Goal: Information Seeking & Learning: Find specific fact

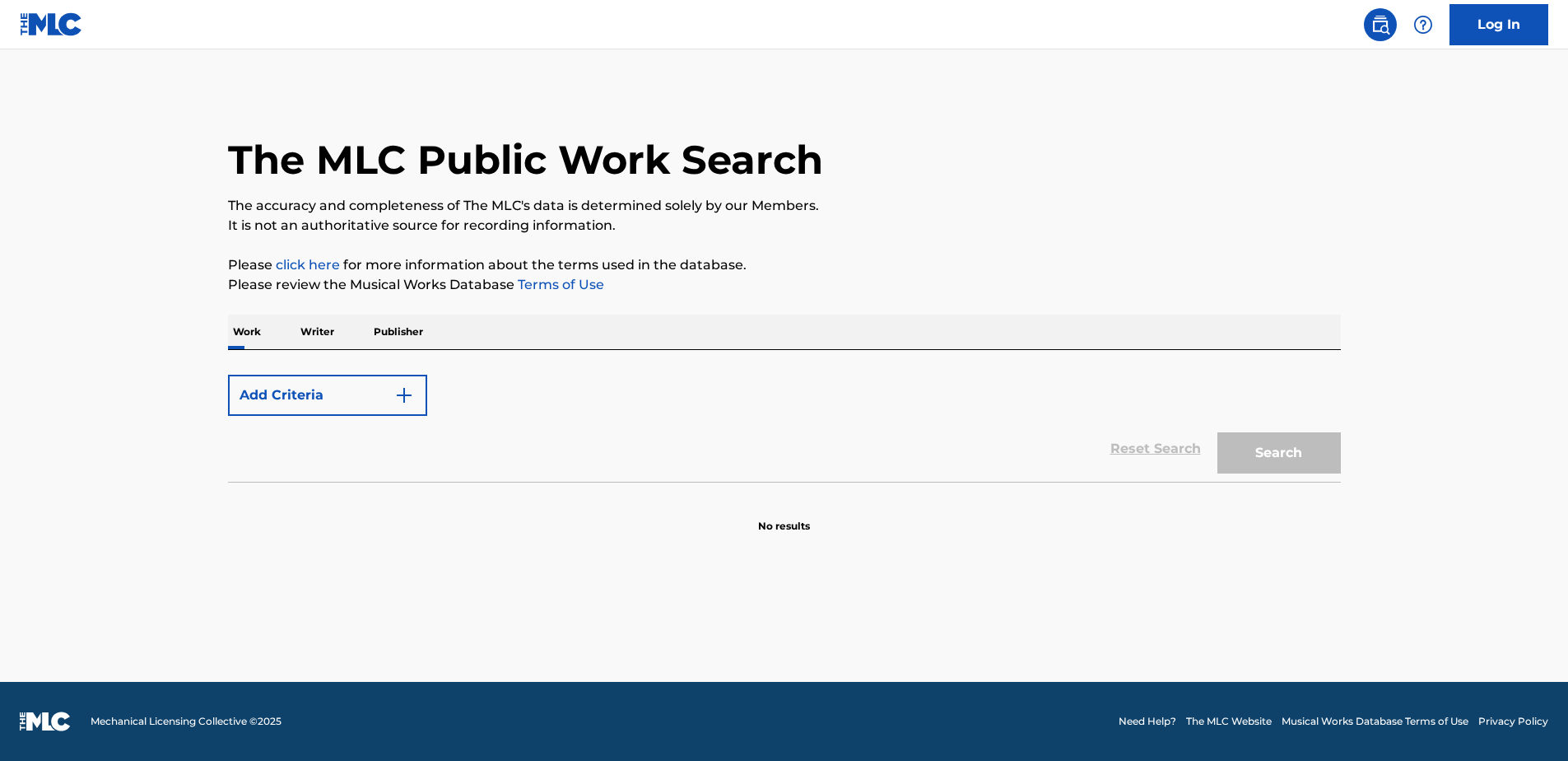
click at [439, 392] on div "Add Criteria" at bounding box center [784, 395] width 1112 height 41
click at [400, 385] on button "Add Criteria" at bounding box center [327, 395] width 199 height 41
click at [388, 384] on button "Add Criteria" at bounding box center [327, 395] width 199 height 41
click at [476, 263] on p "Please click here for more information about the terms used in the database." at bounding box center [784, 265] width 1112 height 20
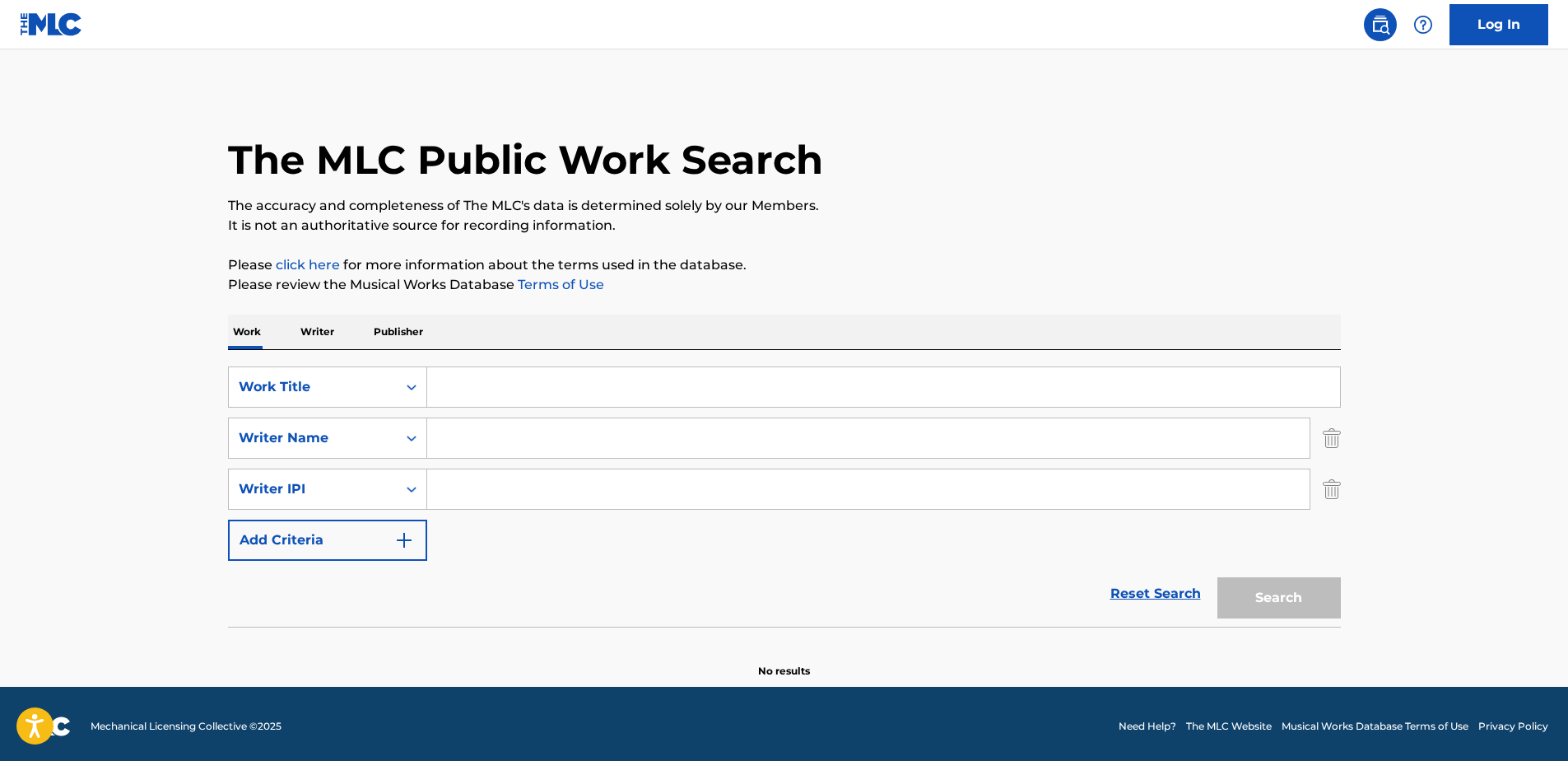
drag, startPoint x: 476, startPoint y: 263, endPoint x: 556, endPoint y: 272, distance: 80.5
click at [556, 272] on p "Please click here for more information about the terms used in the database." at bounding box center [784, 265] width 1112 height 20
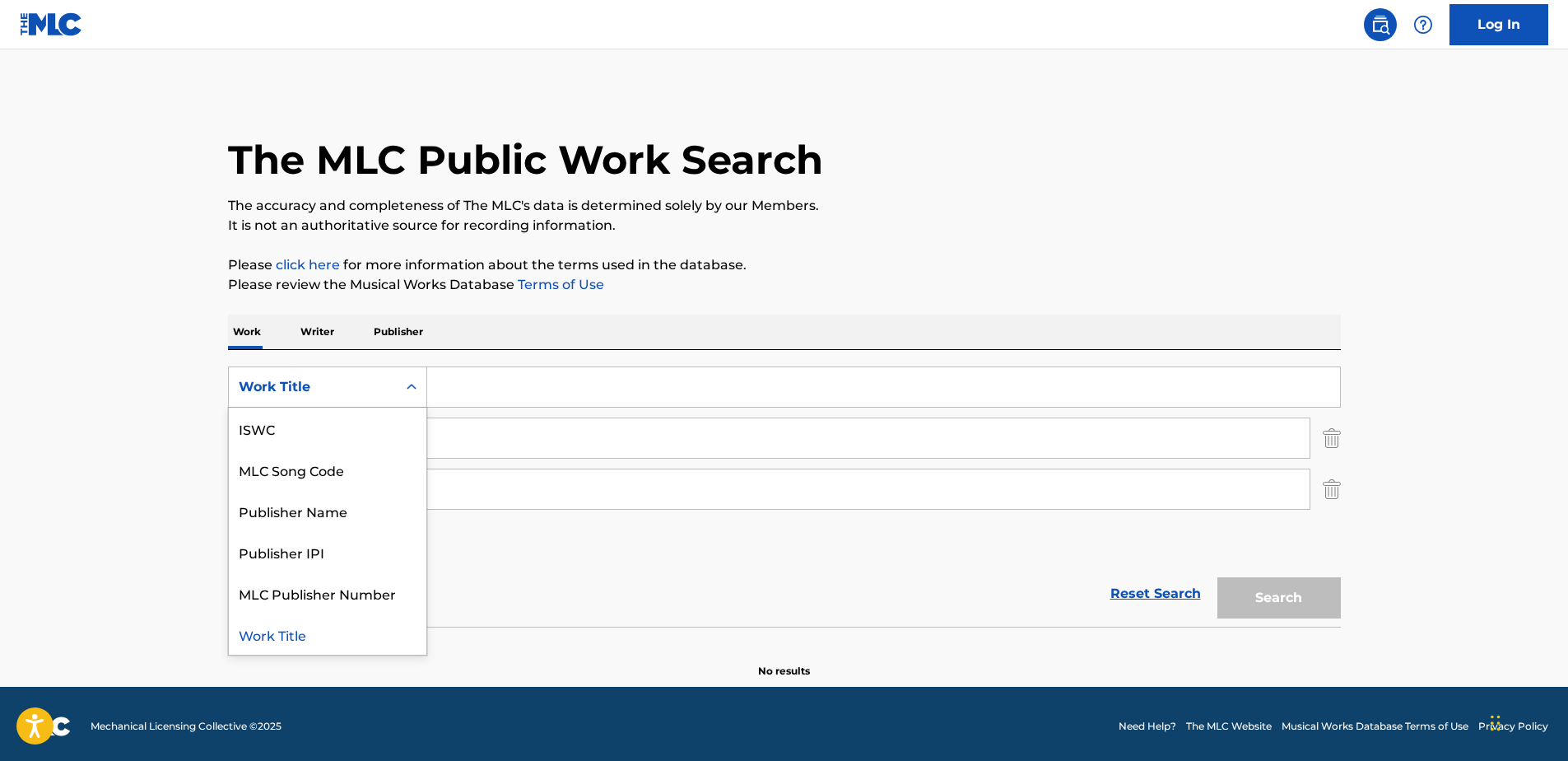
click at [421, 378] on div "Search Form" at bounding box center [411, 386] width 29 height 29
click at [459, 392] on input "Search Form" at bounding box center [883, 387] width 912 height 39
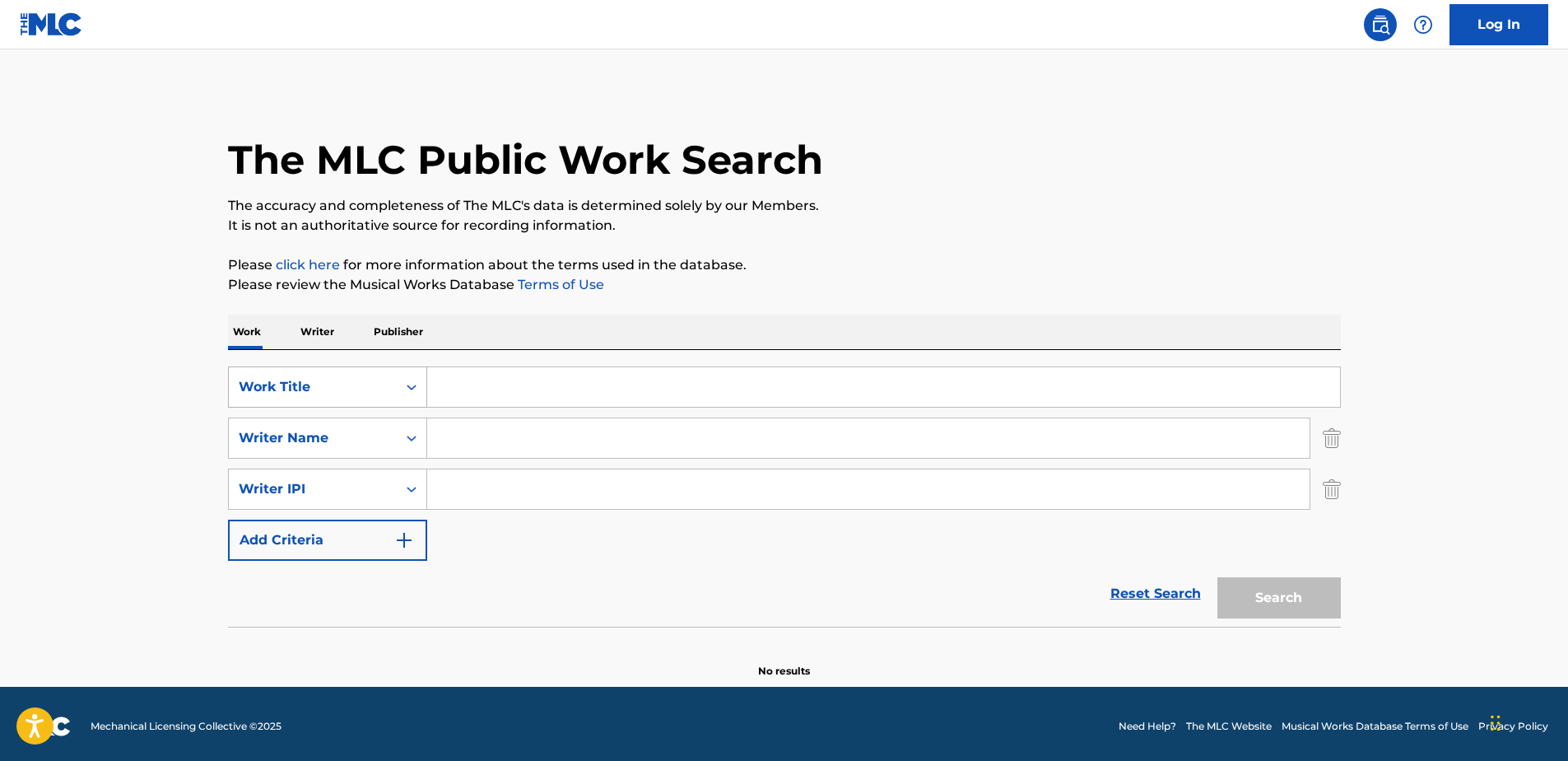
click at [366, 381] on div "Work Title" at bounding box center [313, 387] width 148 height 20
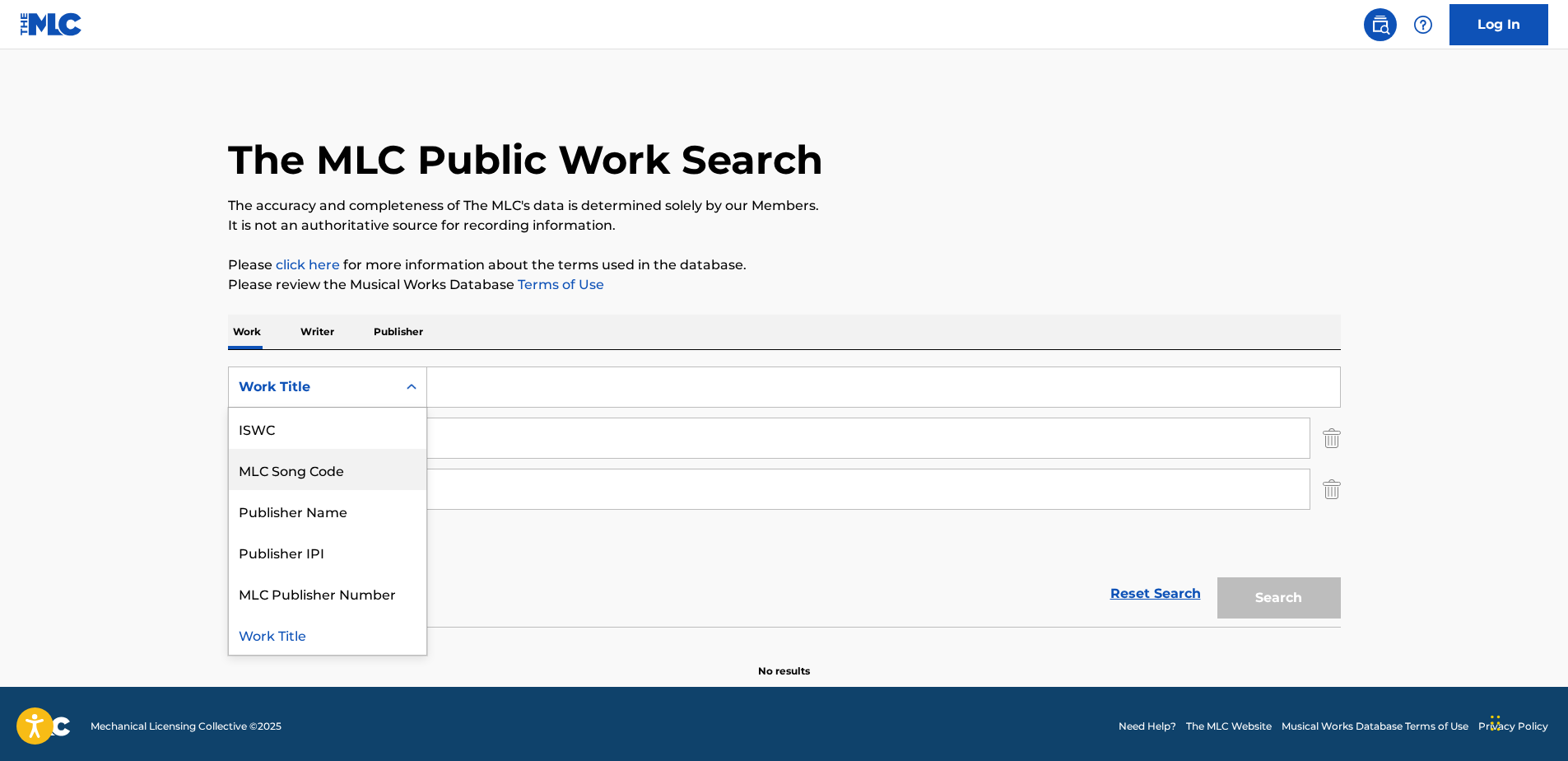
click at [298, 489] on div "MLC Song Code" at bounding box center [327, 469] width 197 height 41
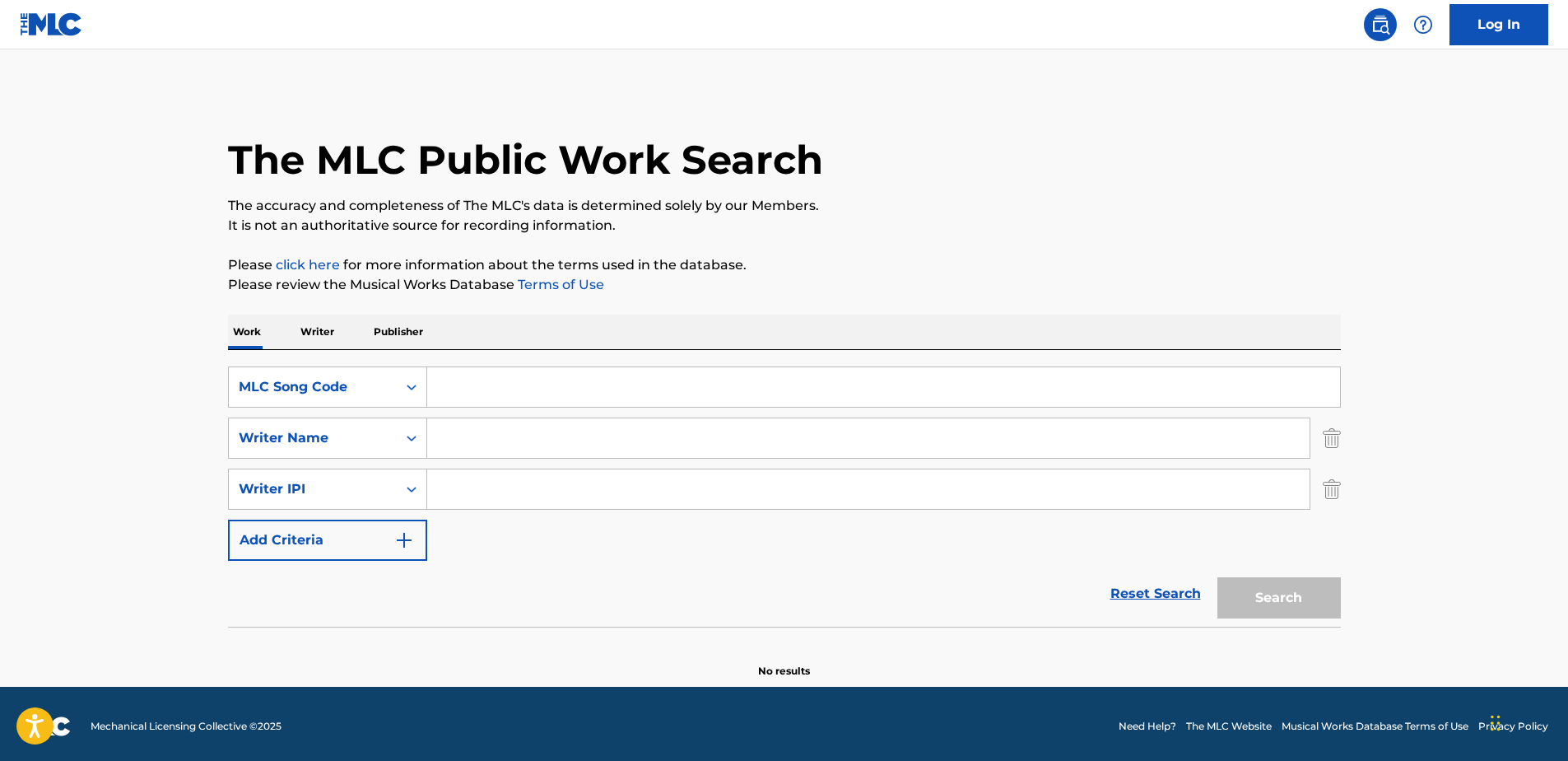
click at [1335, 442] on img "Search Form" at bounding box center [1332, 438] width 18 height 41
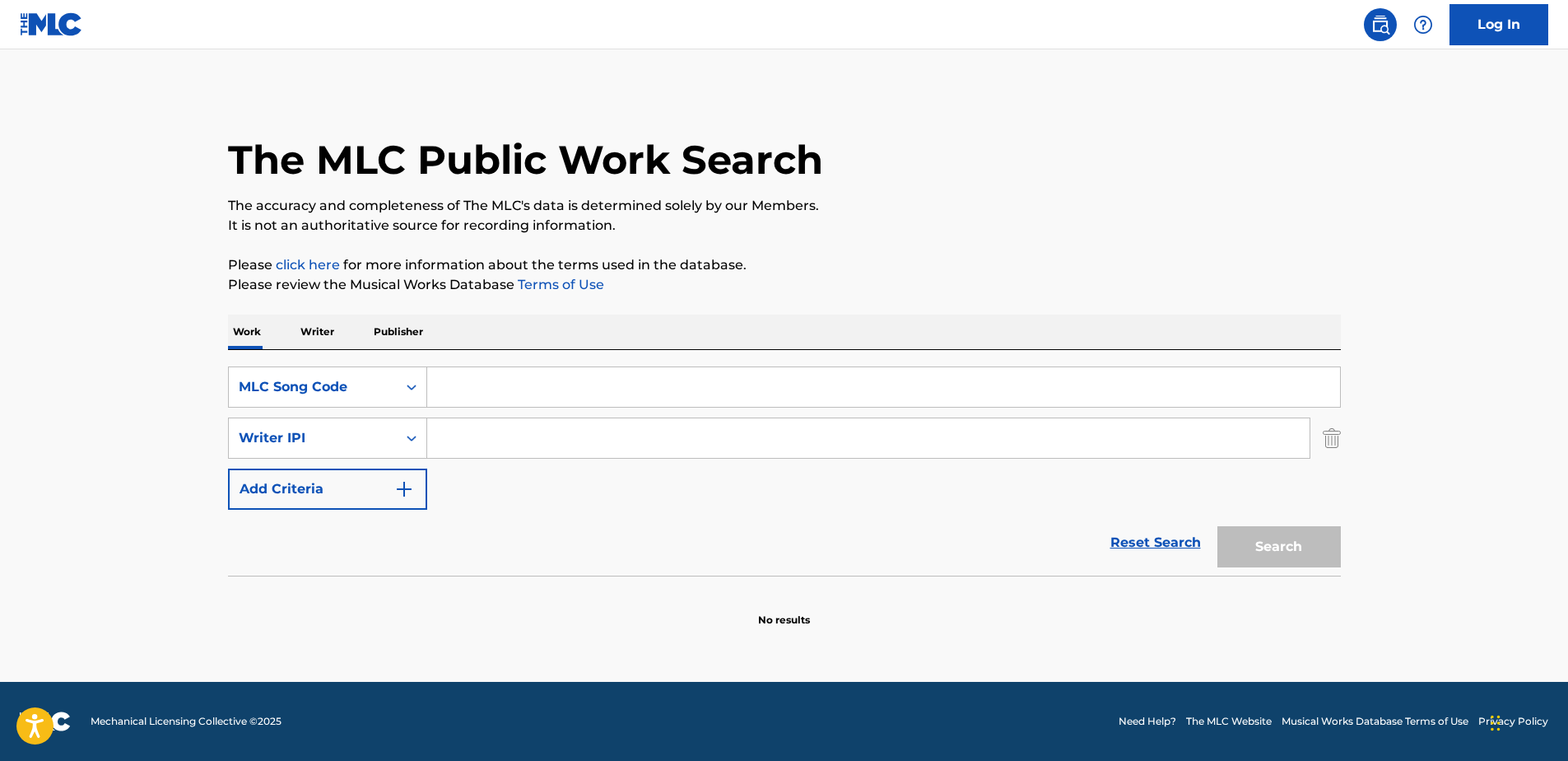
click at [1335, 440] on img "Search Form" at bounding box center [1332, 438] width 18 height 41
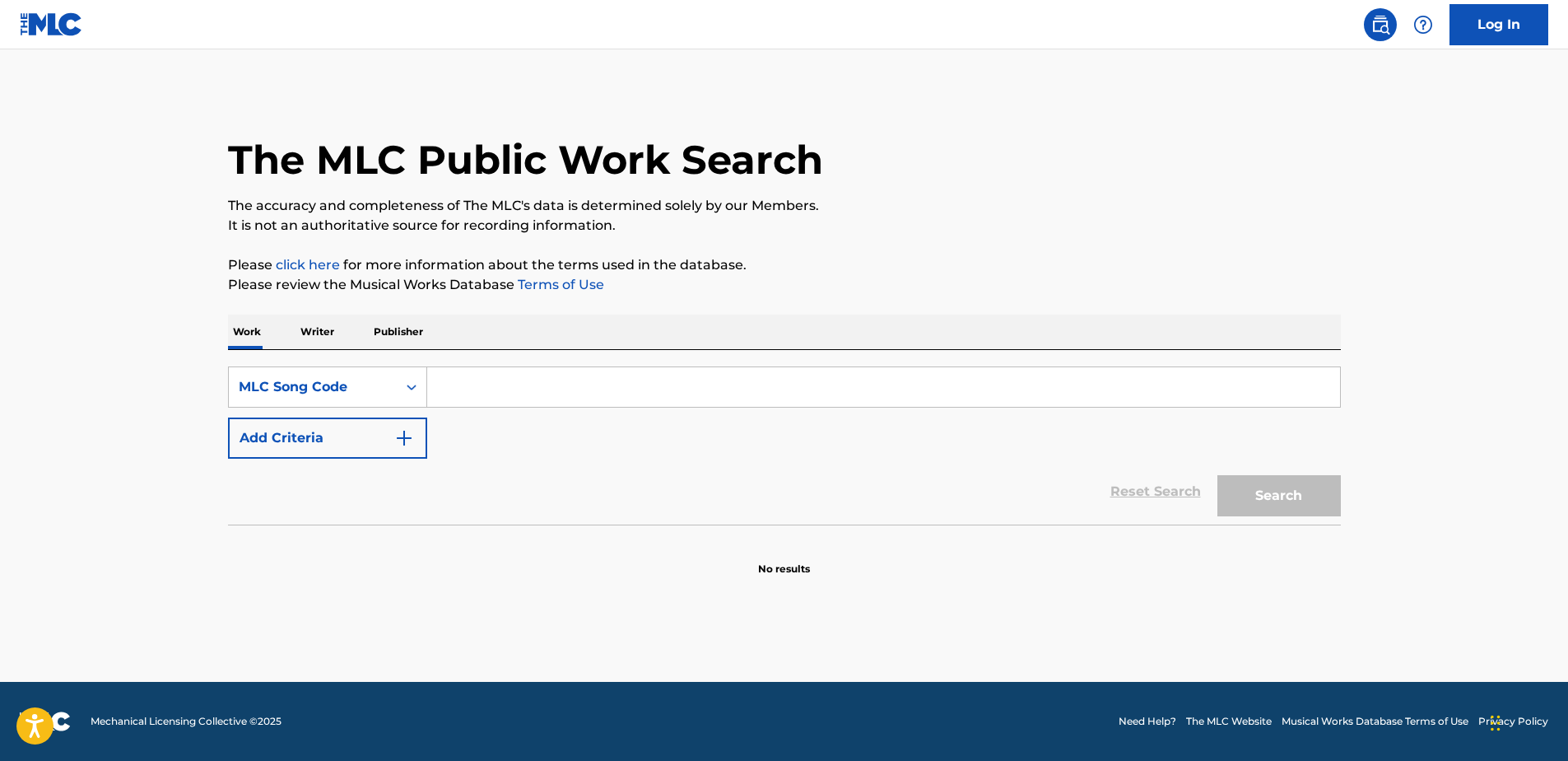
click at [623, 378] on input "Search Form" at bounding box center [883, 387] width 912 height 39
paste input "HVA6CR"
type input "HVA6CR"
click at [1251, 500] on button "Search" at bounding box center [1279, 495] width 123 height 41
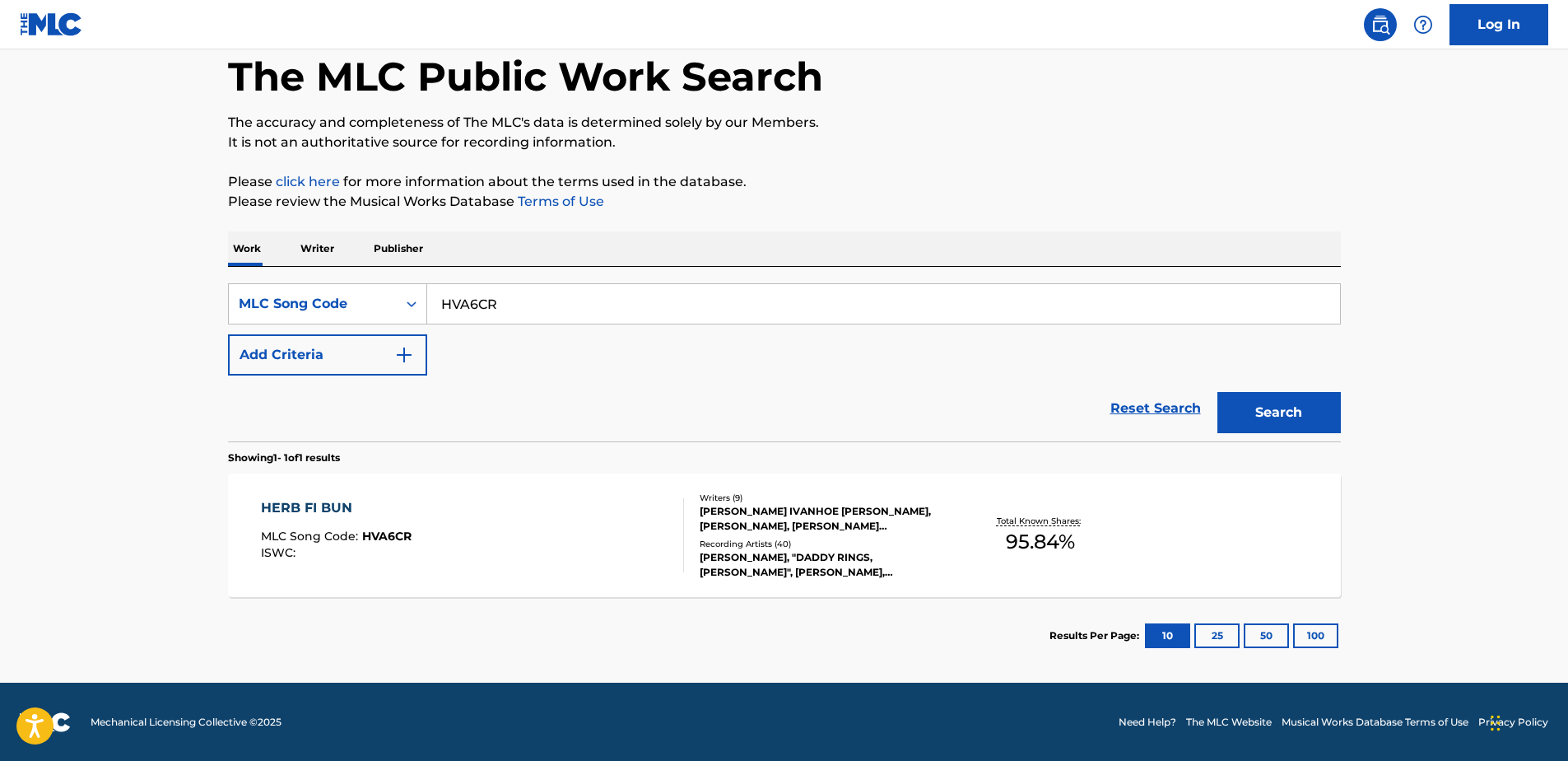
scroll to position [84, 0]
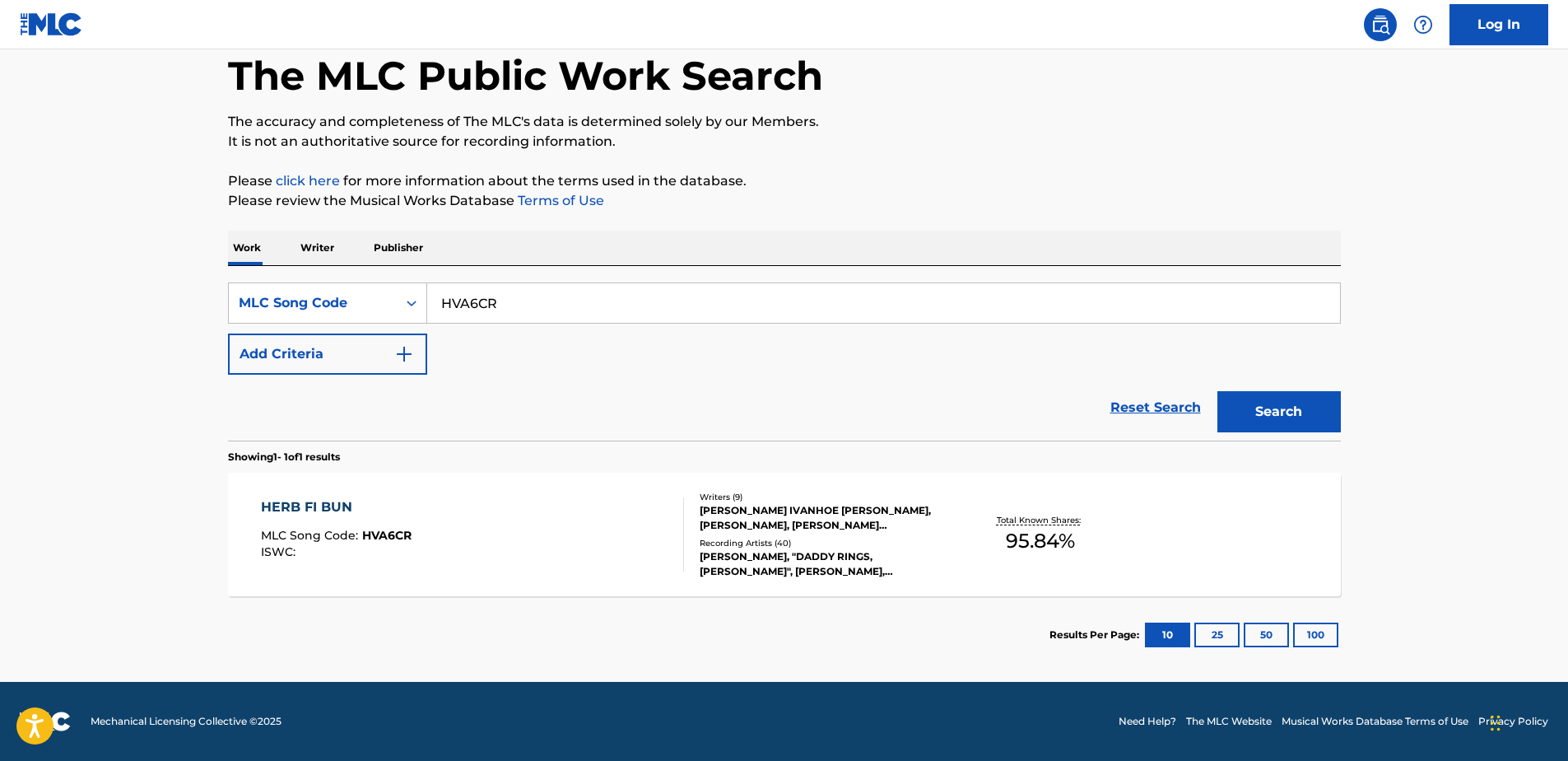
click at [396, 495] on div "HERB FI BUN MLC Song Code : HVA6CR ISWC : Writers ( 9 ) [PERSON_NAME] IVANHOE […" at bounding box center [784, 534] width 1112 height 123
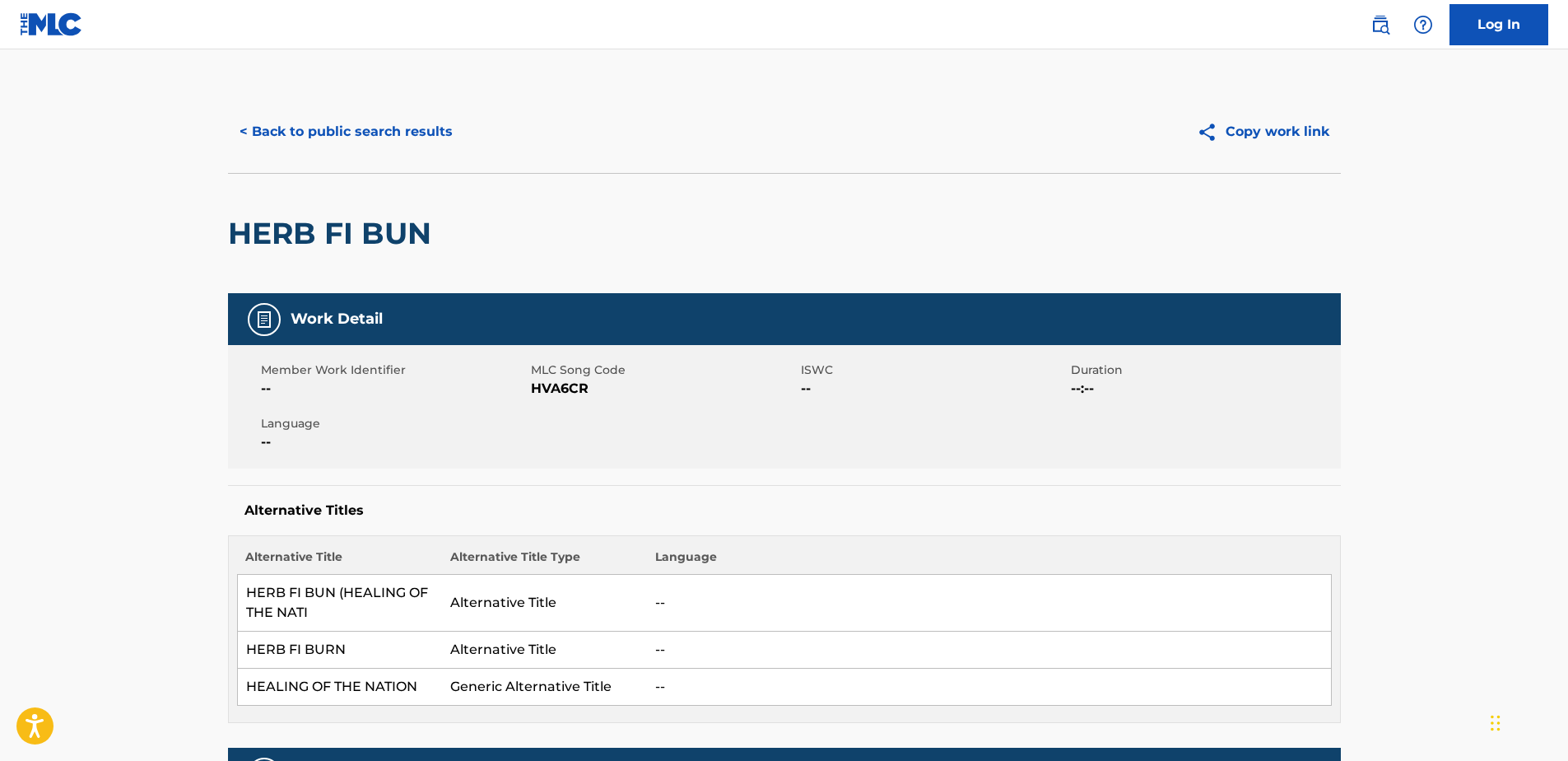
click at [393, 140] on button "< Back to public search results" at bounding box center [346, 132] width 236 height 41
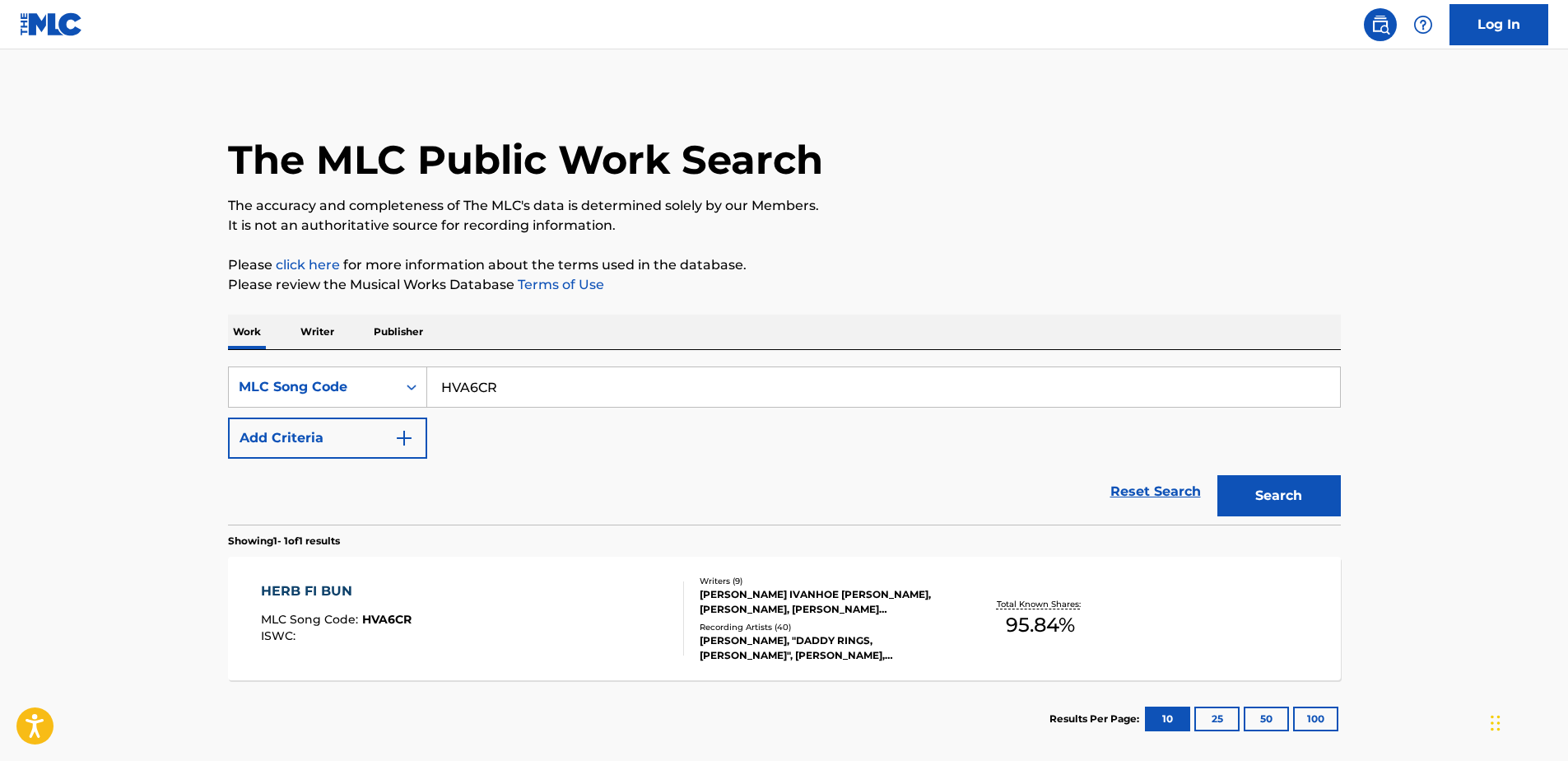
scroll to position [41, 0]
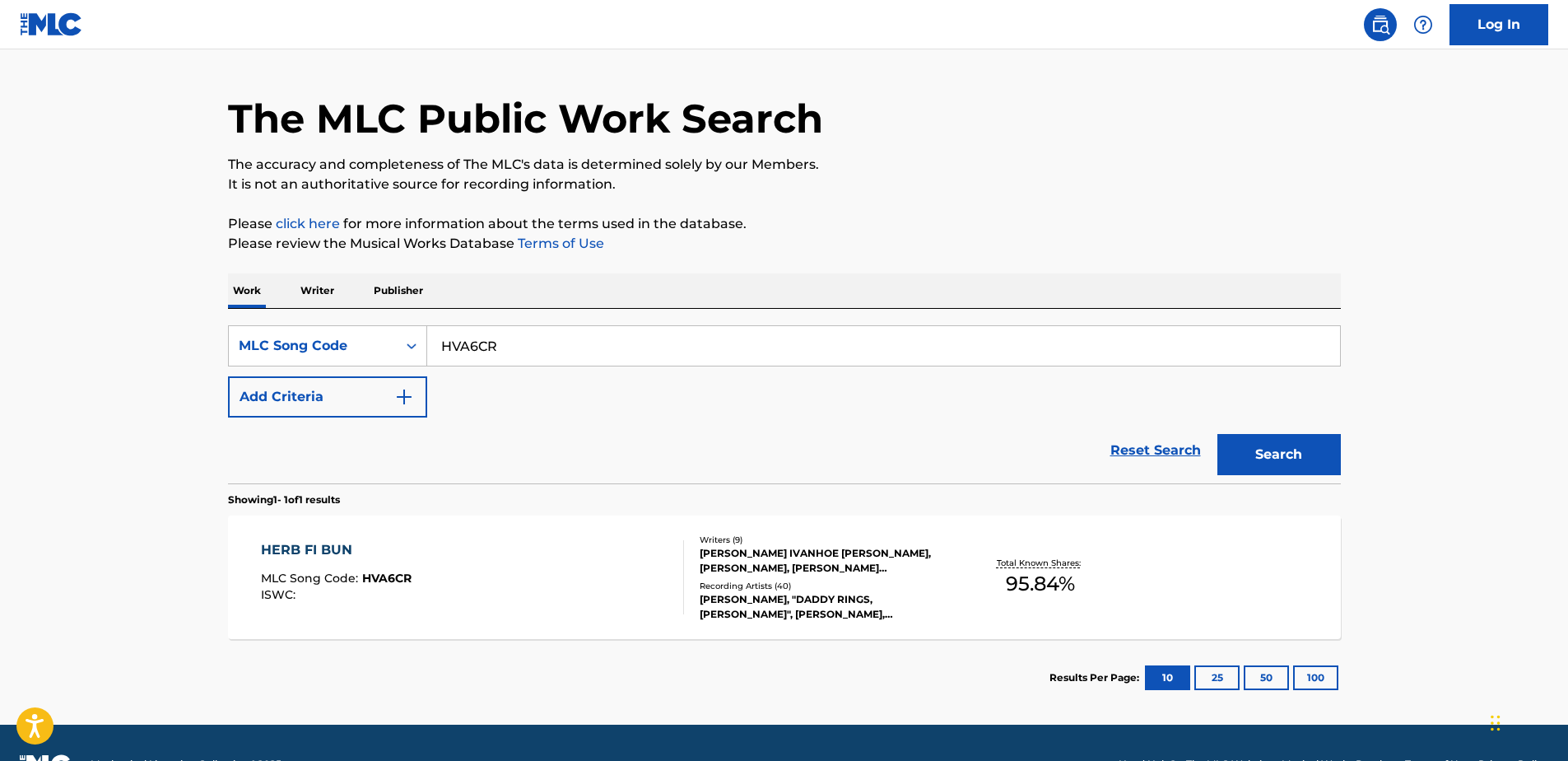
click at [426, 525] on div "HERB FI BUN MLC Song Code : HVA6CR ISWC : Writers ( 9 ) [PERSON_NAME] IVANHOE […" at bounding box center [784, 577] width 1112 height 123
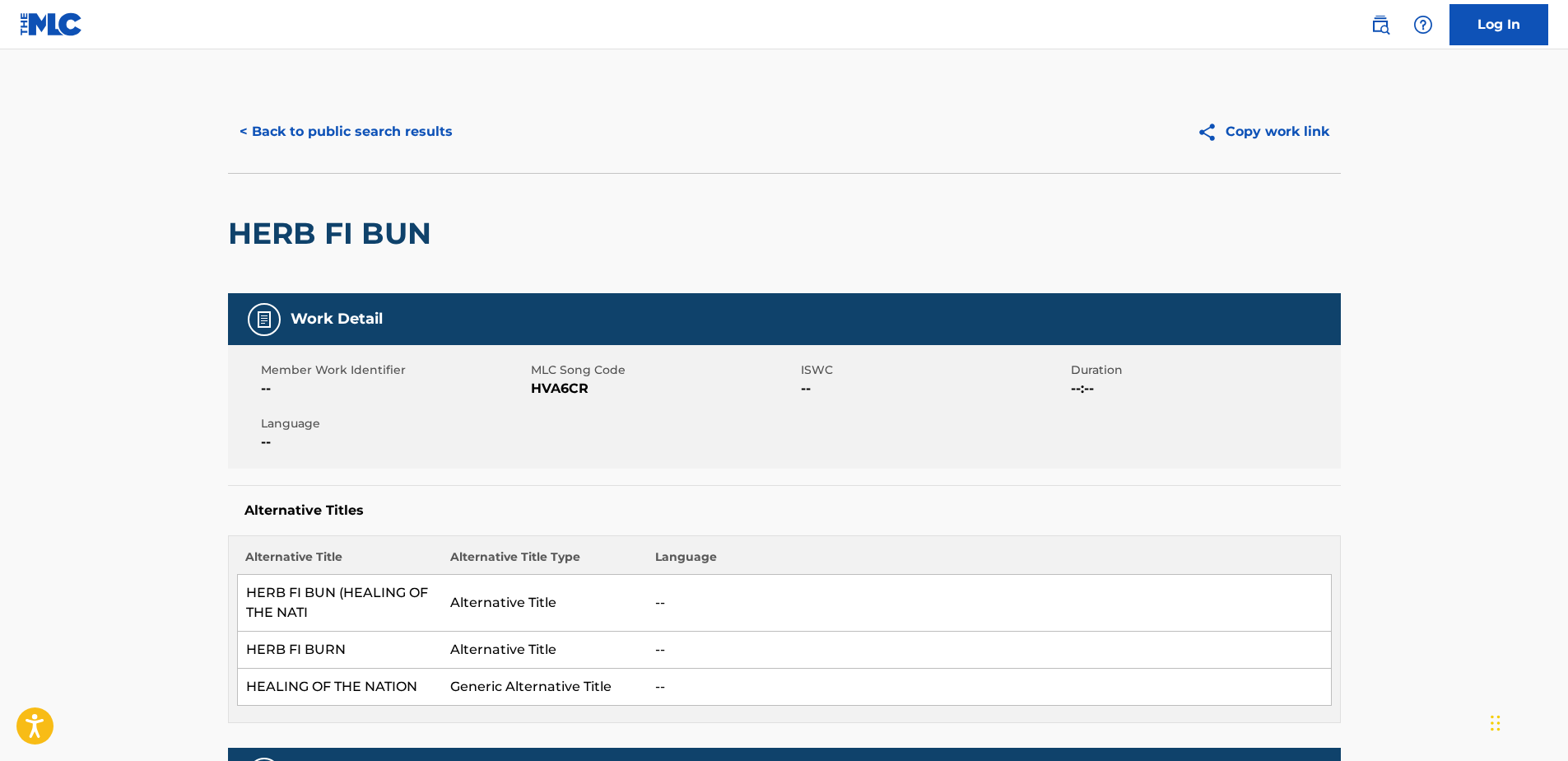
click at [292, 116] on button "< Back to public search results" at bounding box center [346, 132] width 236 height 41
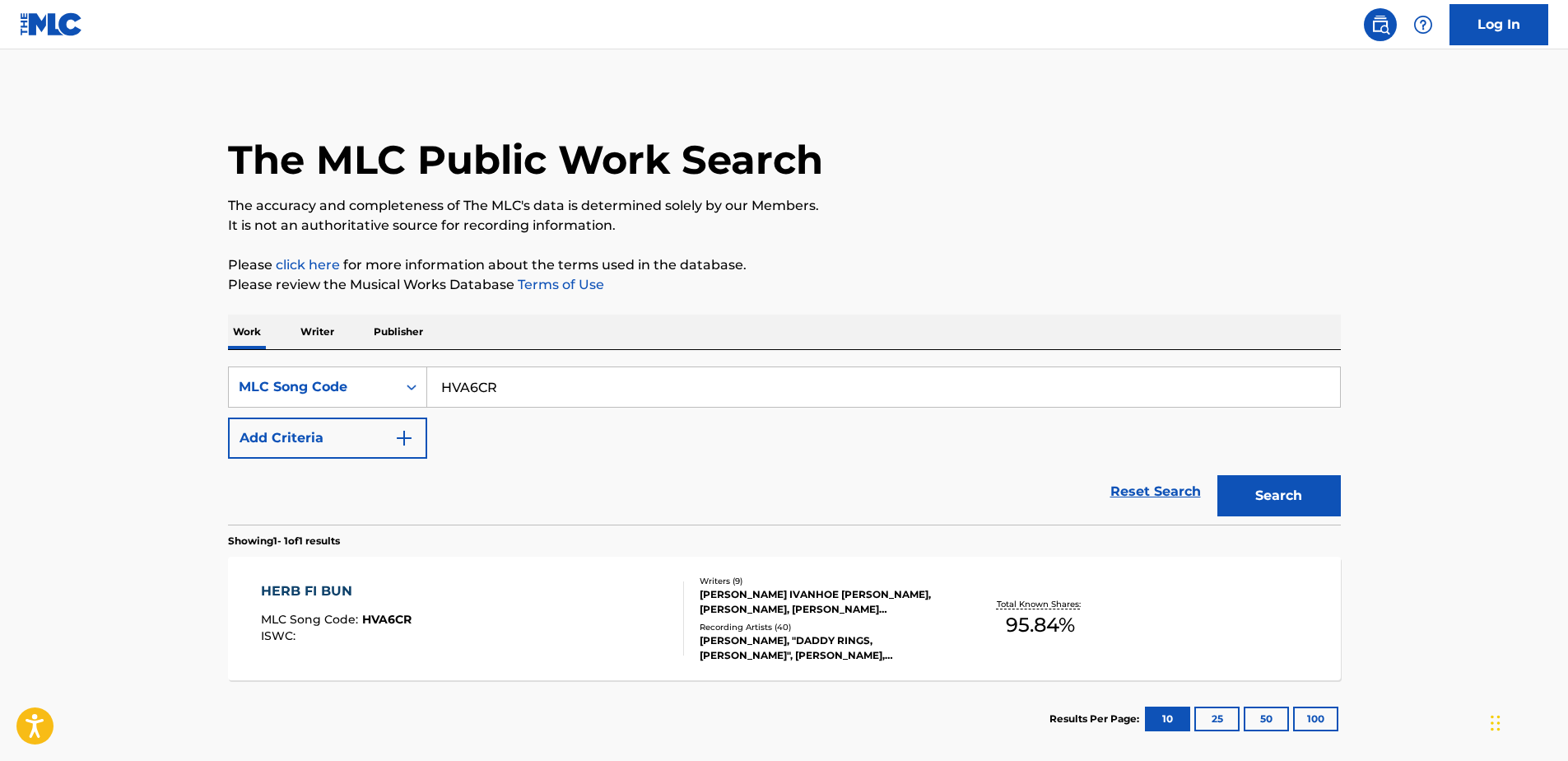
click at [388, 408] on div "SearchWithCriteriaea89ccde-5a34-4716-b628-aab1e461d757 MLC Song Code HVA6CR Add…" at bounding box center [784, 412] width 1112 height 92
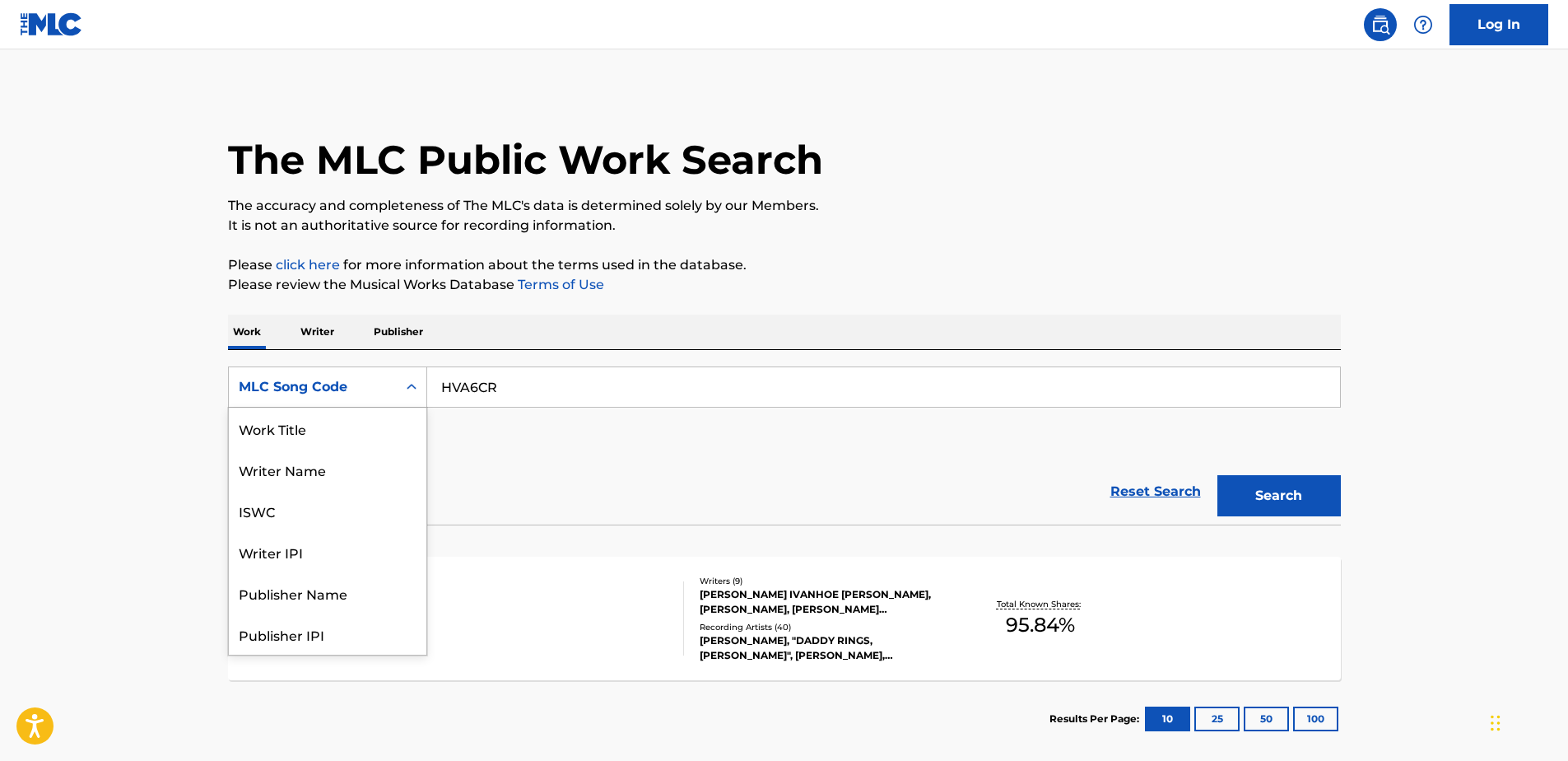
click at [383, 393] on div "MLC Song Code" at bounding box center [313, 387] width 148 height 20
click at [360, 431] on div "Work Title" at bounding box center [327, 428] width 197 height 41
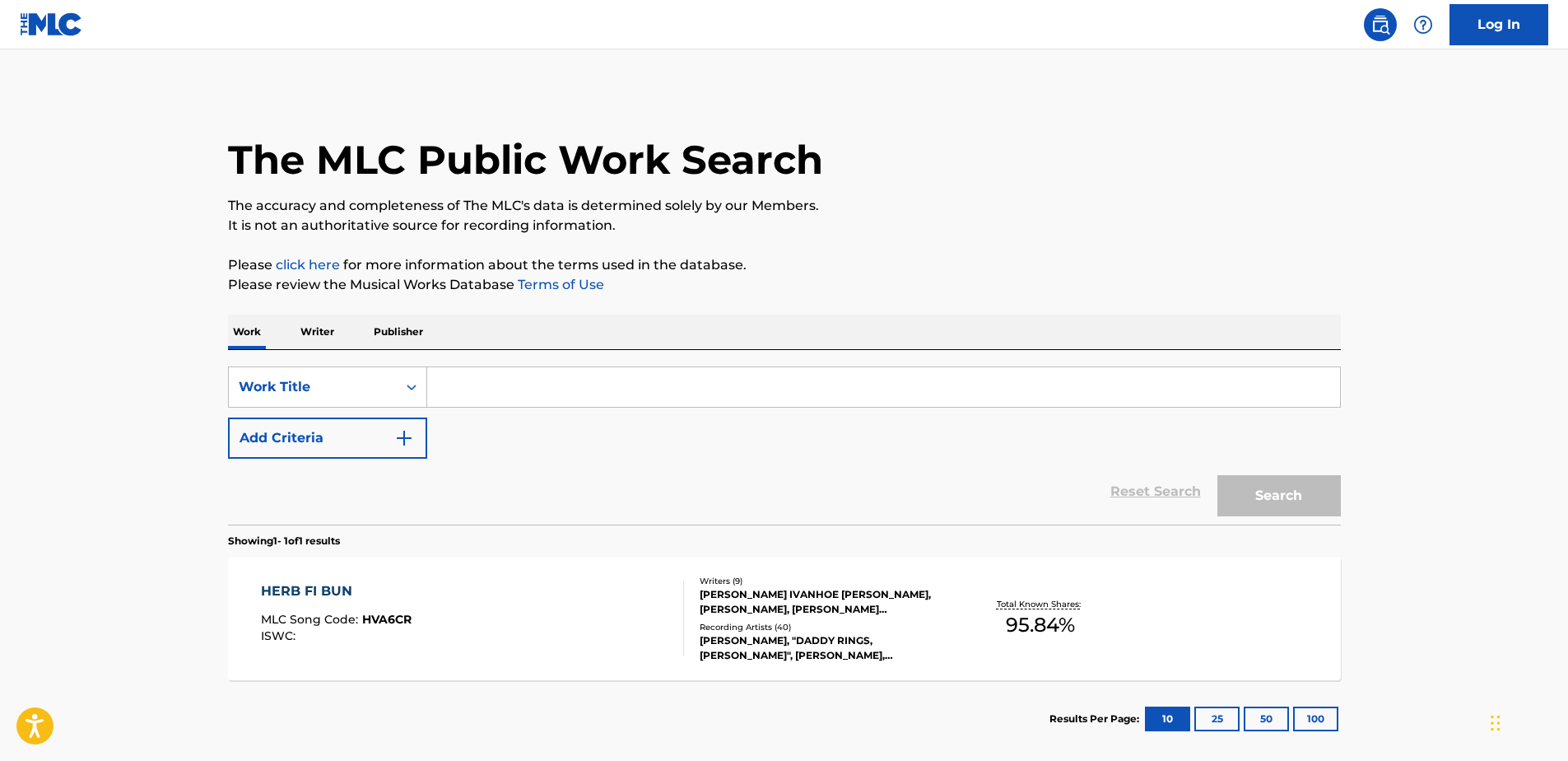
click at [475, 388] on input "Search Form" at bounding box center [883, 387] width 912 height 39
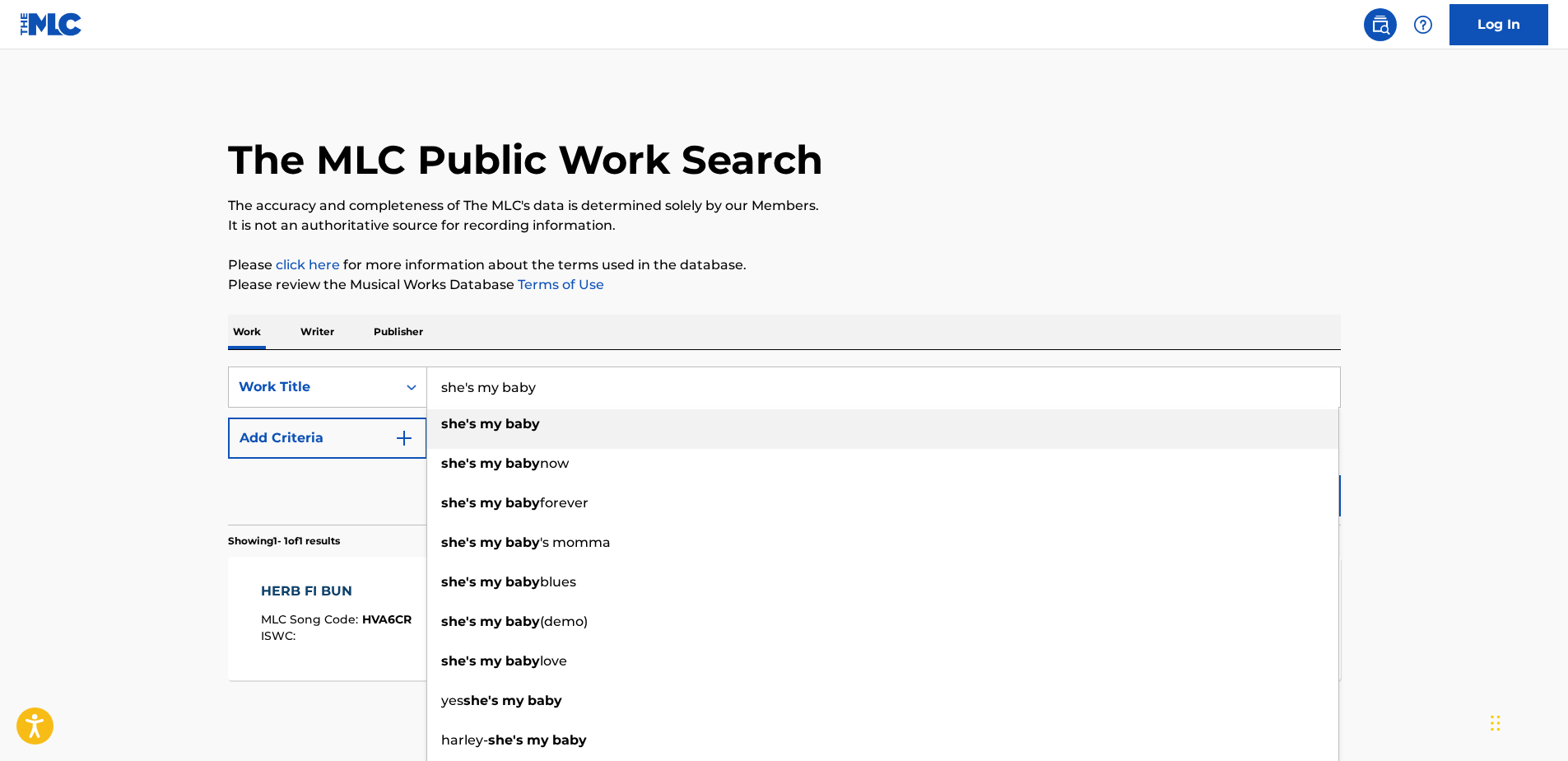
type input "she's my baby"
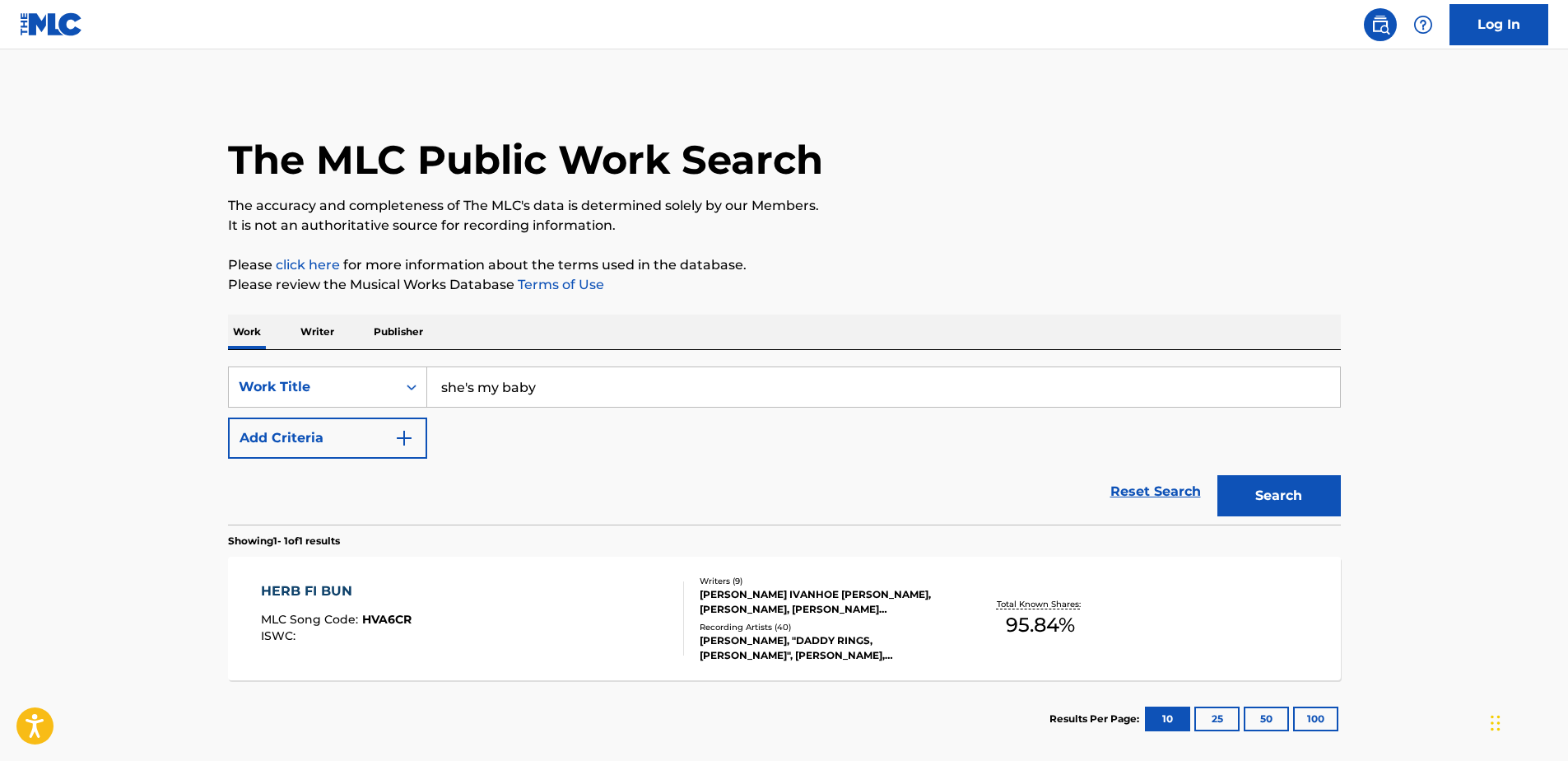
click at [151, 436] on main "The MLC Public Work Search The accuracy and completeness of The MLC's data is d…" at bounding box center [784, 407] width 1568 height 716
click at [395, 462] on div "Reset Search Search" at bounding box center [784, 492] width 1112 height 66
click at [397, 454] on button "Add Criteria" at bounding box center [327, 438] width 199 height 41
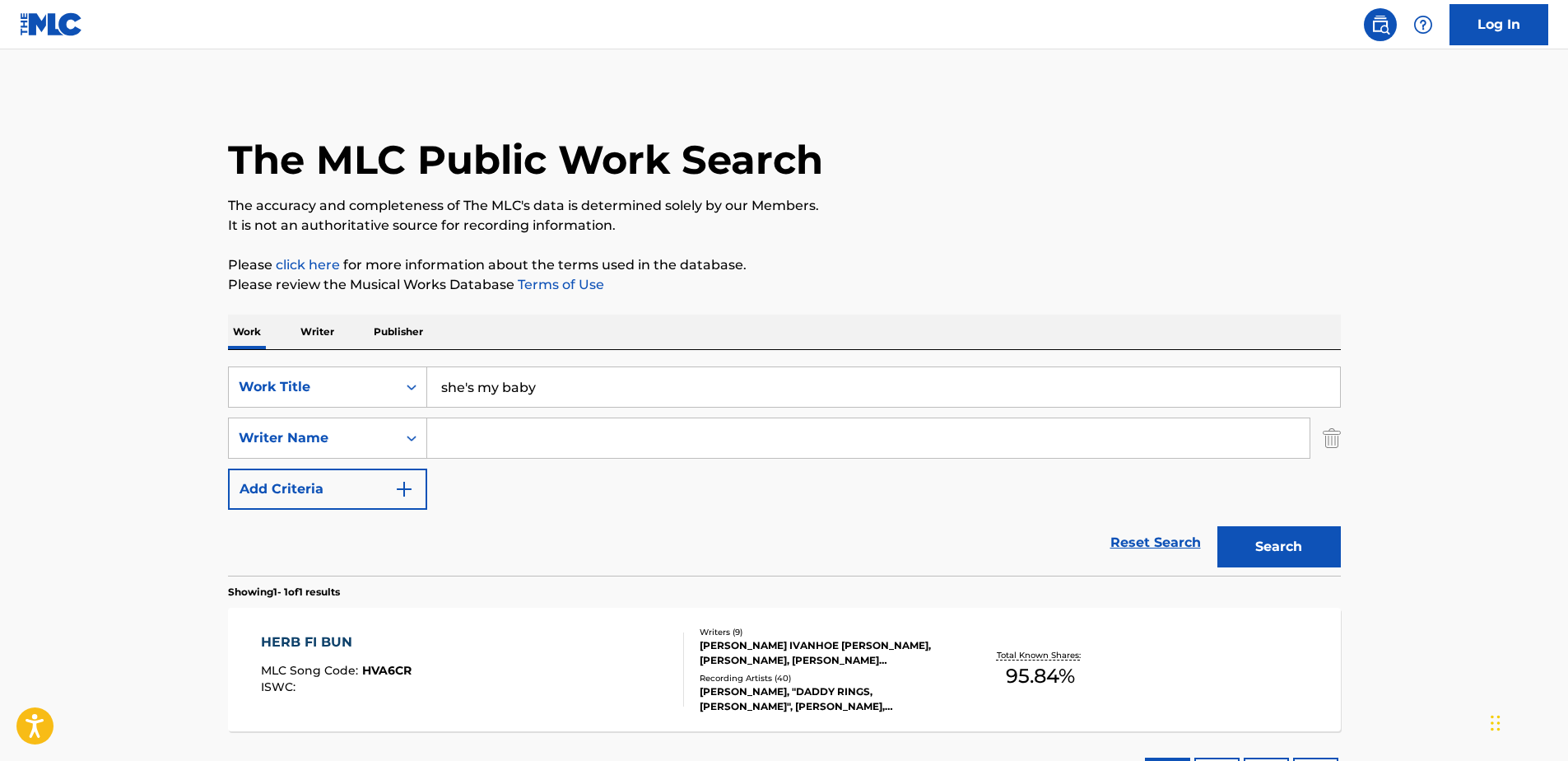
click at [466, 440] on input "Search Form" at bounding box center [868, 438] width 882 height 39
type input "[PERSON_NAME]"
click at [1217, 526] on button "Search" at bounding box center [1279, 547] width 123 height 41
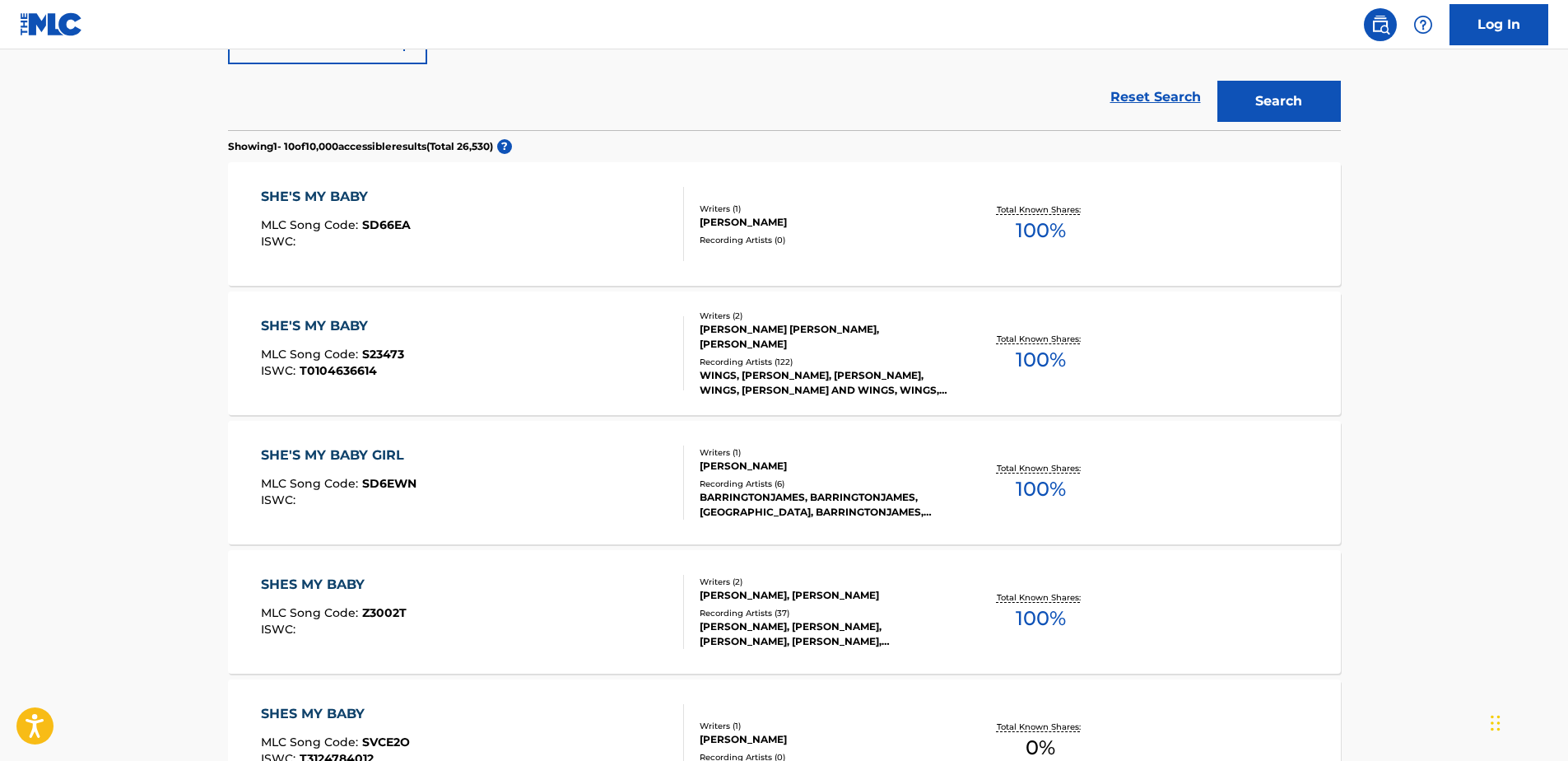
scroll to position [494, 0]
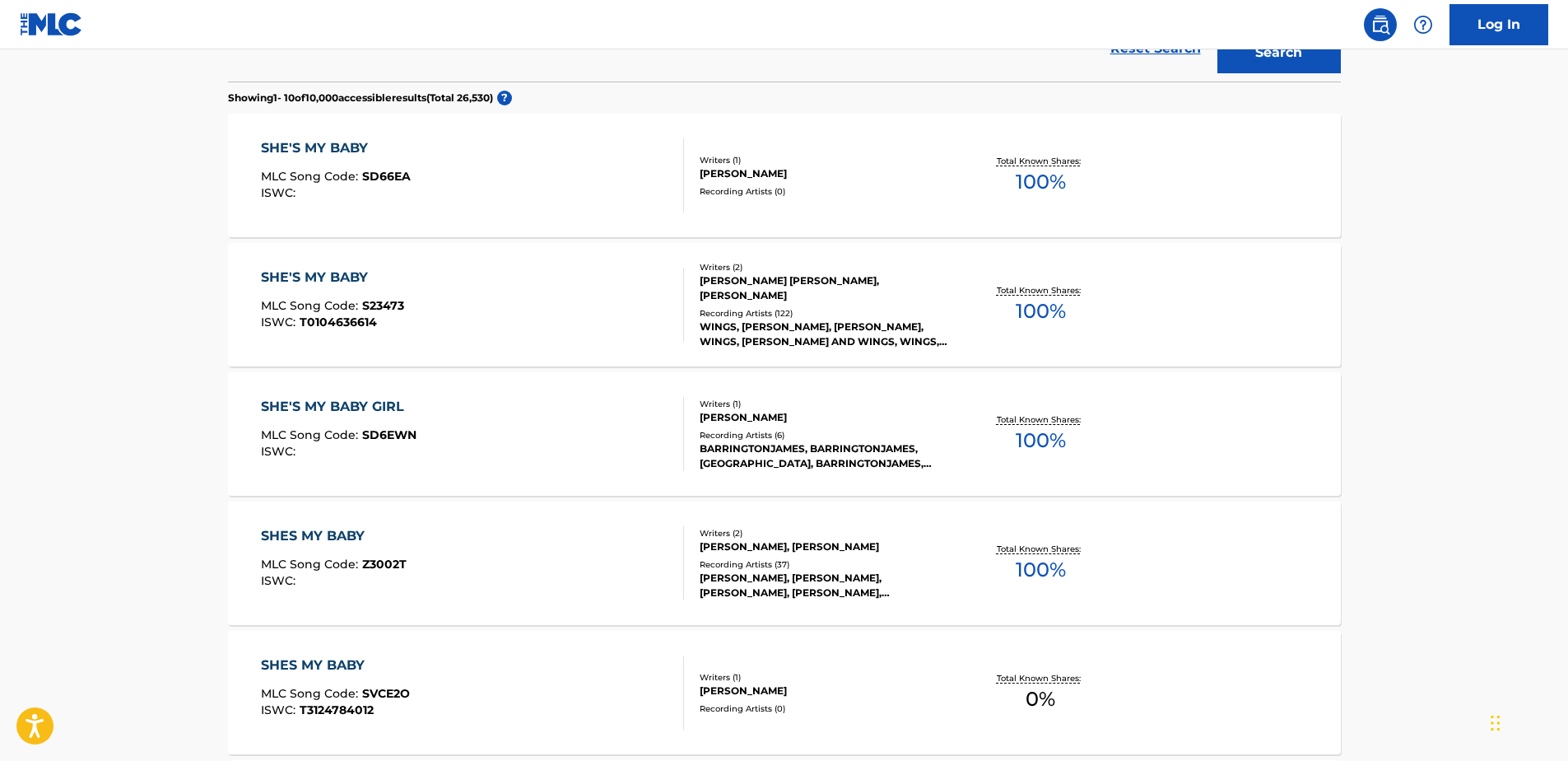
click at [403, 520] on div "SHES MY BABY MLC Song Code : Z3002T ISWC : Writers ( 2 ) [PERSON_NAME], [PERSON…" at bounding box center [784, 563] width 1112 height 123
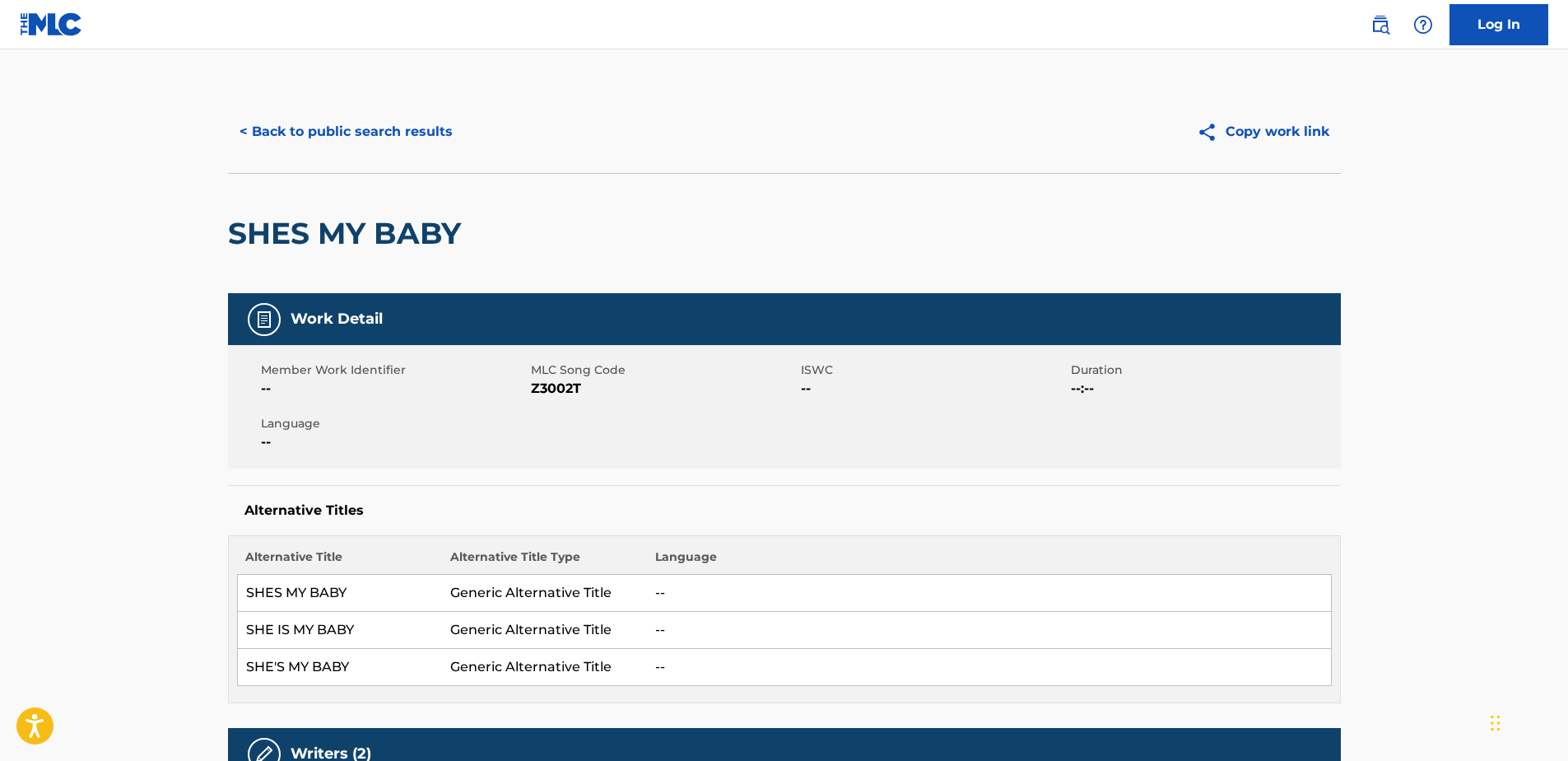
click at [331, 133] on button "< Back to public search results" at bounding box center [346, 132] width 236 height 41
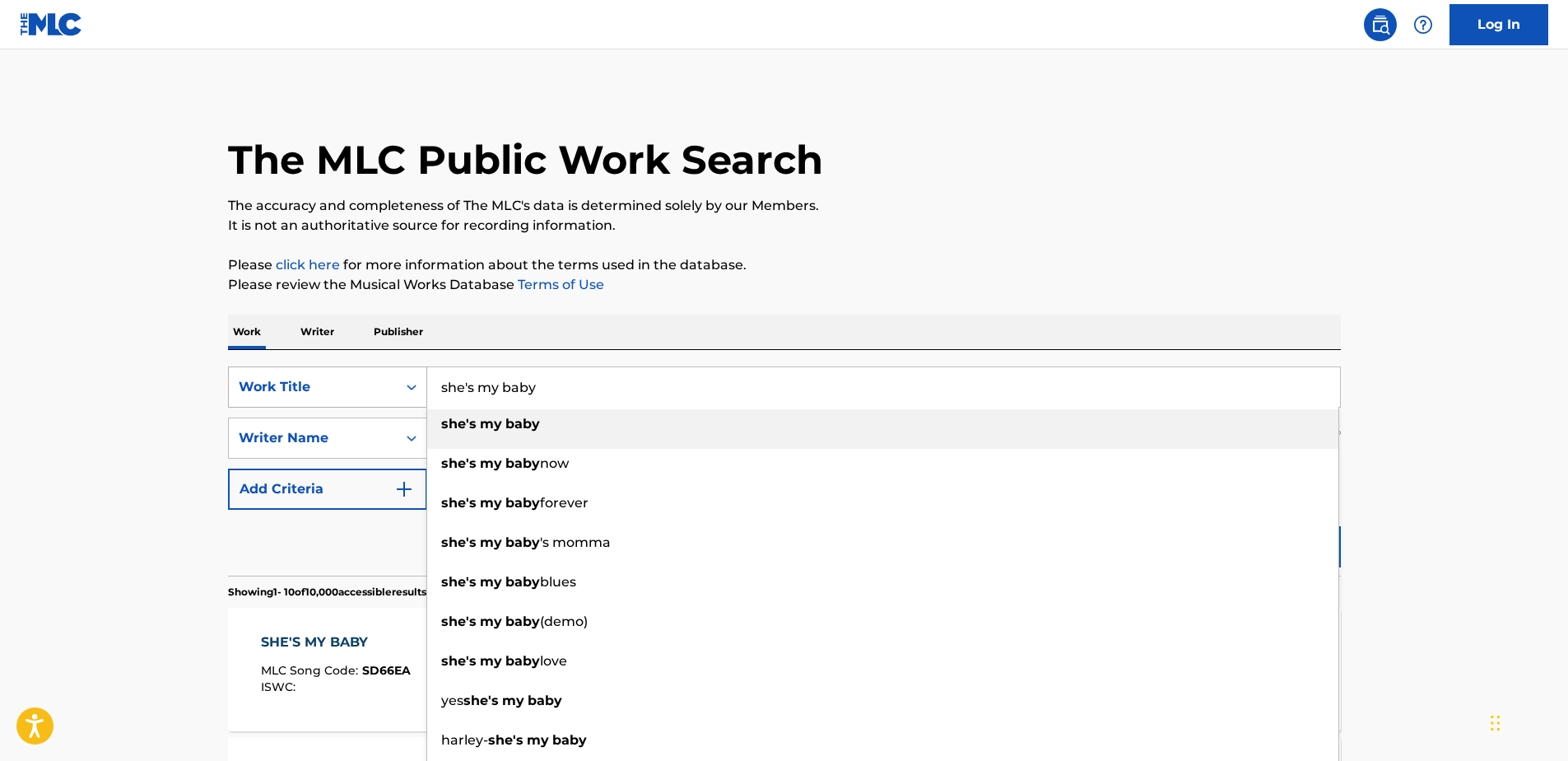
drag, startPoint x: 544, startPoint y: 376, endPoint x: 329, endPoint y: 393, distance: 215.7
click at [329, 393] on div "SearchWithCriteriab5959309-0097-41a0-b191-c0ef1e776e9d Work Title she's my baby…" at bounding box center [784, 387] width 1112 height 41
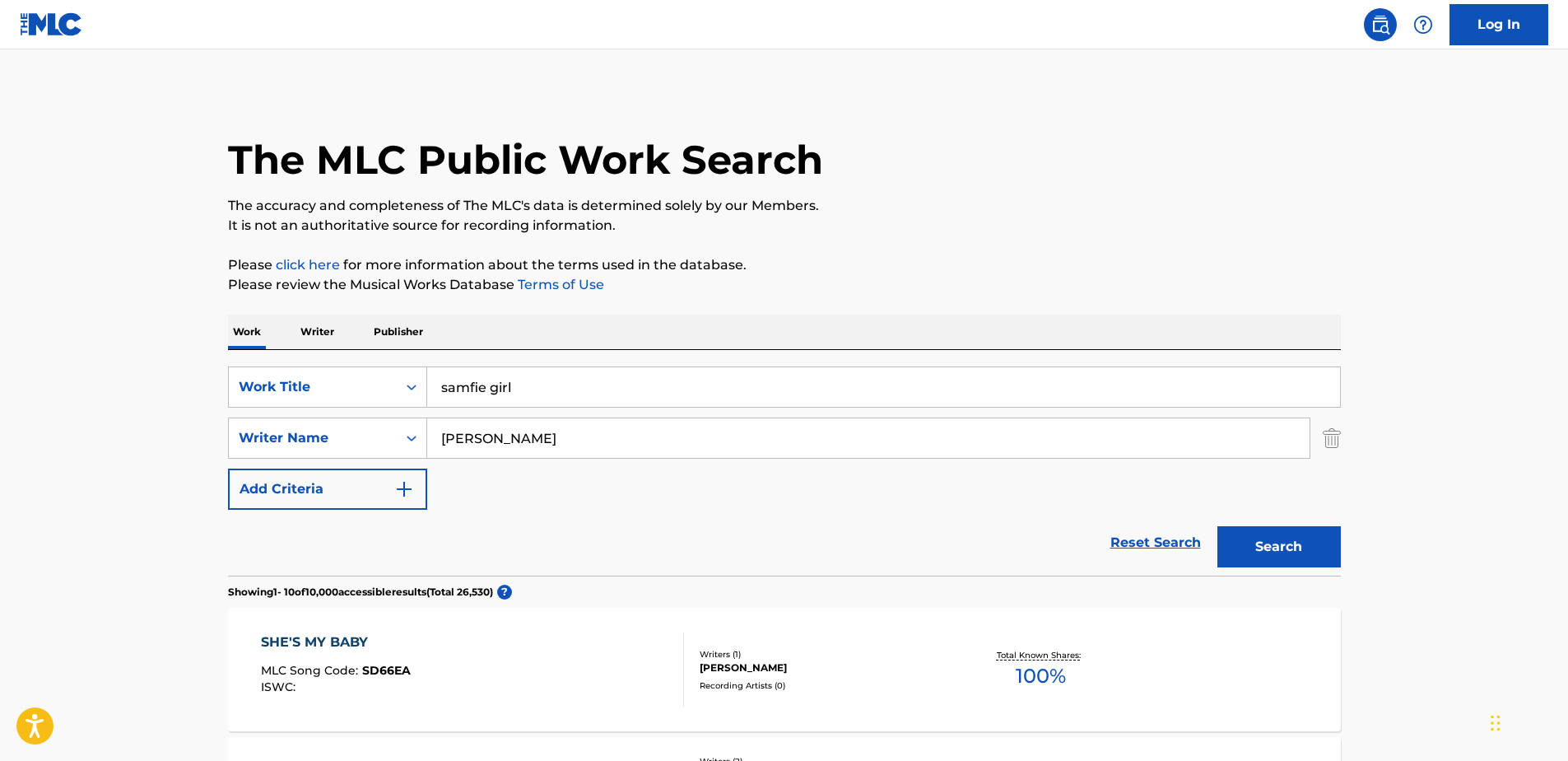
type input "samfie girl"
click at [1317, 542] on button "Search" at bounding box center [1279, 547] width 123 height 41
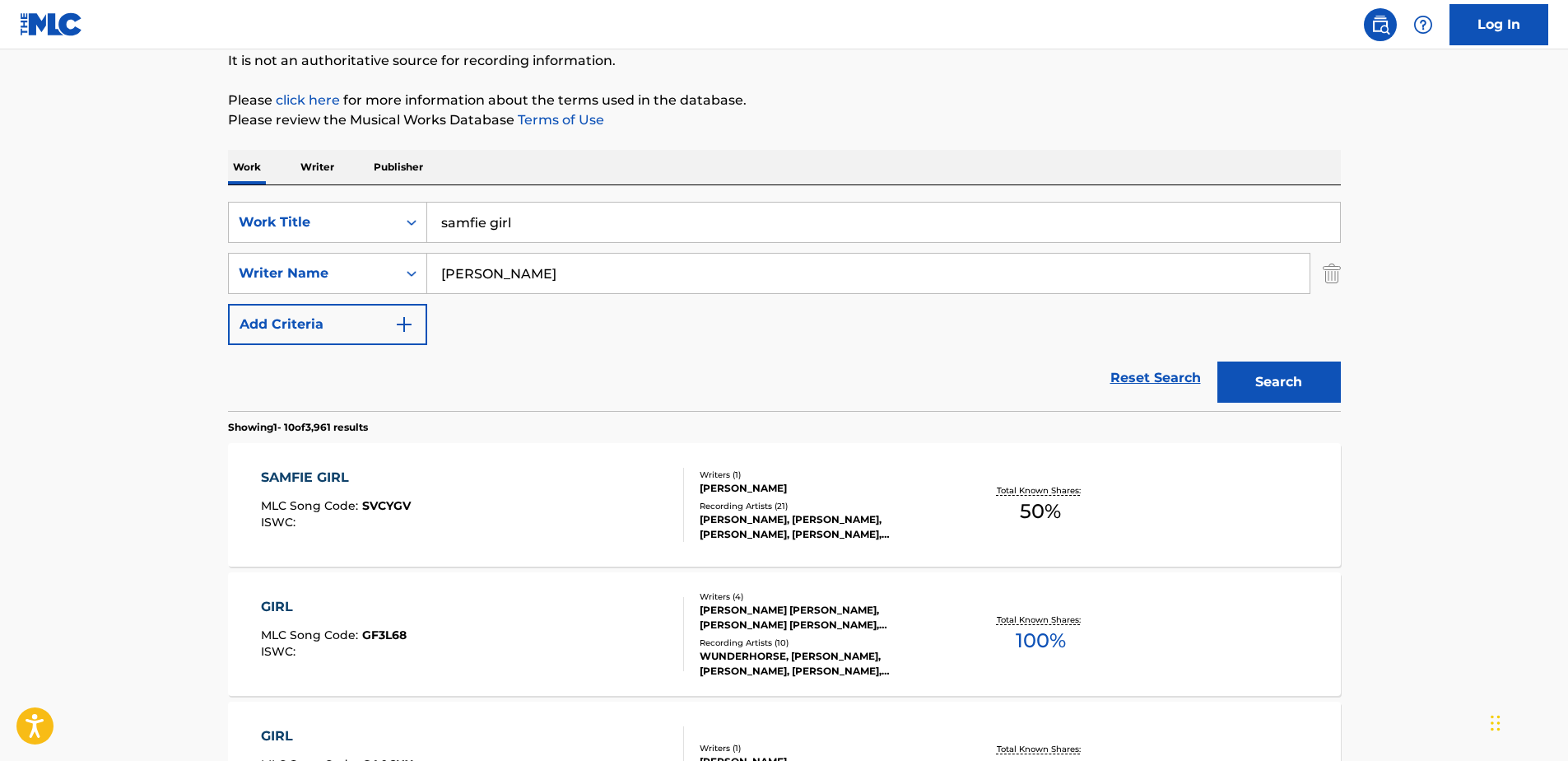
scroll to position [247, 0]
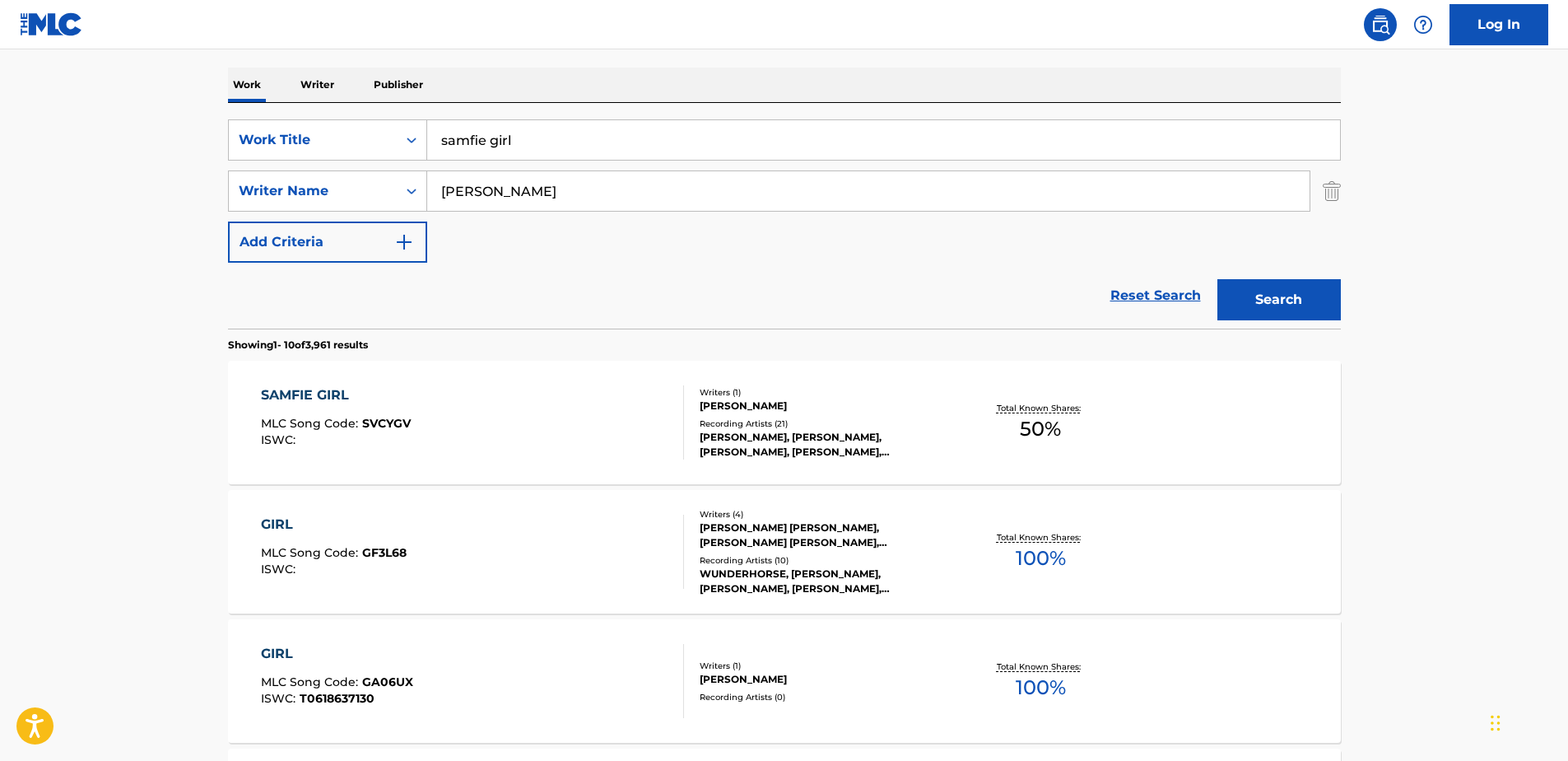
click at [815, 413] on div "Writers ( 1 ) [PERSON_NAME] Recording Artists ( 21 ) [PERSON_NAME], [PERSON_NAM…" at bounding box center [816, 423] width 264 height 73
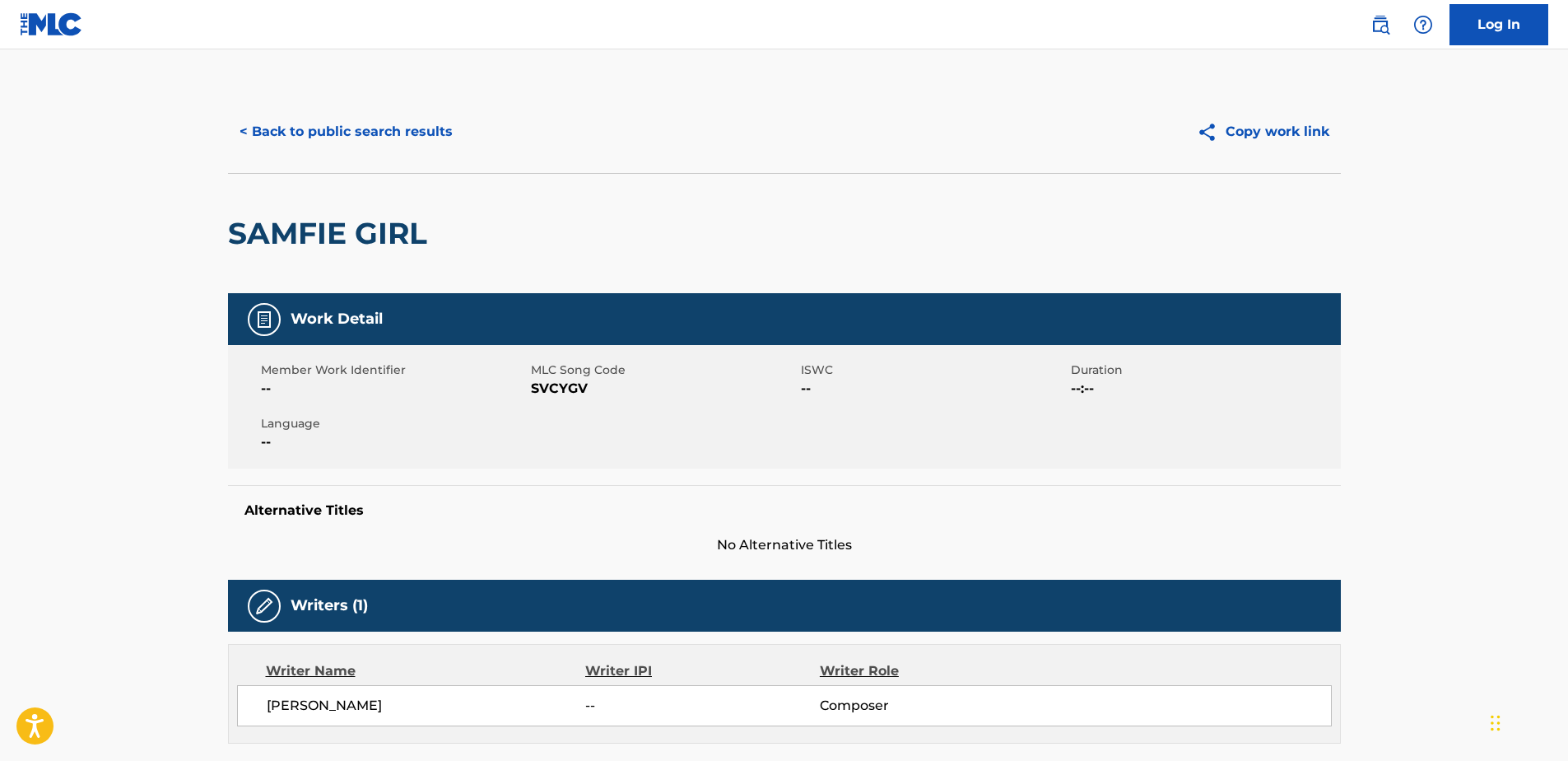
click at [282, 132] on button "< Back to public search results" at bounding box center [346, 132] width 236 height 41
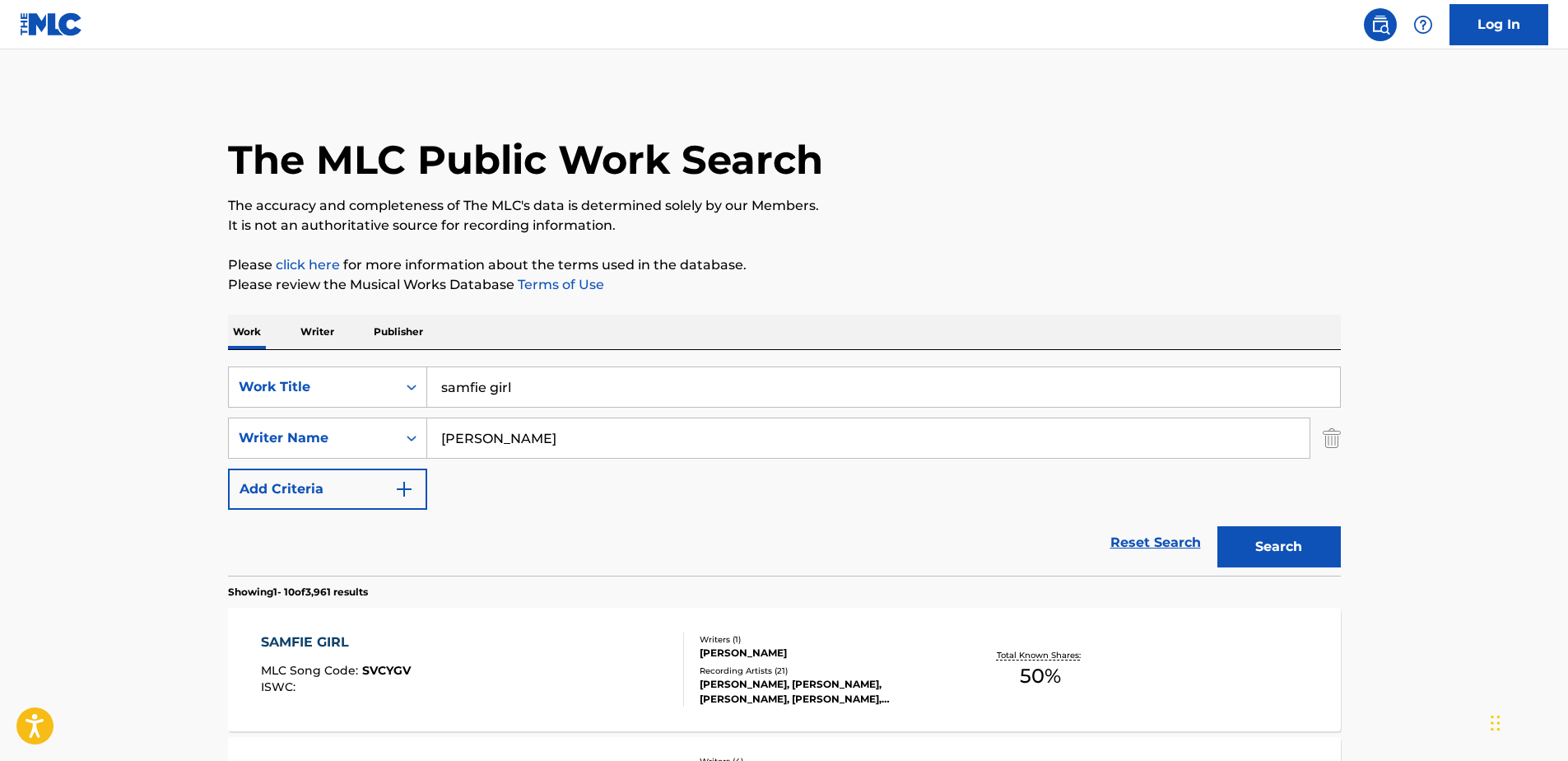
drag, startPoint x: 501, startPoint y: 442, endPoint x: 429, endPoint y: 435, distance: 72.3
click at [429, 435] on input "[PERSON_NAME]" at bounding box center [868, 438] width 882 height 39
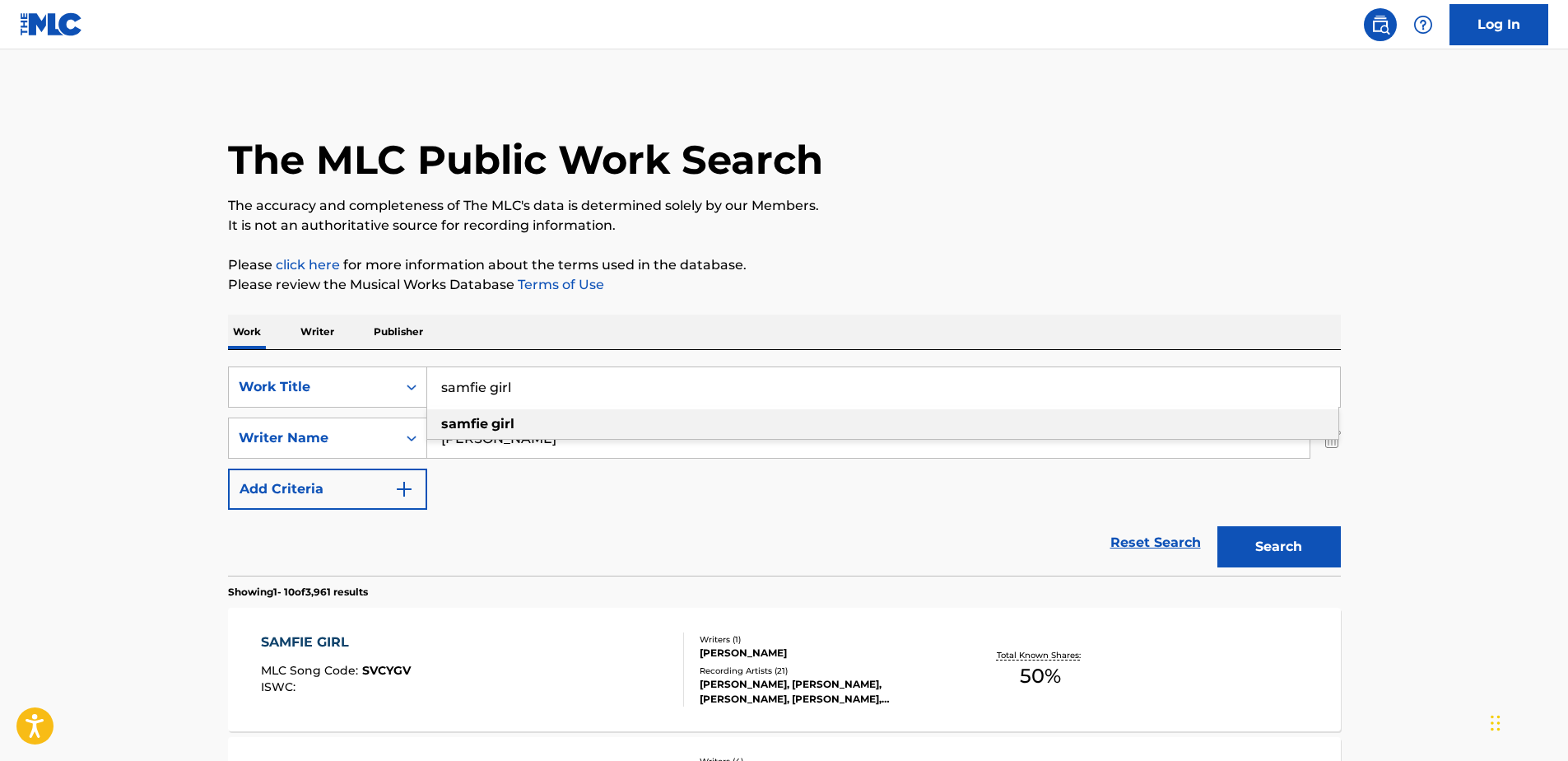
click at [580, 389] on input "samfie girl" at bounding box center [883, 387] width 912 height 39
drag, startPoint x: 577, startPoint y: 385, endPoint x: 154, endPoint y: 335, distance: 425.9
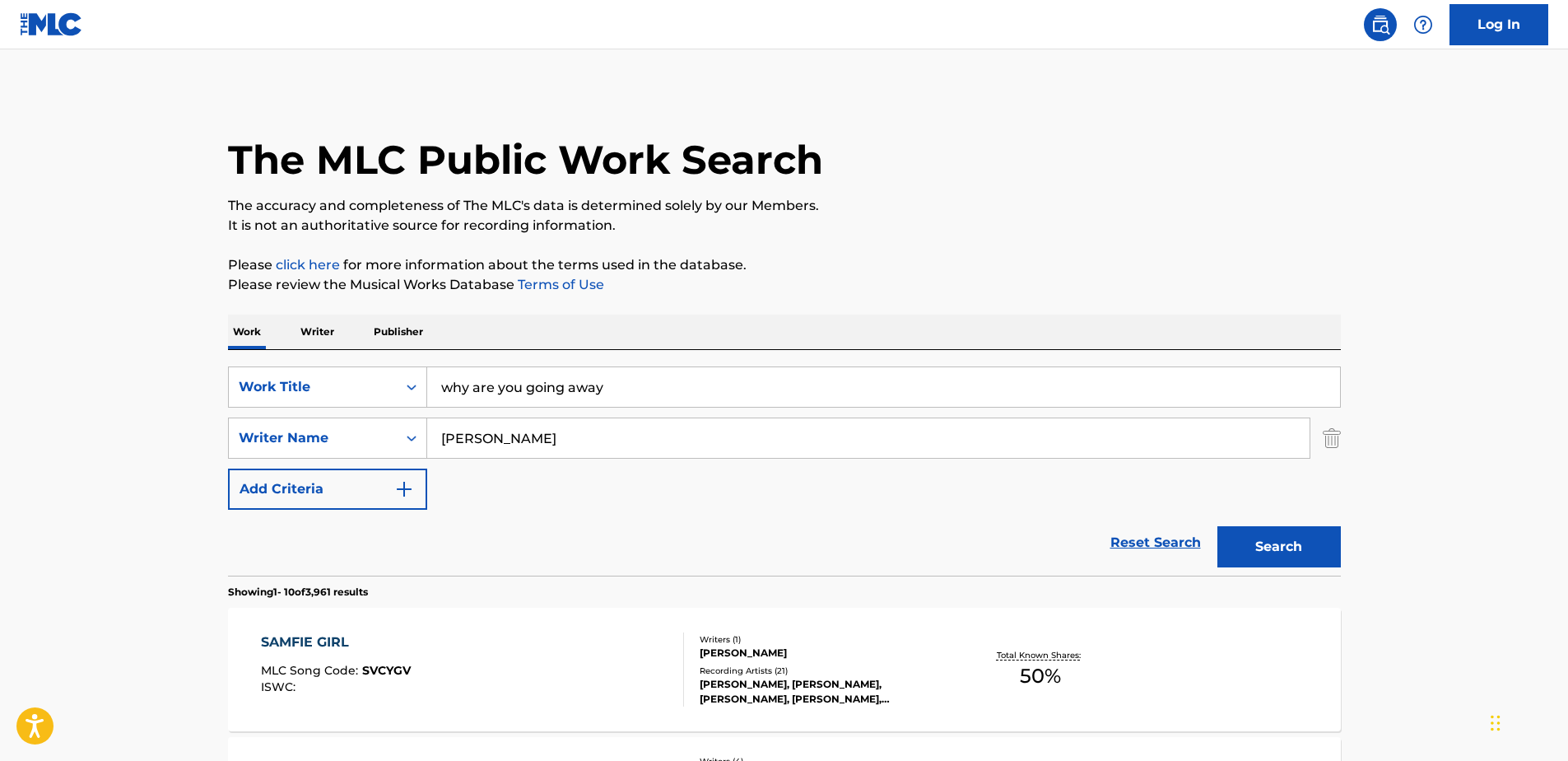
type input "why are you going away"
click at [1323, 549] on button "Search" at bounding box center [1279, 547] width 123 height 41
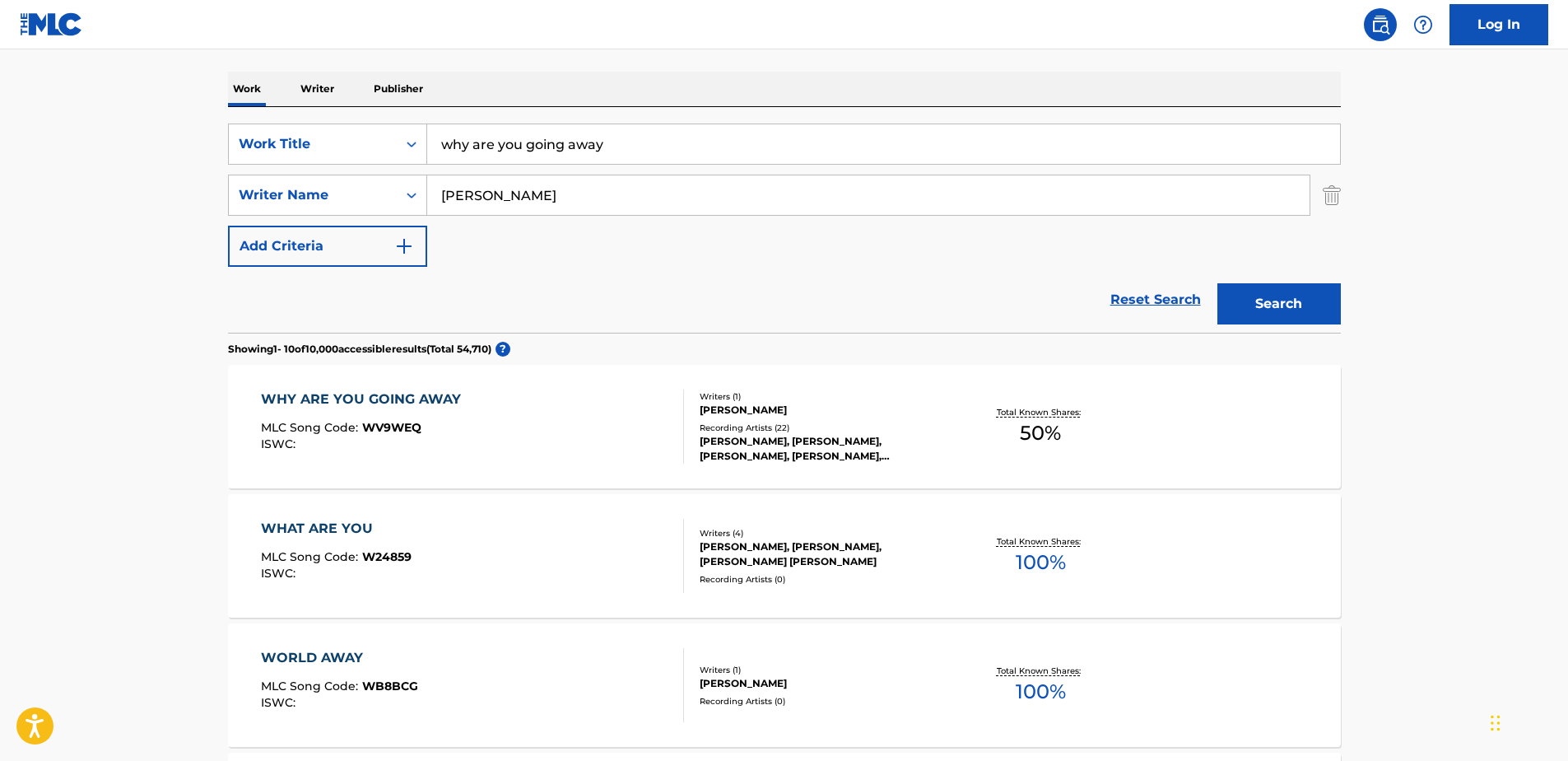
scroll to position [247, 0]
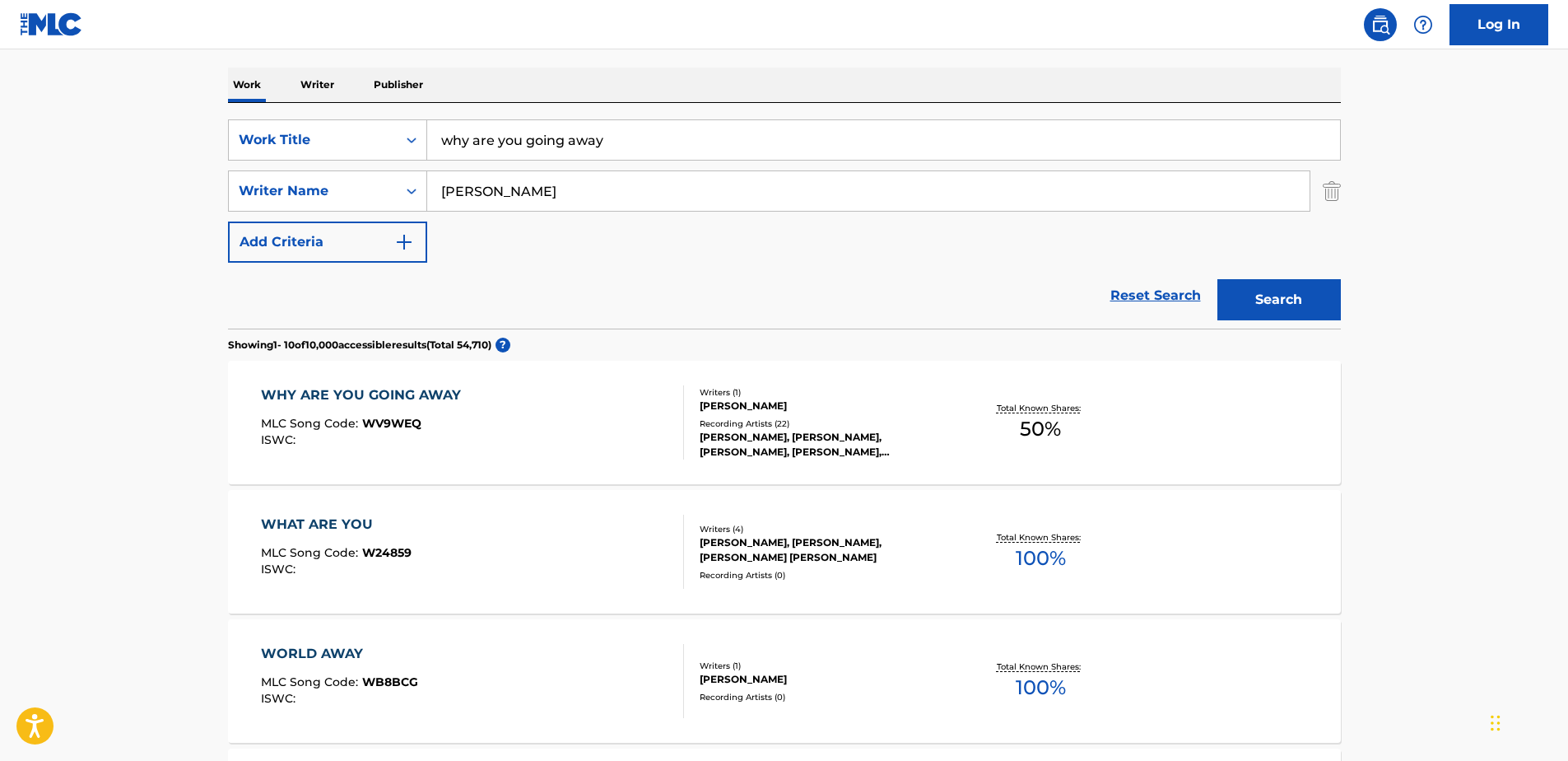
click at [653, 395] on div "WHY ARE YOU GOING AWAY MLC Song Code : WV9WEQ ISWC :" at bounding box center [472, 422] width 423 height 74
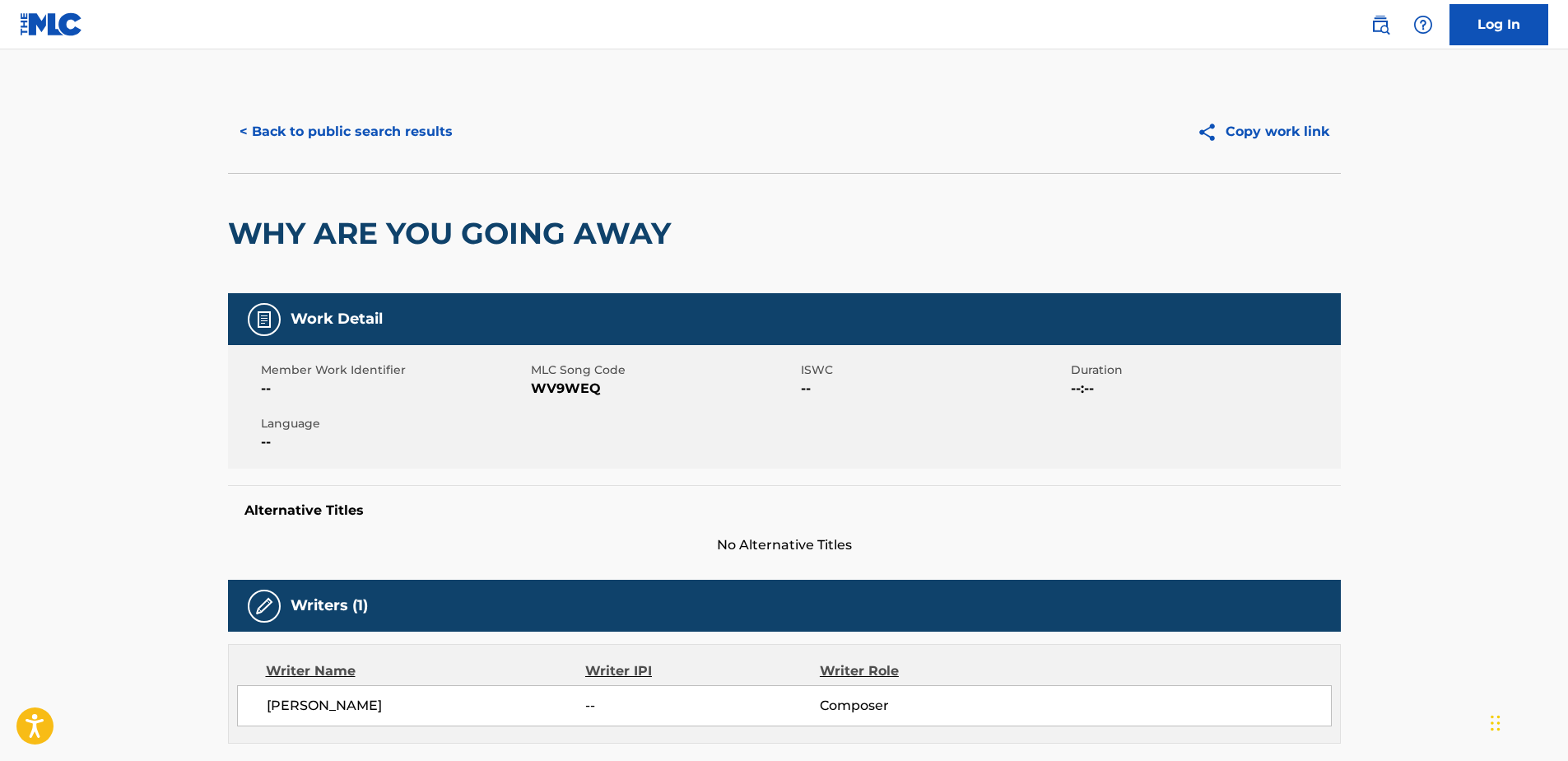
click at [401, 136] on button "< Back to public search results" at bounding box center [346, 132] width 236 height 41
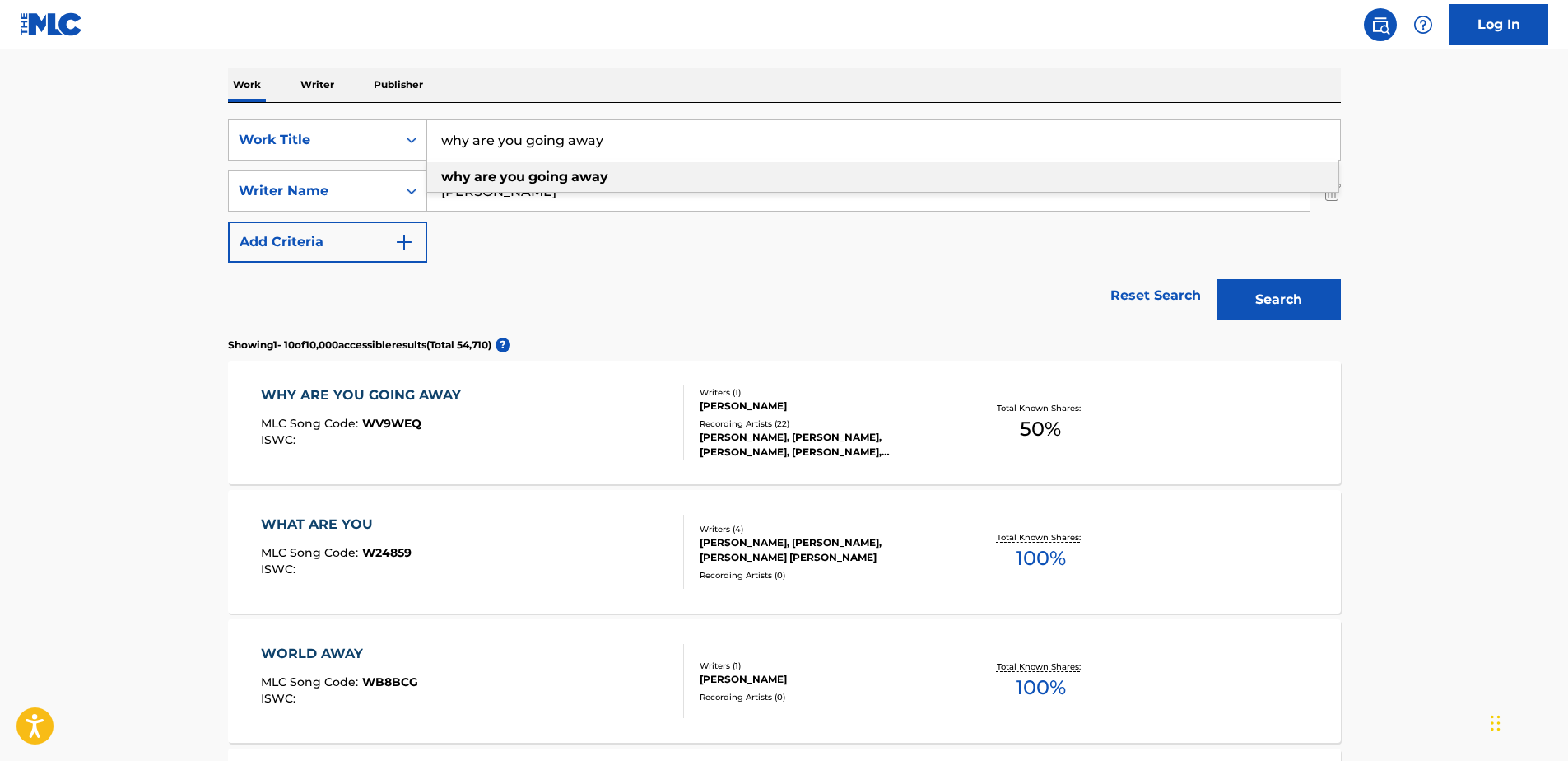
drag, startPoint x: 656, startPoint y: 150, endPoint x: 243, endPoint y: 67, distance: 421.3
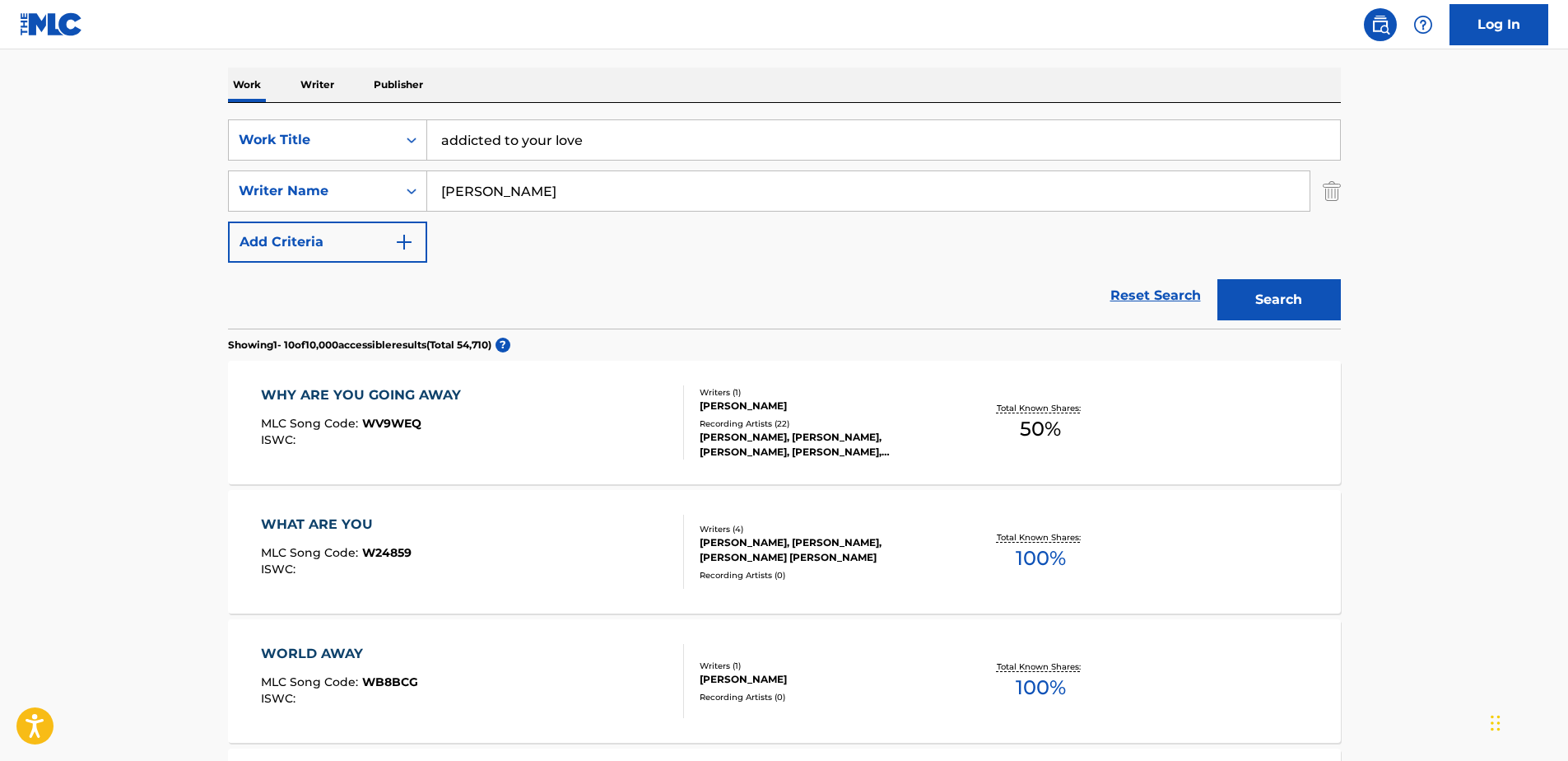
type input "addicted to your love"
click at [1283, 291] on button "Search" at bounding box center [1279, 300] width 123 height 41
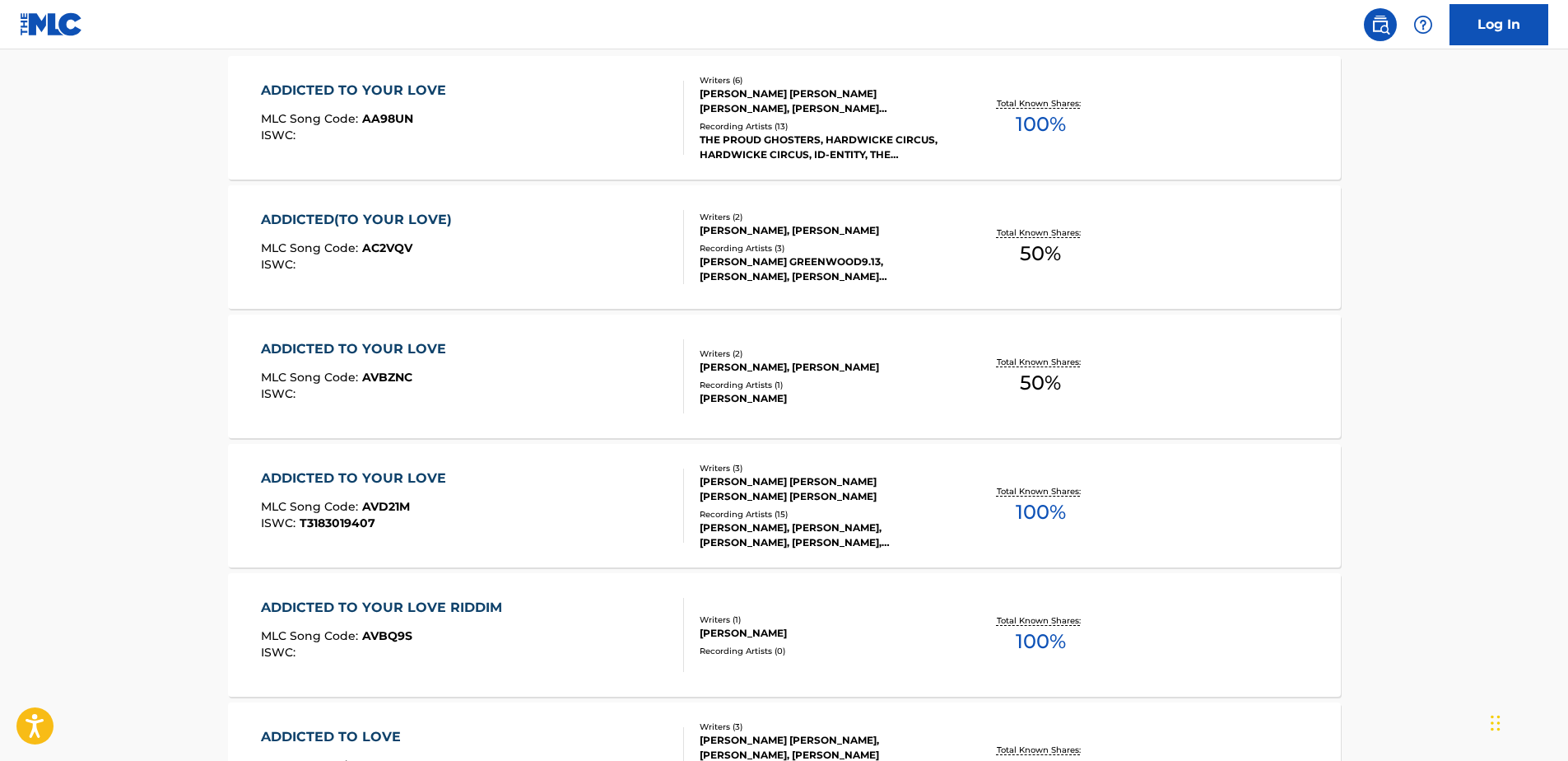
scroll to position [576, 0]
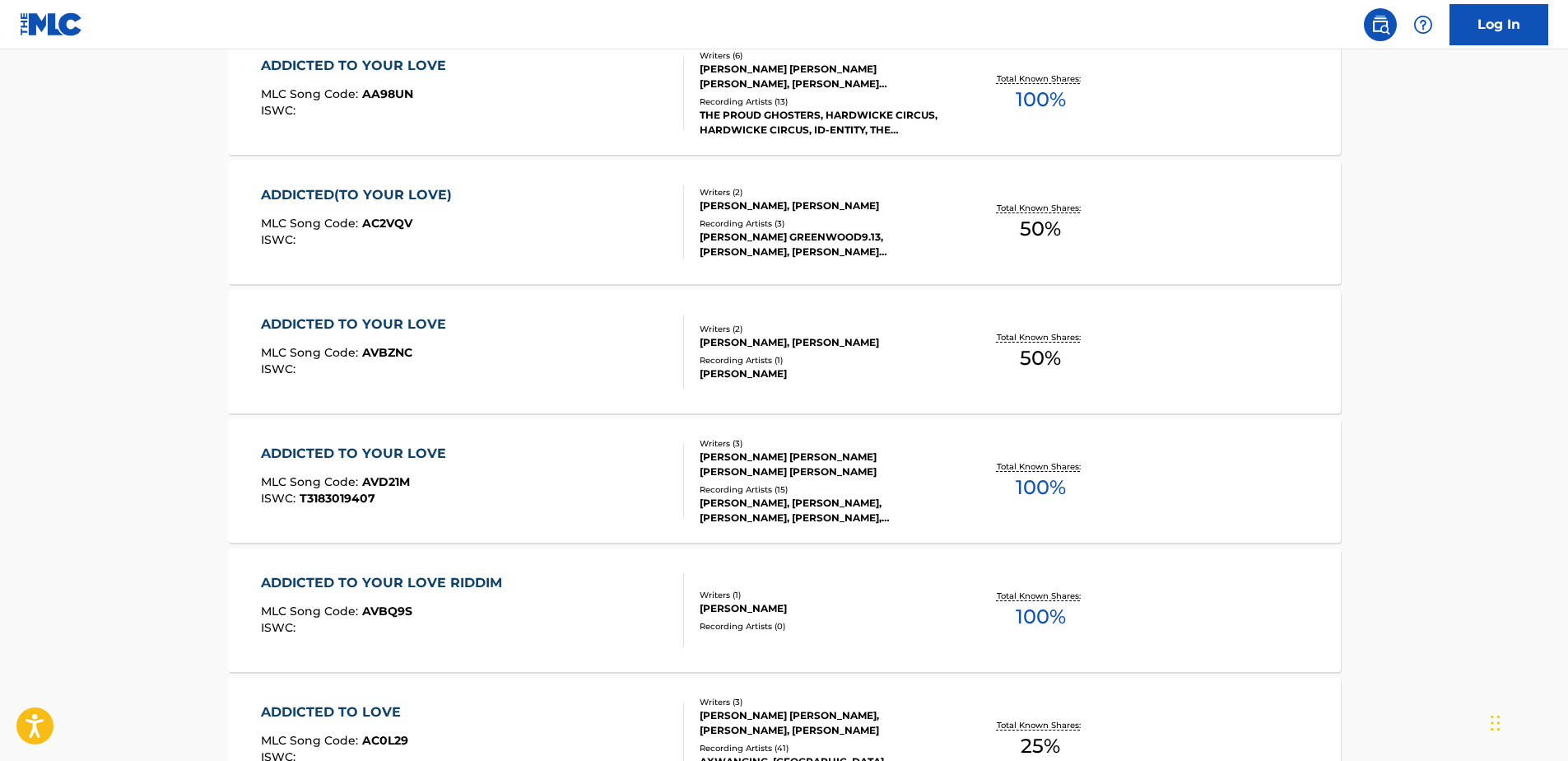
click at [557, 346] on div "ADDICTED TO YOUR LOVE MLC Song Code : AVBZNC ISWC :" at bounding box center [472, 351] width 423 height 74
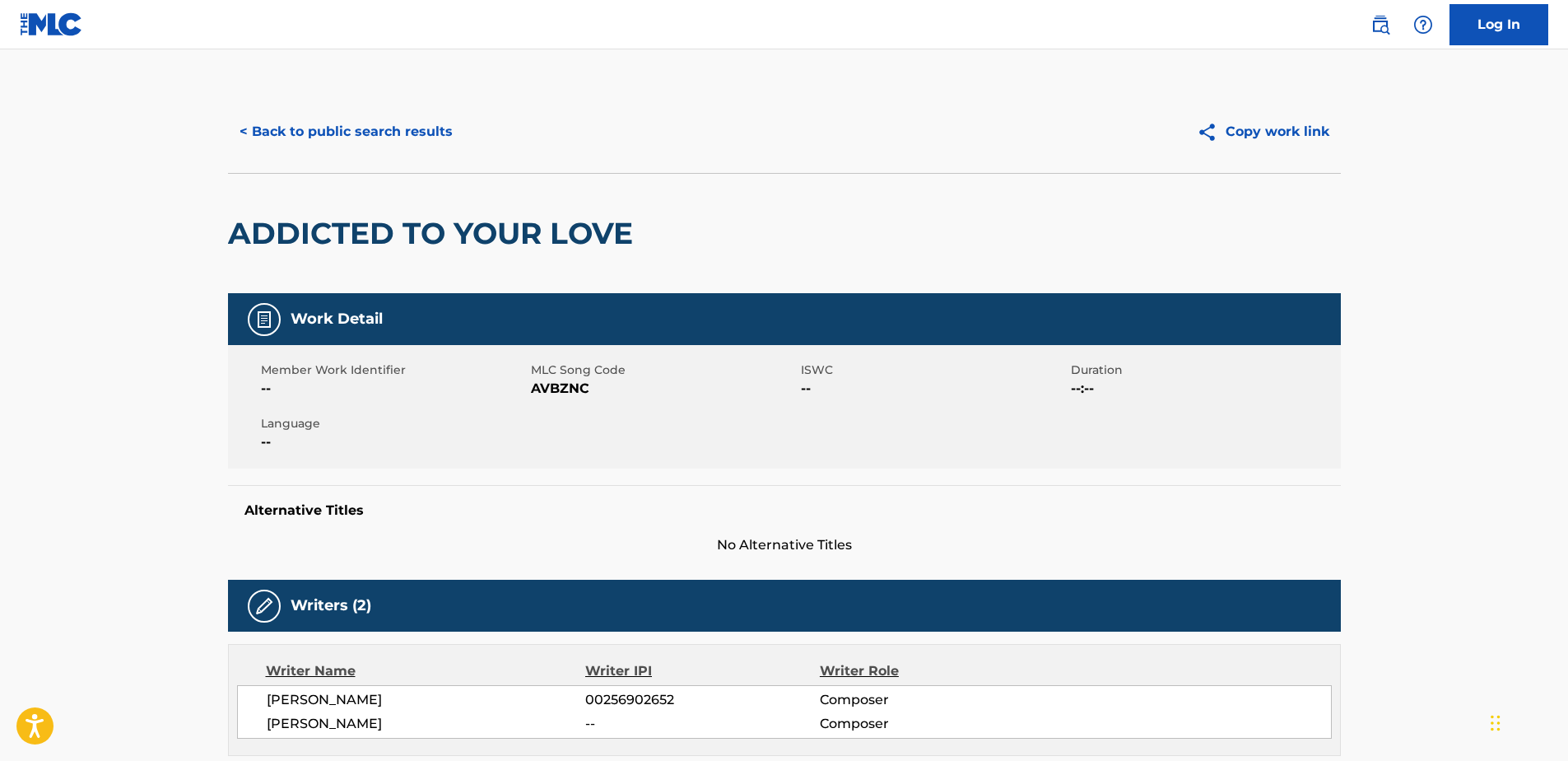
click at [255, 133] on button "< Back to public search results" at bounding box center [346, 132] width 236 height 41
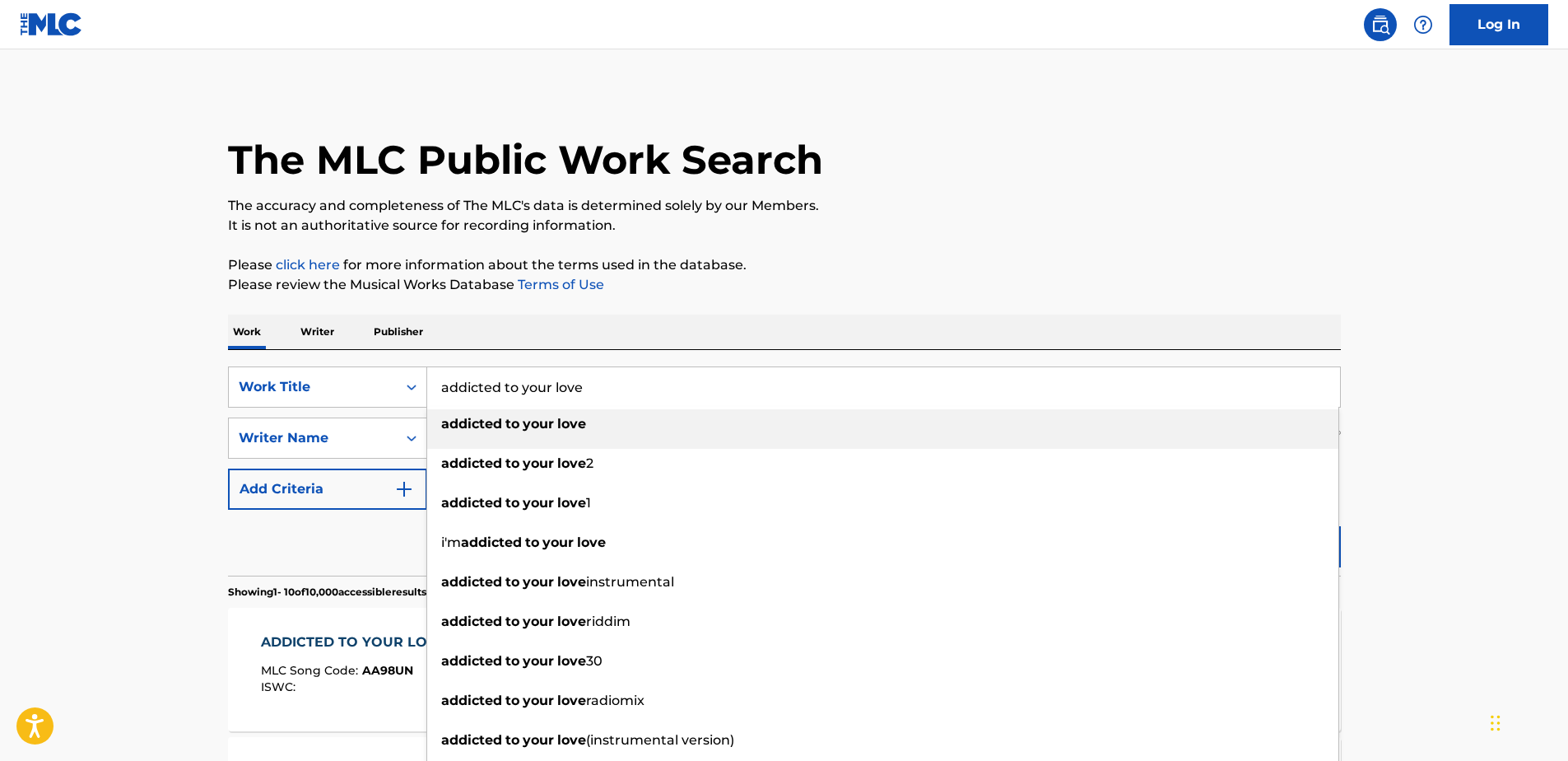
drag, startPoint x: 596, startPoint y: 387, endPoint x: 268, endPoint y: 325, distance: 333.8
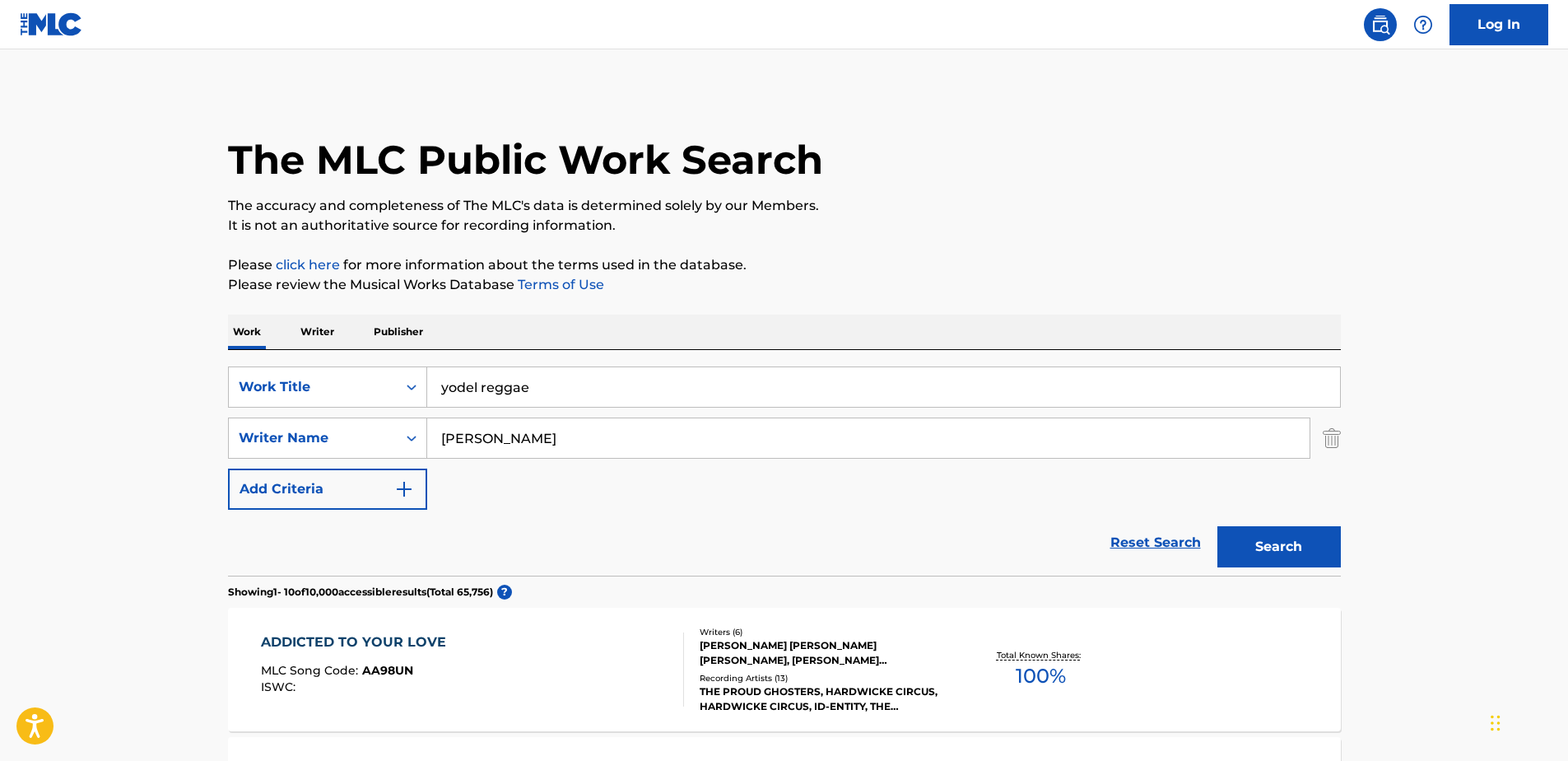
click at [1217, 526] on button "Search" at bounding box center [1279, 547] width 123 height 41
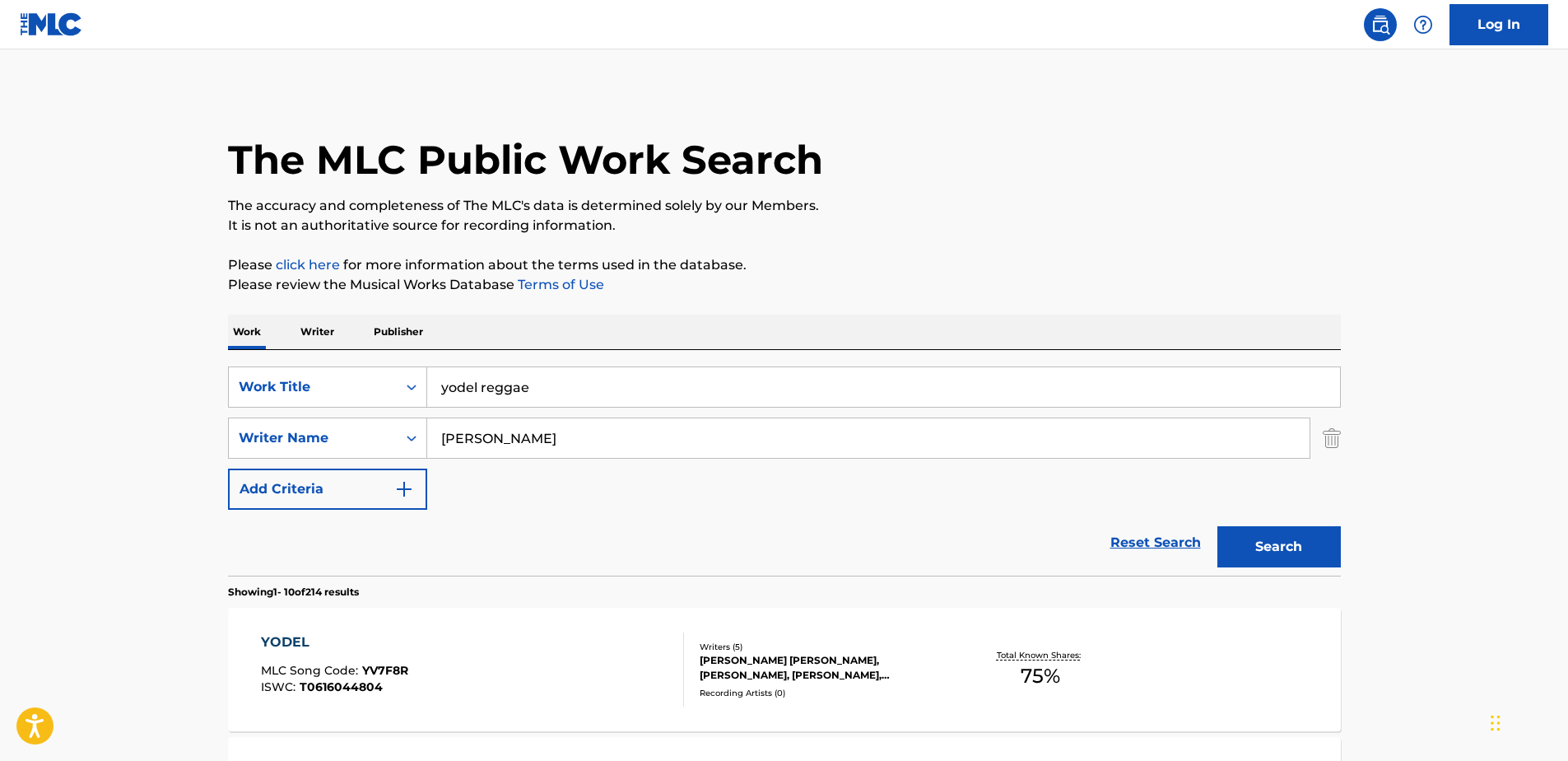
drag, startPoint x: 558, startPoint y: 379, endPoint x: 300, endPoint y: 349, distance: 259.7
paste input "Don’t Try To Come Back To M"
type input "Don’t Try To Come Back To Me"
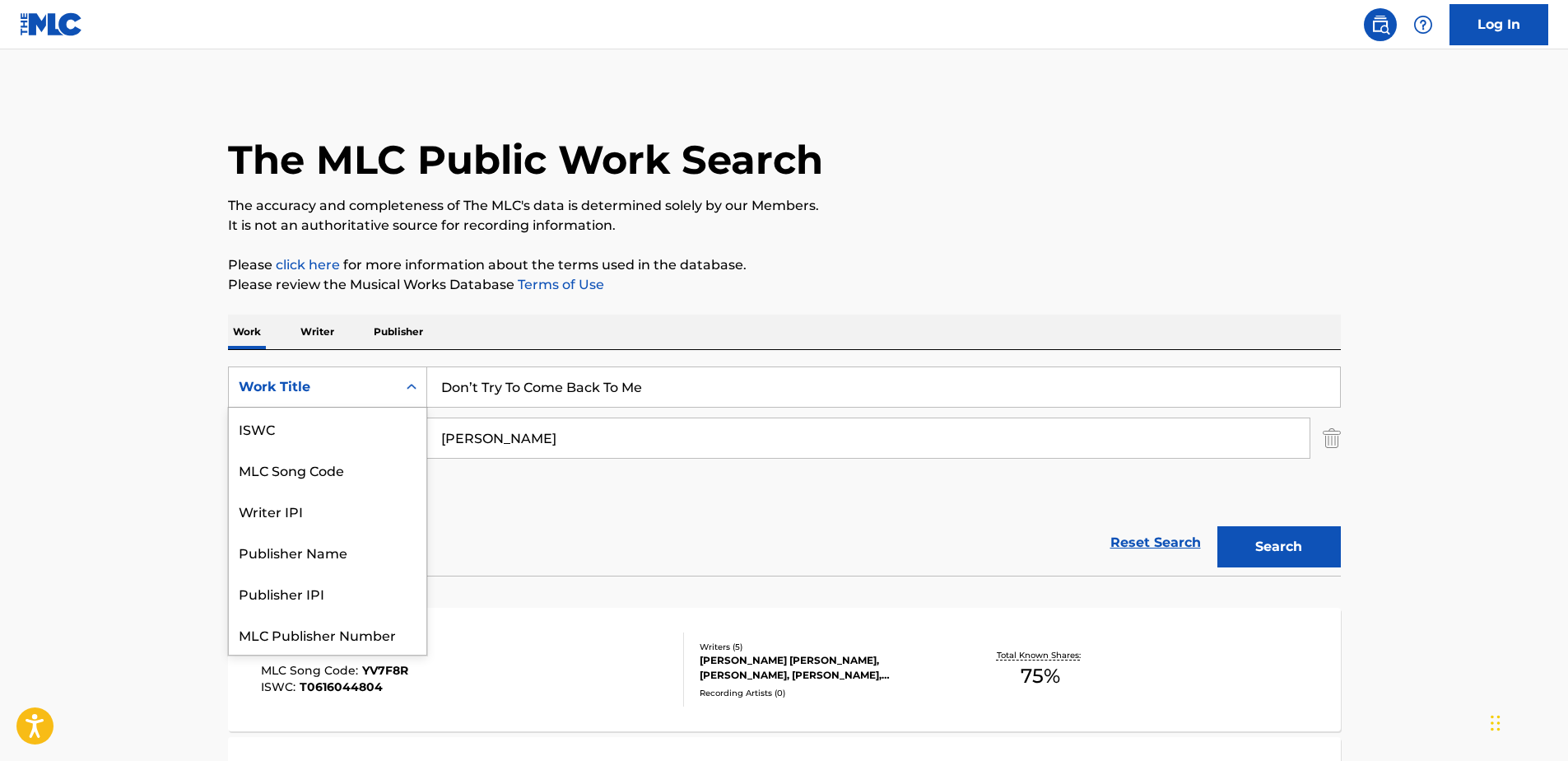
click at [349, 383] on div "Work Title" at bounding box center [313, 387] width 148 height 20
click at [329, 425] on div "MLC Song Code" at bounding box center [327, 428] width 197 height 41
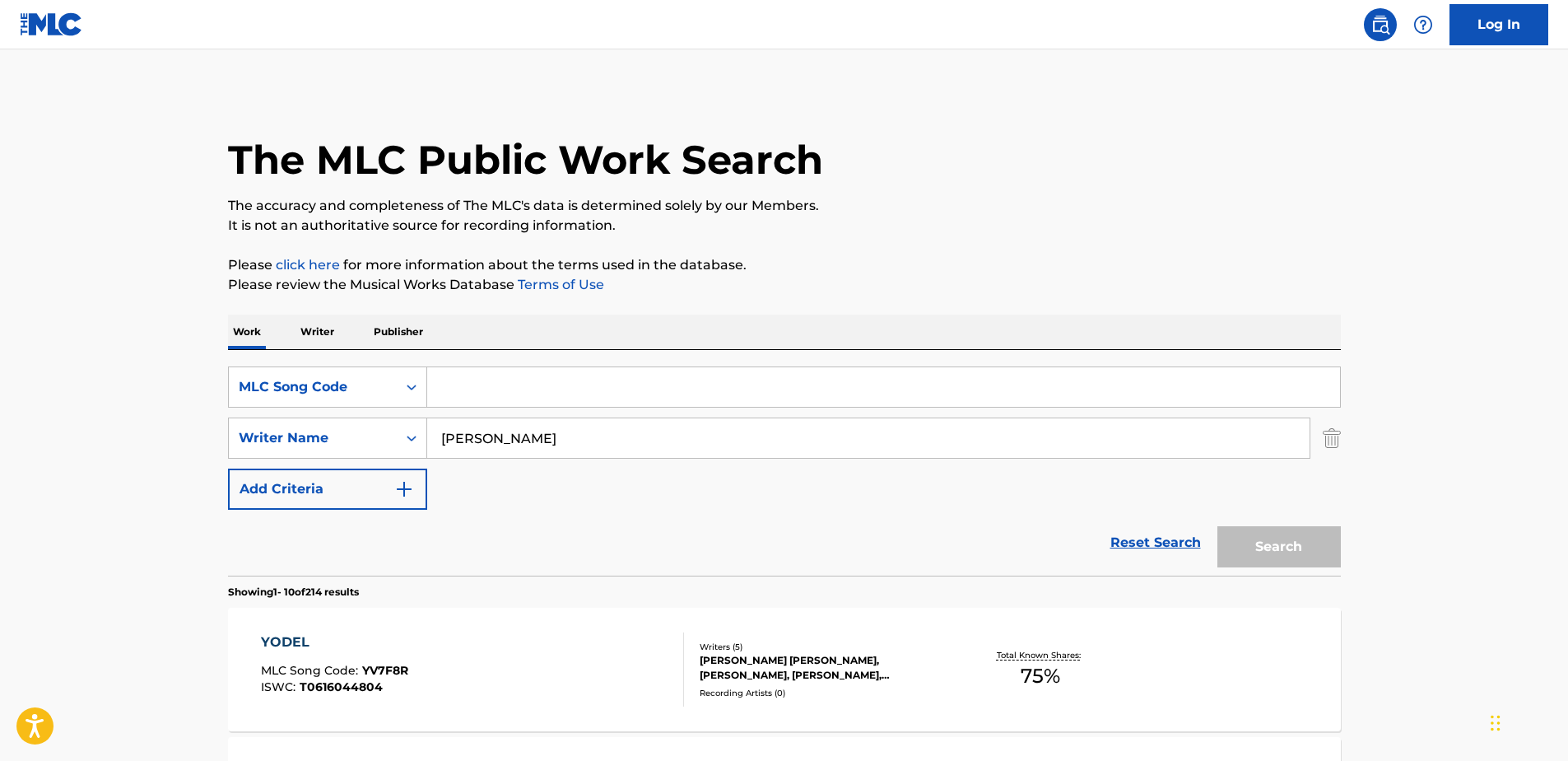
click at [507, 383] on input "Search Form" at bounding box center [883, 387] width 912 height 39
paste input "CA4QZ0"
drag, startPoint x: 457, startPoint y: 420, endPoint x: 1174, endPoint y: 432, distance: 717.1
click at [364, 413] on div "SearchWithCriteria151482ce-f7b1-458b-a608-125193053cd1 MLC Song Code CA4QZ0 Sea…" at bounding box center [784, 438] width 1112 height 144
click at [1325, 438] on img "Search Form" at bounding box center [1332, 438] width 18 height 41
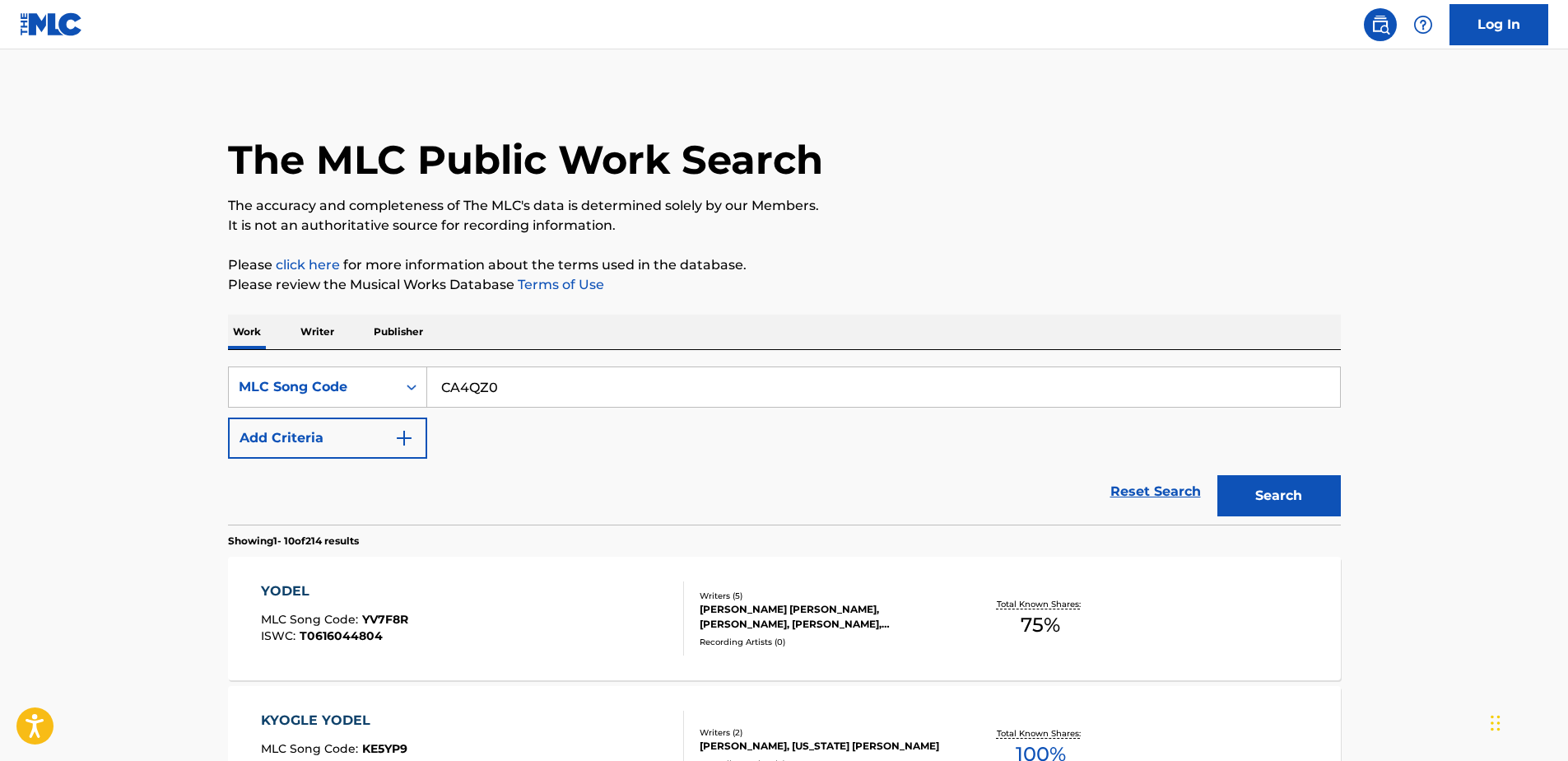
click at [1301, 486] on button "Search" at bounding box center [1279, 495] width 123 height 41
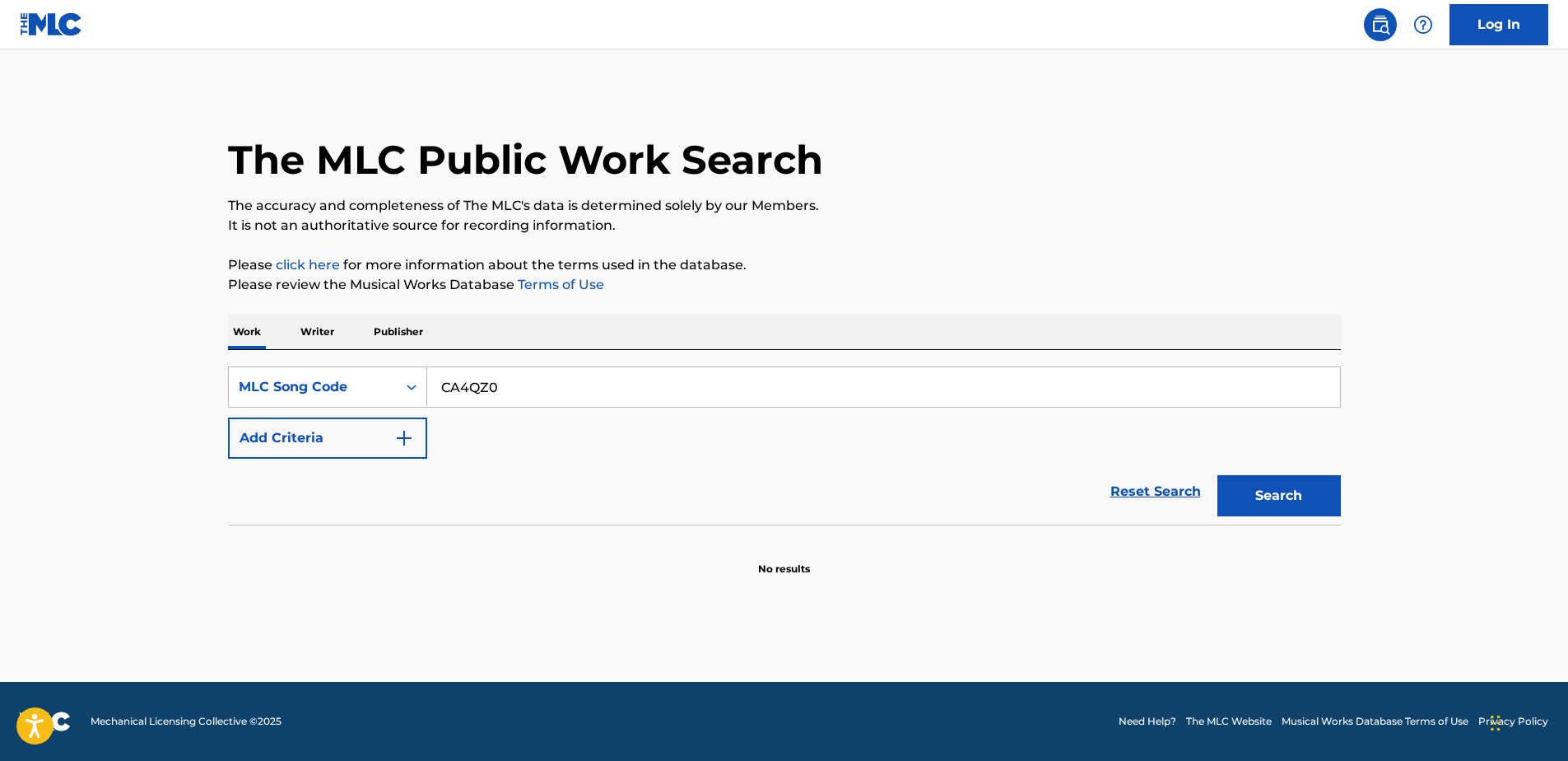
click at [574, 391] on input "CA4QZ0" at bounding box center [883, 387] width 912 height 39
type input "CA4QZ0"
click at [1255, 484] on button "Search" at bounding box center [1279, 495] width 123 height 41
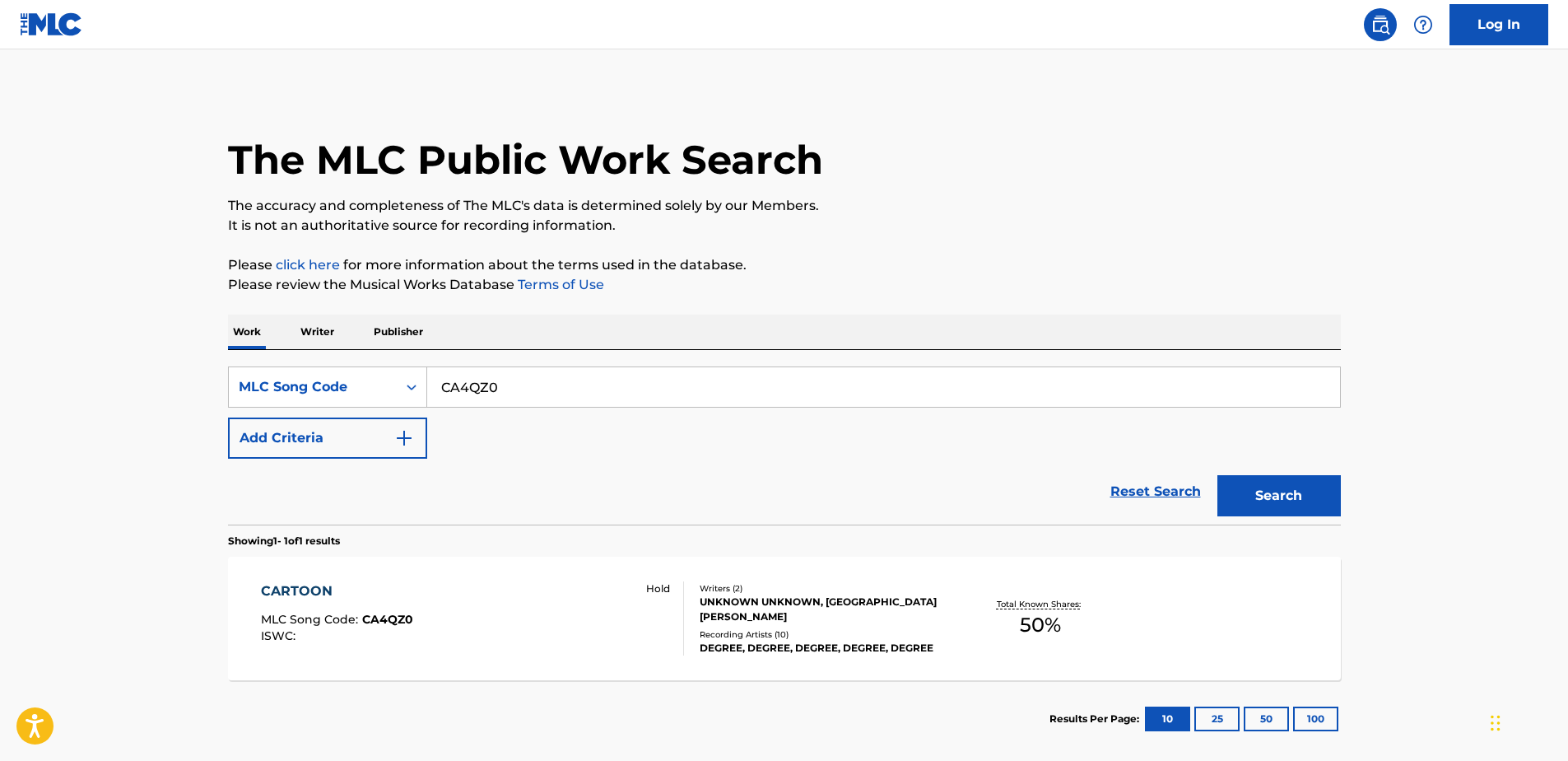
click at [505, 598] on div "CARTOON MLC Song Code : CA4QZ0 ISWC : Hold" at bounding box center [472, 617] width 423 height 74
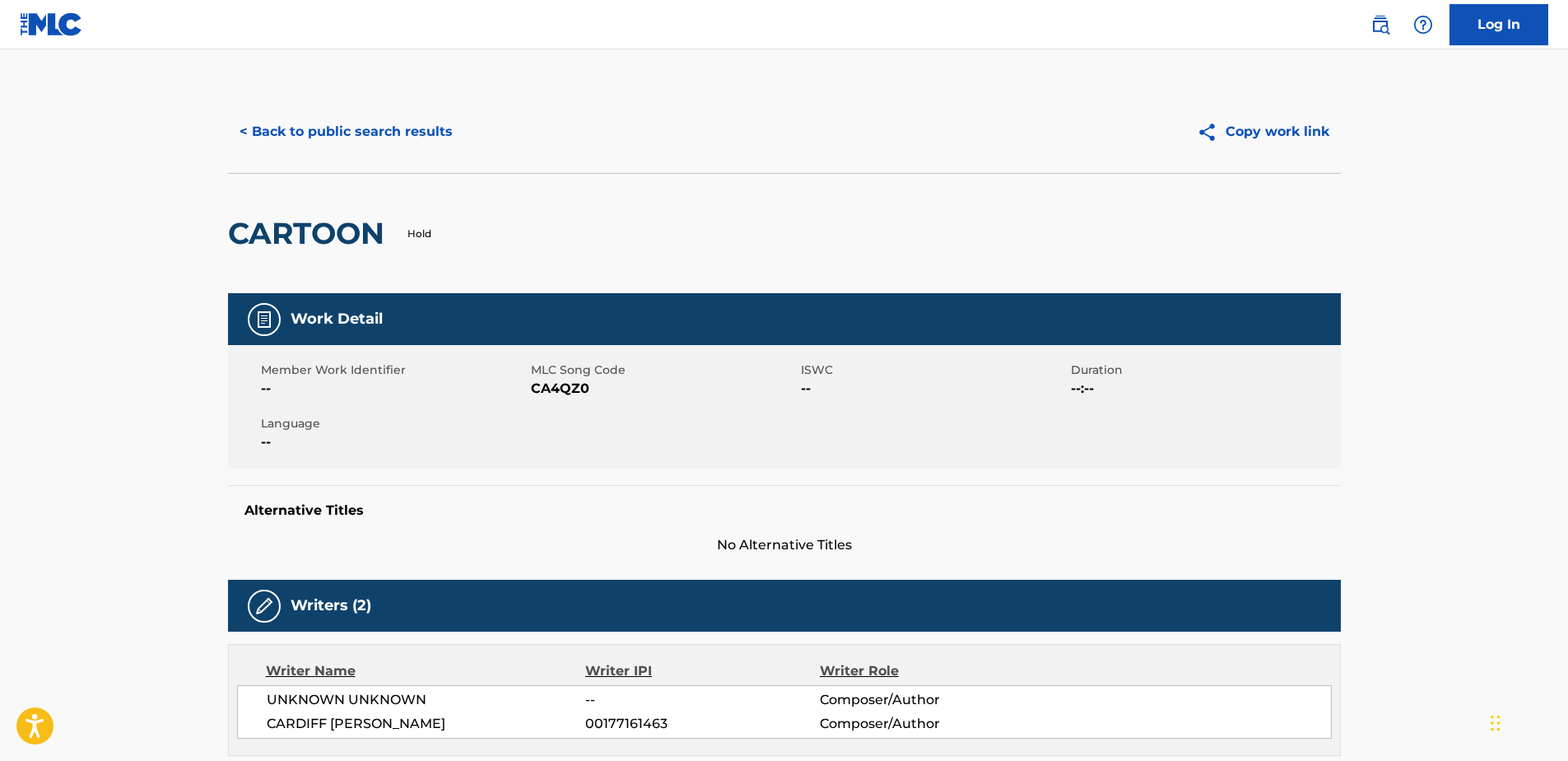
click at [332, 116] on button "< Back to public search results" at bounding box center [346, 132] width 236 height 41
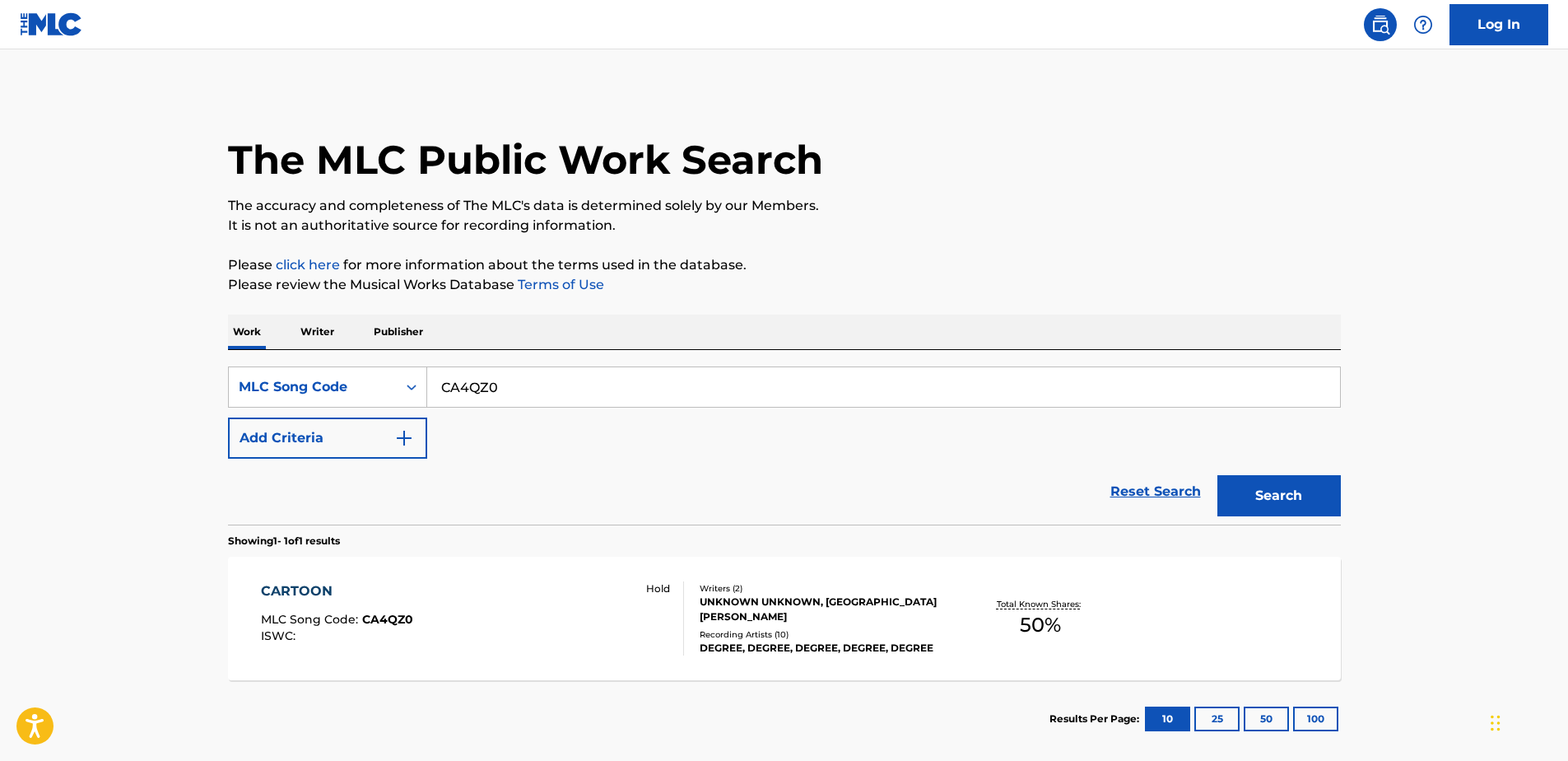
drag, startPoint x: 574, startPoint y: 392, endPoint x: 316, endPoint y: 361, distance: 259.9
click at [316, 361] on div "SearchWithCriteria151482ce-f7b1-458b-a608-125193053cd1 MLC Song Code CA4QZ0 Add…" at bounding box center [784, 437] width 1112 height 175
paste input "V7M3A"
type input "CV7M3A"
click at [1234, 477] on button "Search" at bounding box center [1279, 495] width 123 height 41
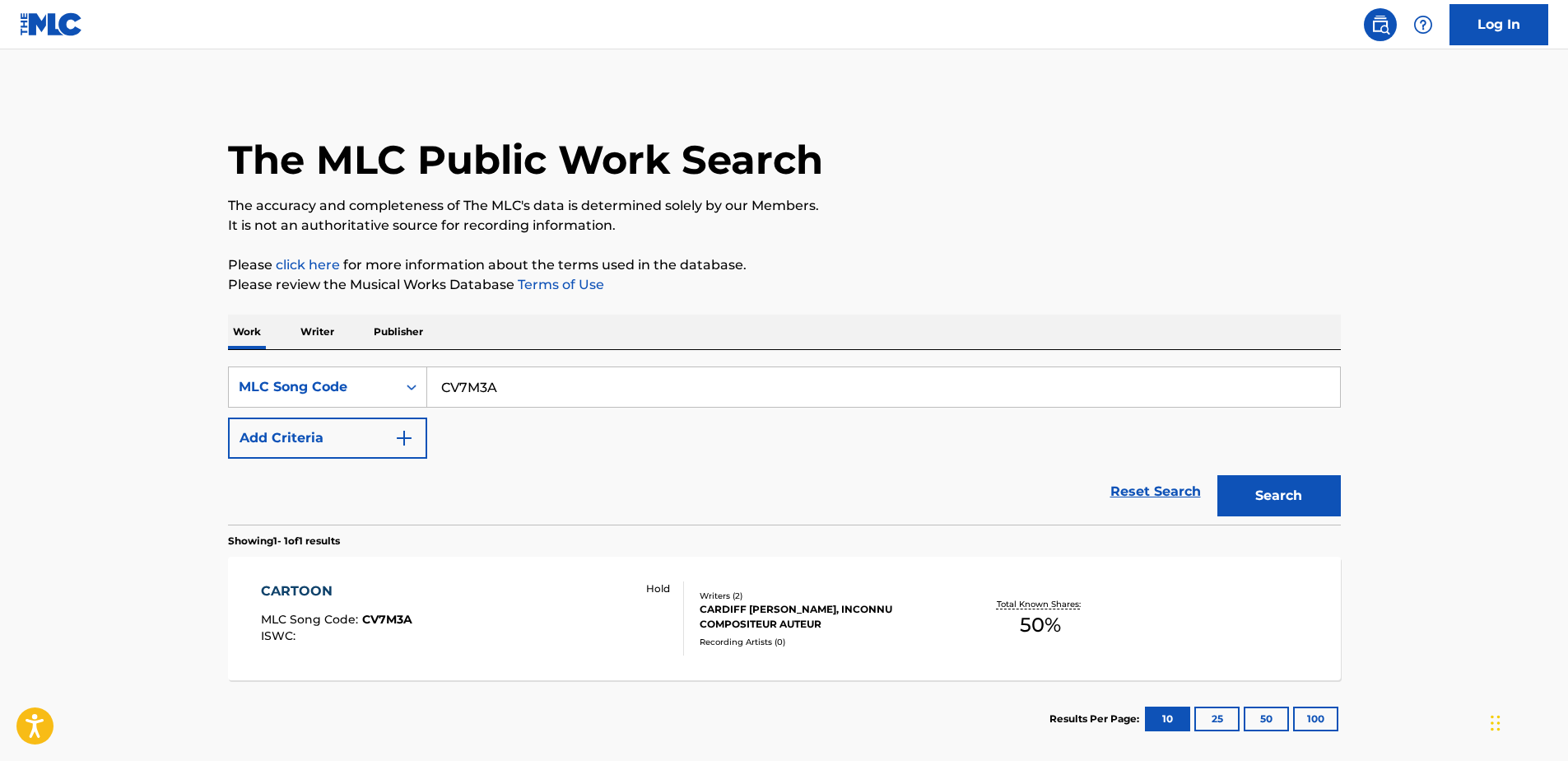
click at [463, 580] on div "CARTOON MLC Song Code : CV7M3A ISWC : Hold Writers ( 2 ) CARDIFF [PERSON_NAME],…" at bounding box center [784, 618] width 1112 height 123
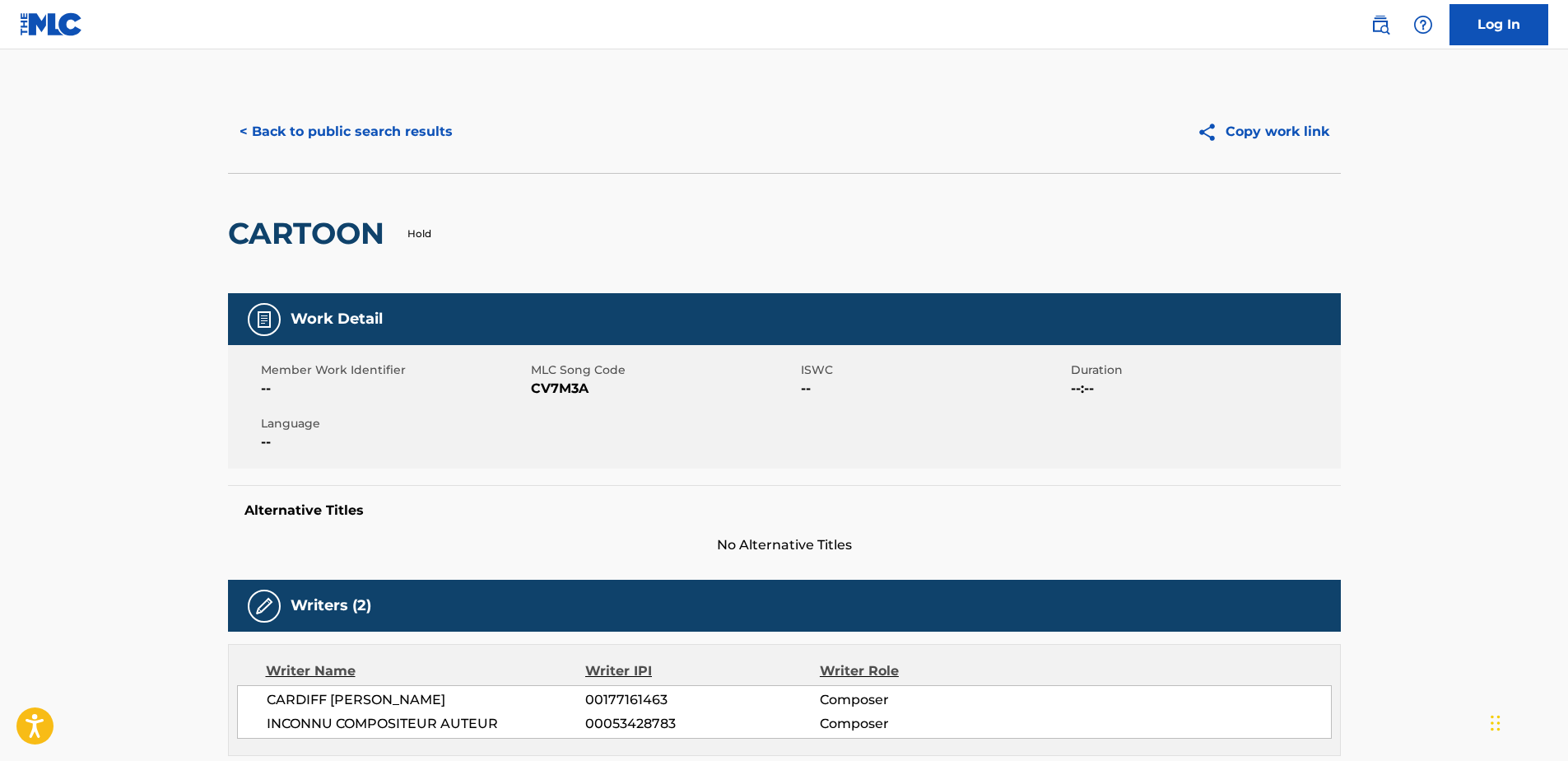
click at [442, 142] on button "< Back to public search results" at bounding box center [346, 132] width 236 height 41
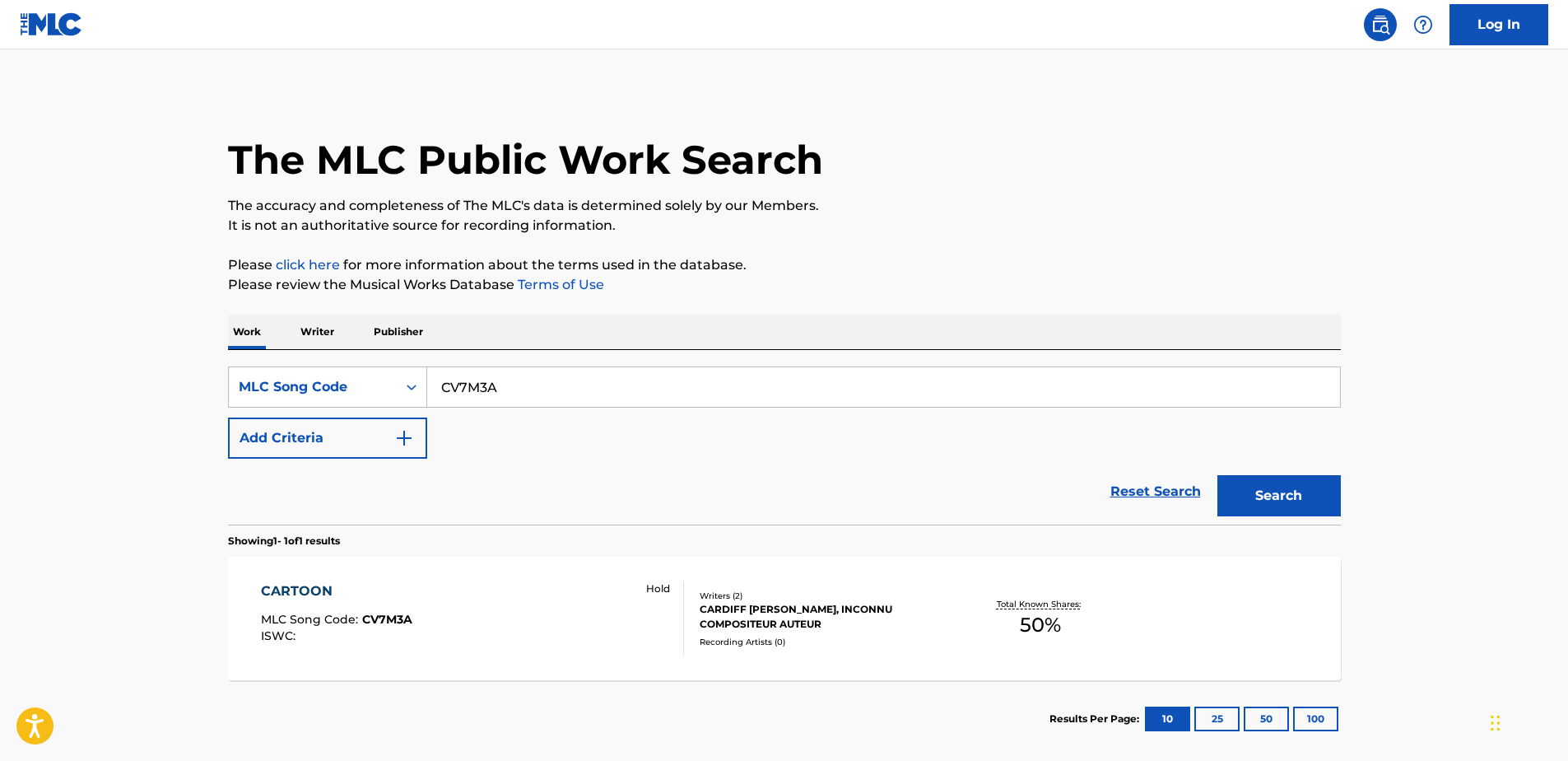
drag, startPoint x: 524, startPoint y: 386, endPoint x: 408, endPoint y: 350, distance: 121.5
click at [409, 351] on div "SearchWithCriteria151482ce-f7b1-458b-a608-125193053cd1 MLC Song Code CV7M3A Add…" at bounding box center [784, 437] width 1112 height 175
paste input "26335"
type input "C26335"
click at [1251, 500] on button "Search" at bounding box center [1279, 495] width 123 height 41
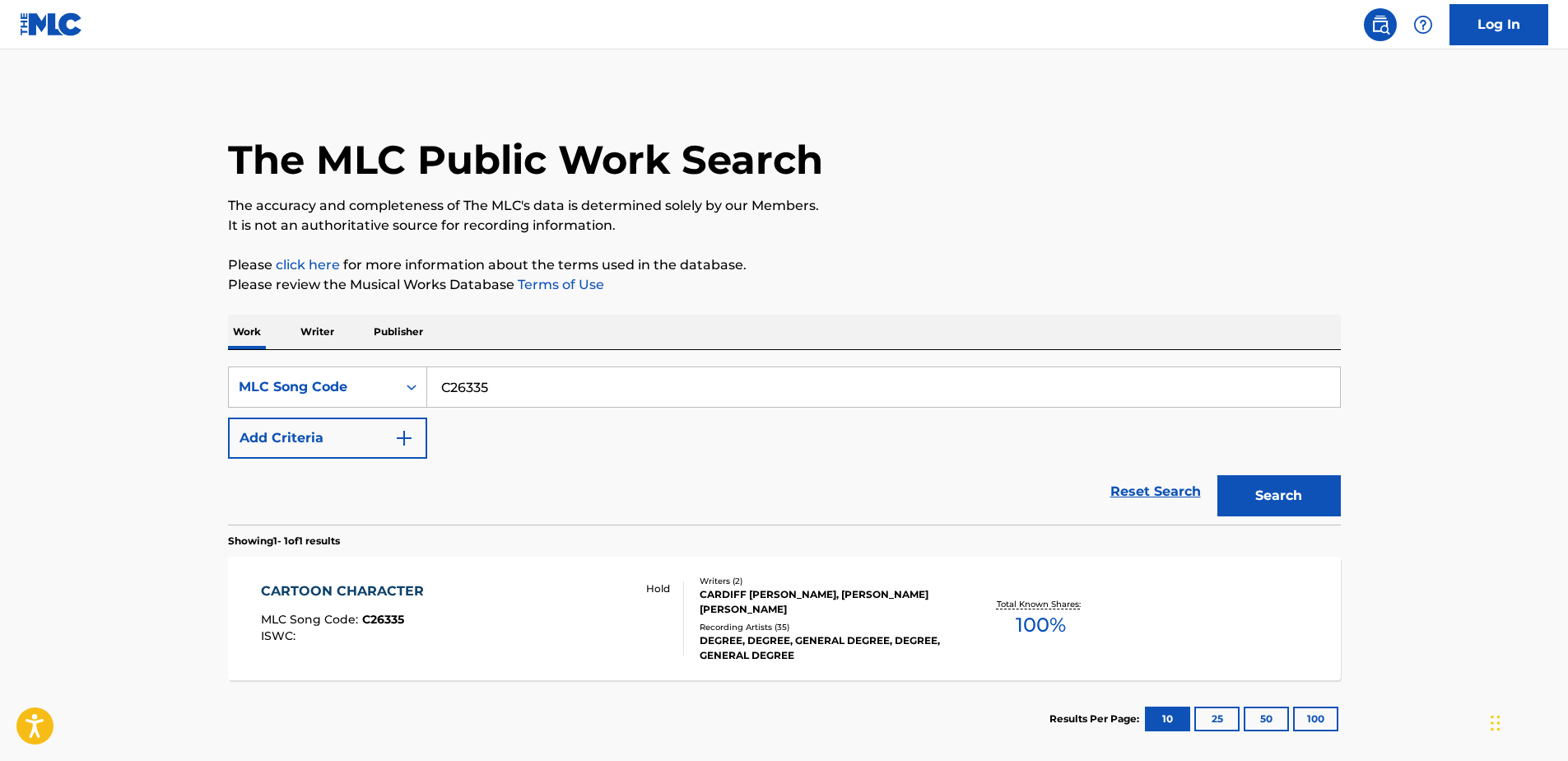
click at [572, 593] on div "CARTOON CHARACTER MLC Song Code : C26335 ISWC : Hold" at bounding box center [472, 617] width 423 height 74
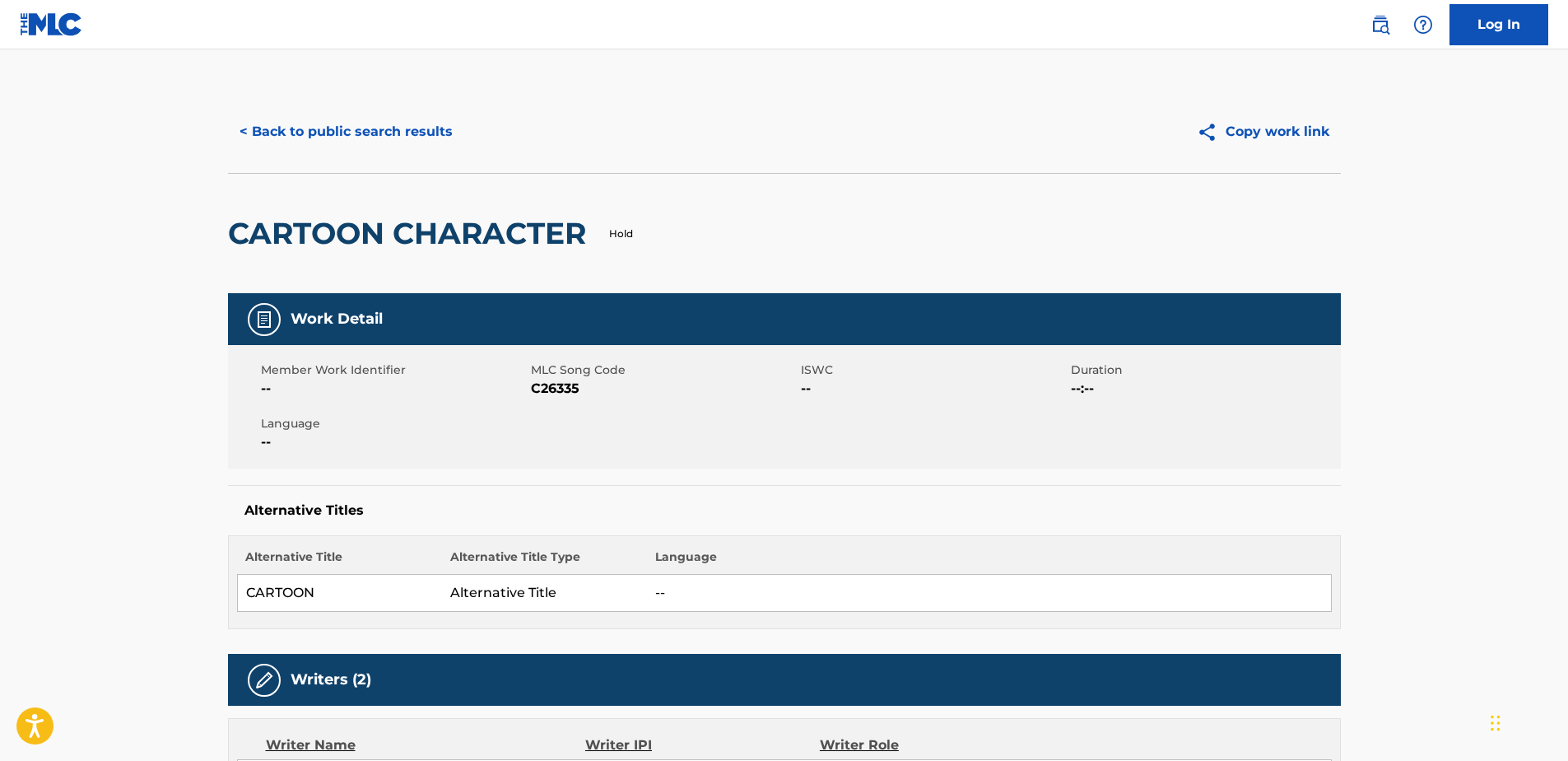
click at [441, 125] on button "< Back to public search results" at bounding box center [346, 132] width 236 height 41
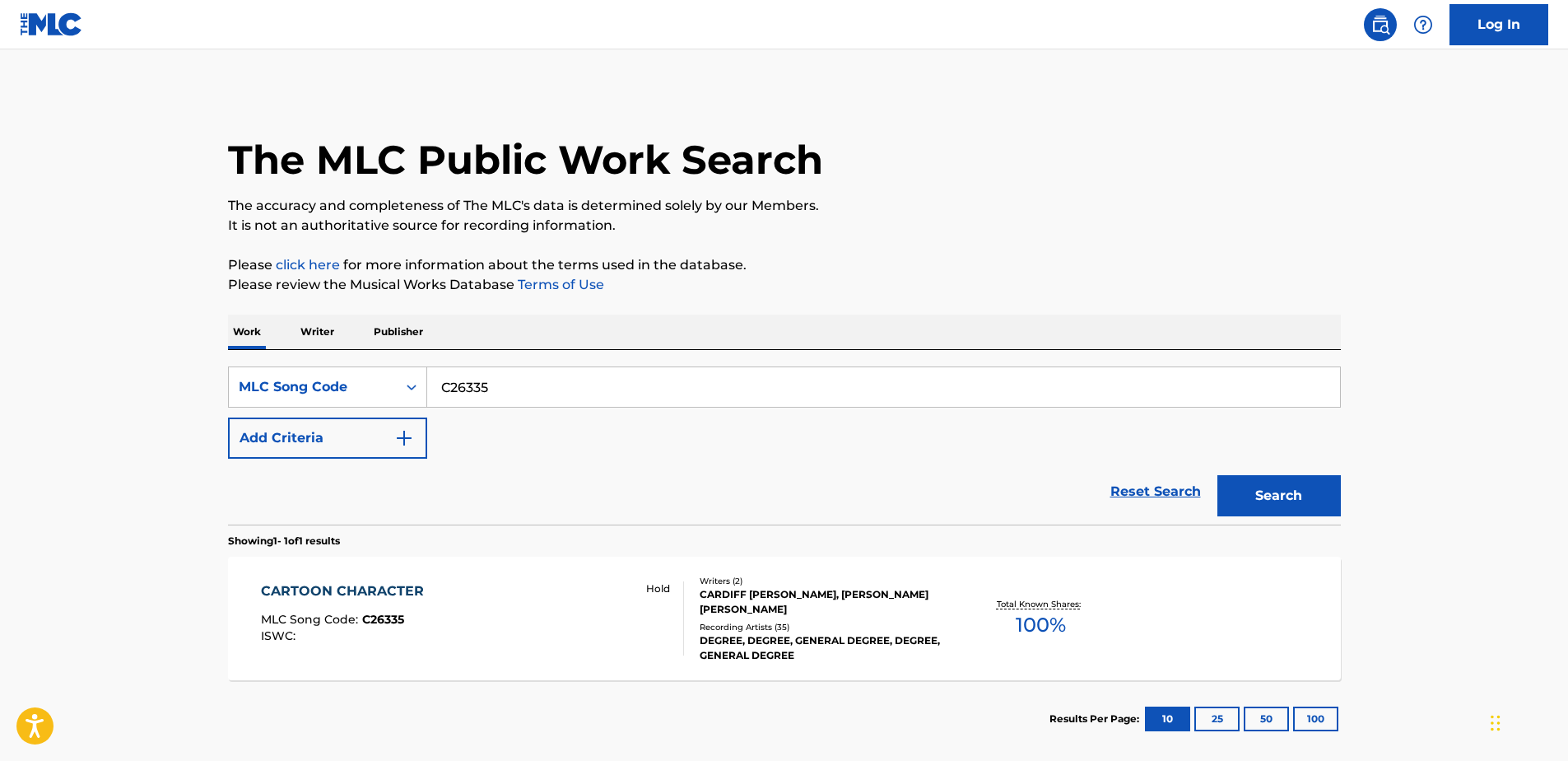
drag, startPoint x: 472, startPoint y: 390, endPoint x: 360, endPoint y: 351, distance: 118.6
click at [360, 351] on div "SearchWithCriteria151482ce-f7b1-458b-a608-125193053cd1 MLC Song Code C26335 Add…" at bounding box center [784, 437] width 1112 height 175
paste input "HVALZO"
click at [1232, 492] on button "Search" at bounding box center [1279, 495] width 123 height 41
drag, startPoint x: 521, startPoint y: 392, endPoint x: 308, endPoint y: 369, distance: 214.2
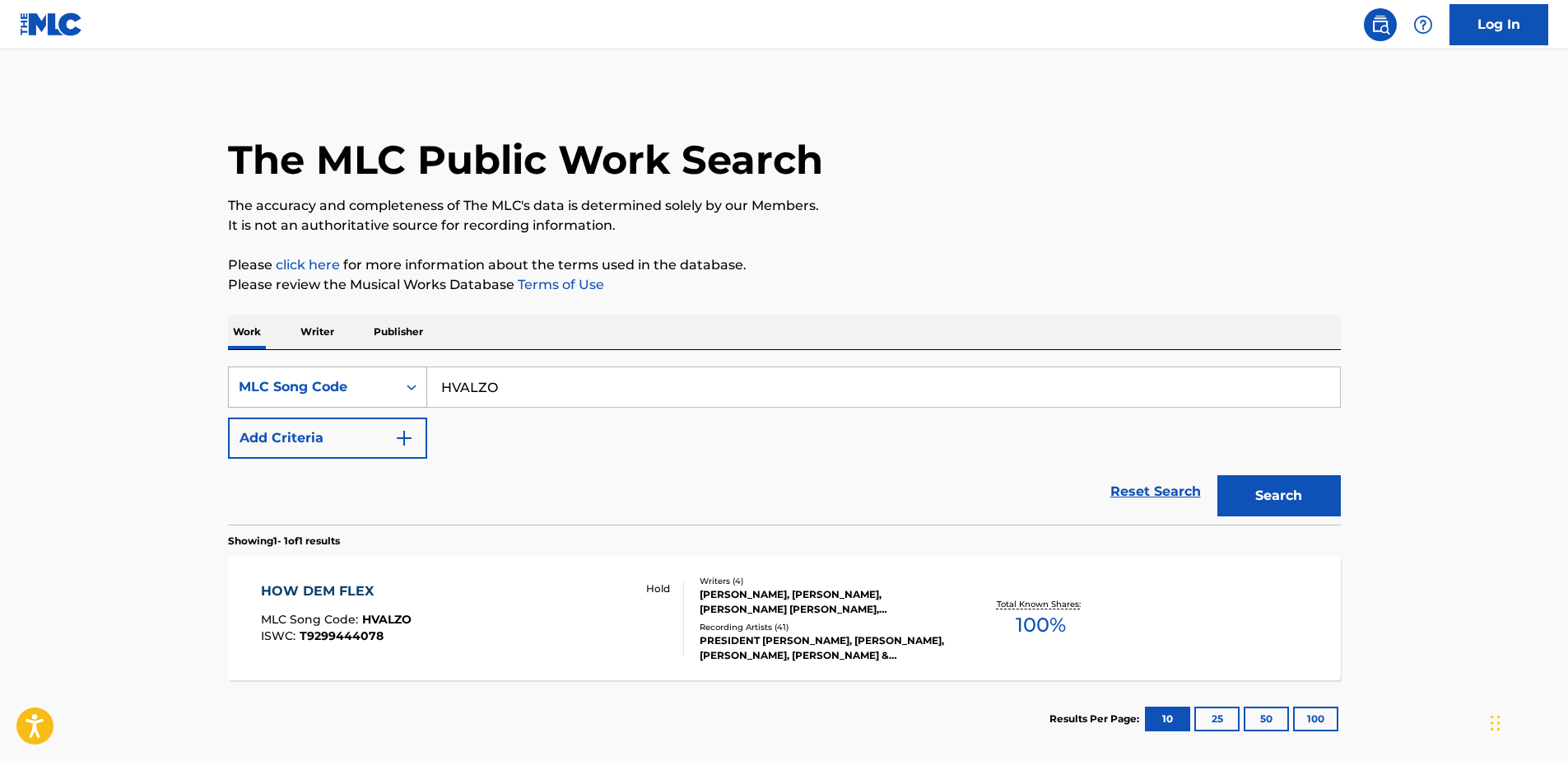
click at [308, 369] on div "SearchWithCriteria151482ce-f7b1-458b-a608-125193053cd1 MLC Song Code HVALZO" at bounding box center [784, 387] width 1112 height 41
paste input "PJ1YR7"
click at [1218, 479] on button "Search" at bounding box center [1279, 495] width 123 height 41
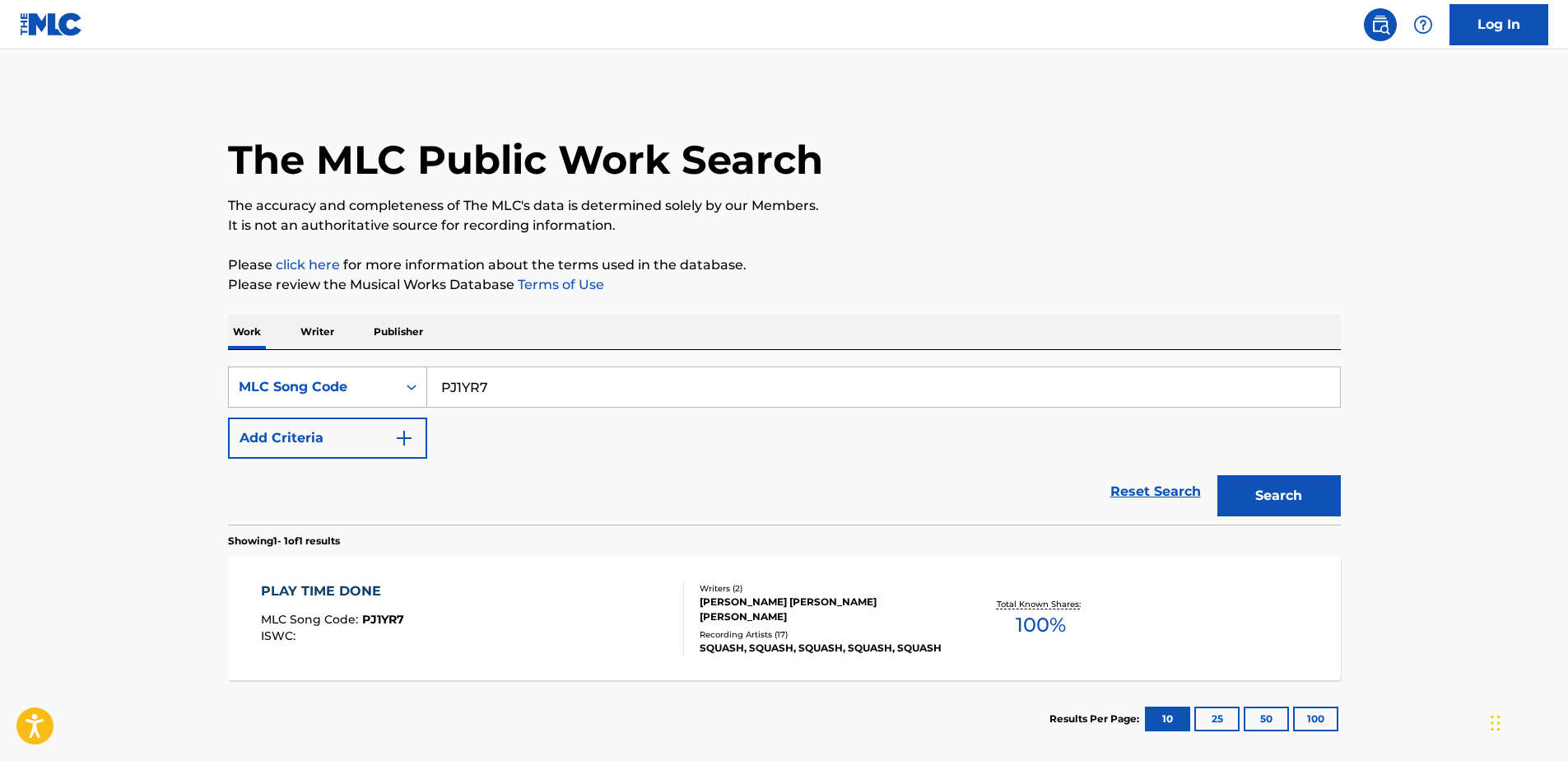
drag, startPoint x: 401, startPoint y: 379, endPoint x: 376, endPoint y: 377, distance: 25.1
click at [377, 374] on div "SearchWithCriteria151482ce-f7b1-458b-a608-125193053cd1 MLC Song Code PJ1YR7" at bounding box center [784, 387] width 1112 height 41
paste input "T5"
type input "PJ1YT5"
click at [1254, 484] on button "Search" at bounding box center [1279, 495] width 123 height 41
